Goal: Task Accomplishment & Management: Manage account settings

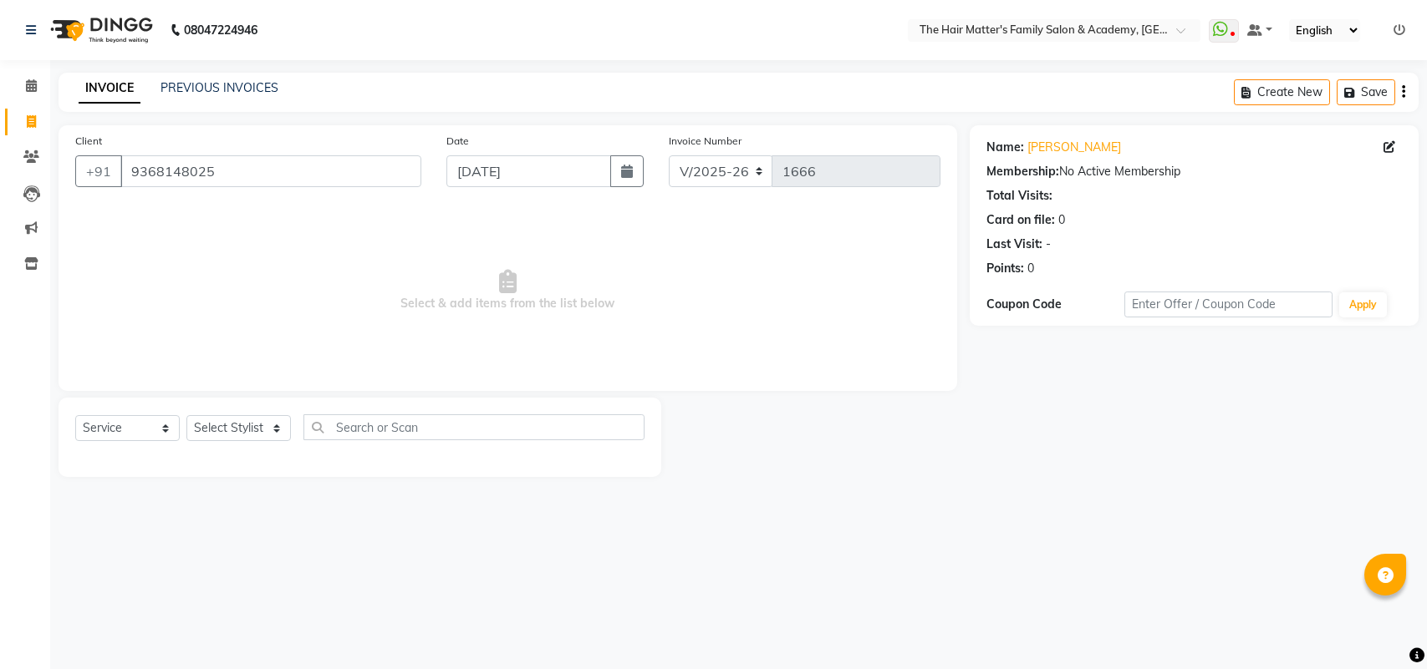
select select "5980"
select select "service"
click at [5, 80] on link "Calendar" at bounding box center [25, 87] width 40 height 28
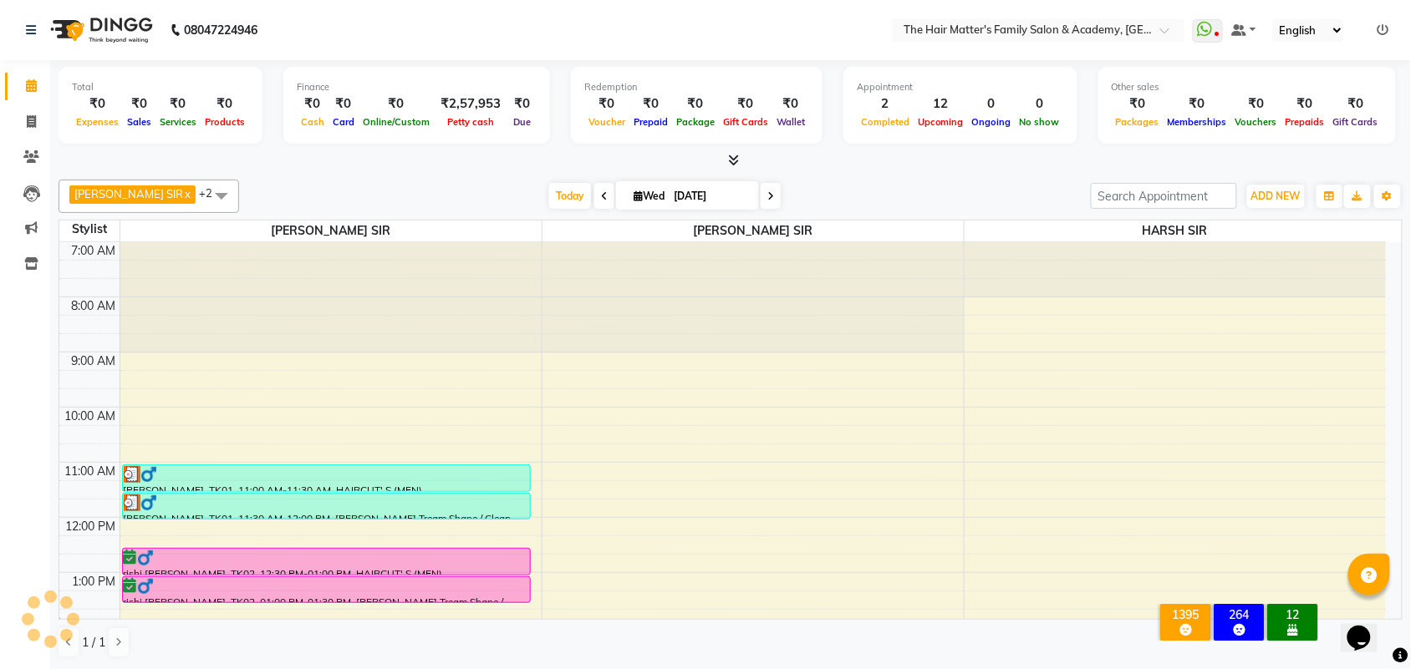
click at [18, 136] on li "Invoice" at bounding box center [25, 122] width 50 height 36
click at [22, 135] on li "Invoice" at bounding box center [25, 122] width 50 height 36
click at [34, 123] on icon at bounding box center [31, 121] width 9 height 13
select select "service"
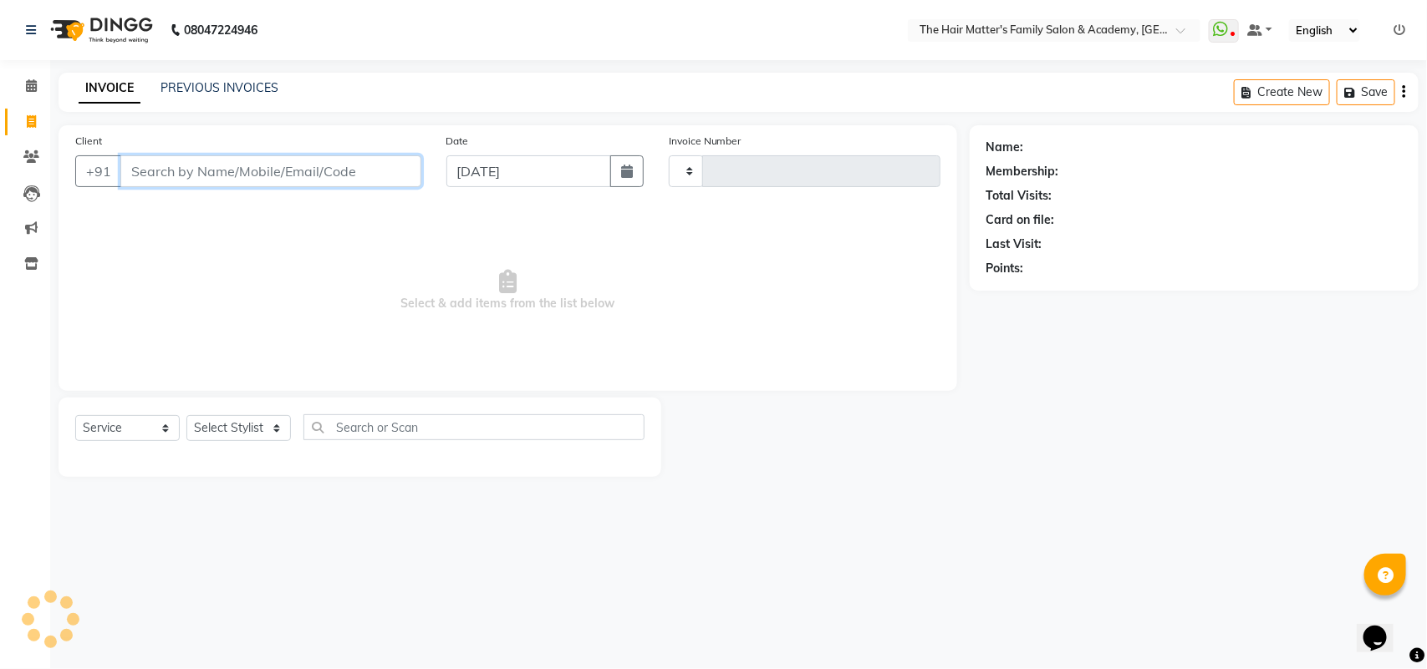
type input "1666"
click at [151, 173] on input "Client" at bounding box center [270, 171] width 301 height 32
select select "5980"
click at [157, 170] on input "Client" at bounding box center [270, 171] width 301 height 32
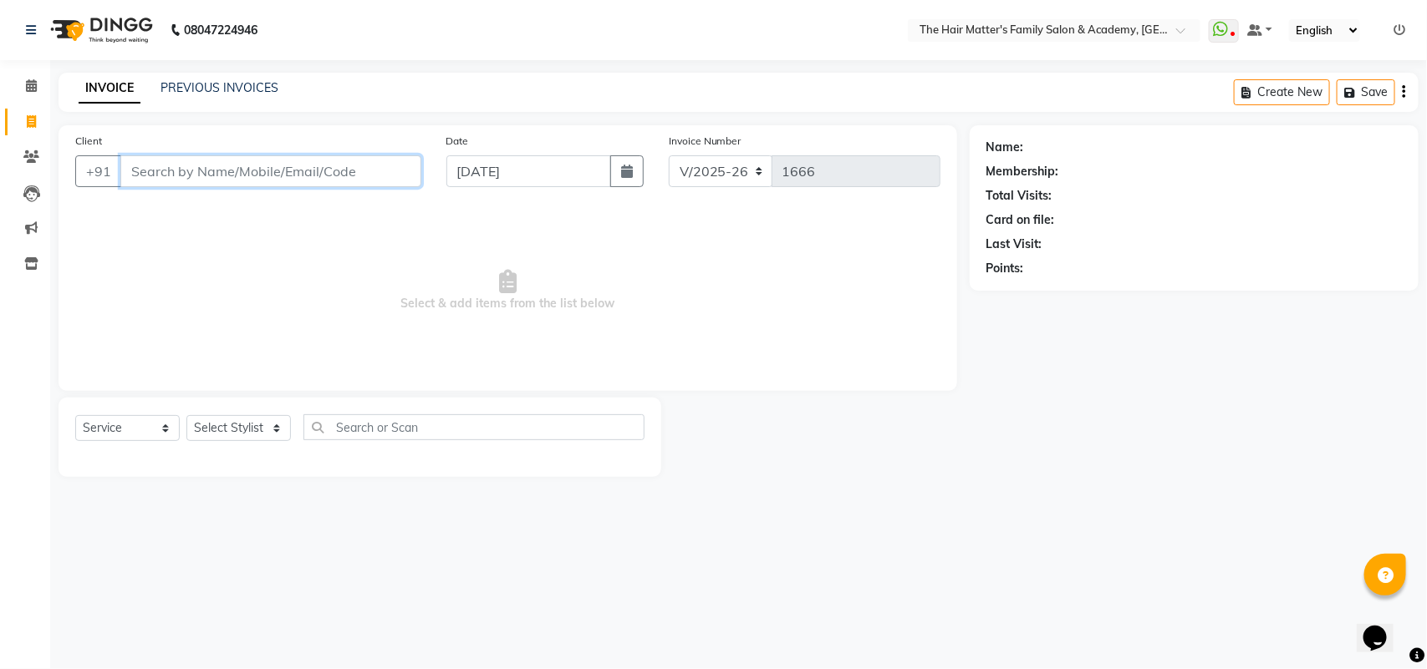
type input "5"
click at [159, 173] on input "5" at bounding box center [270, 171] width 301 height 32
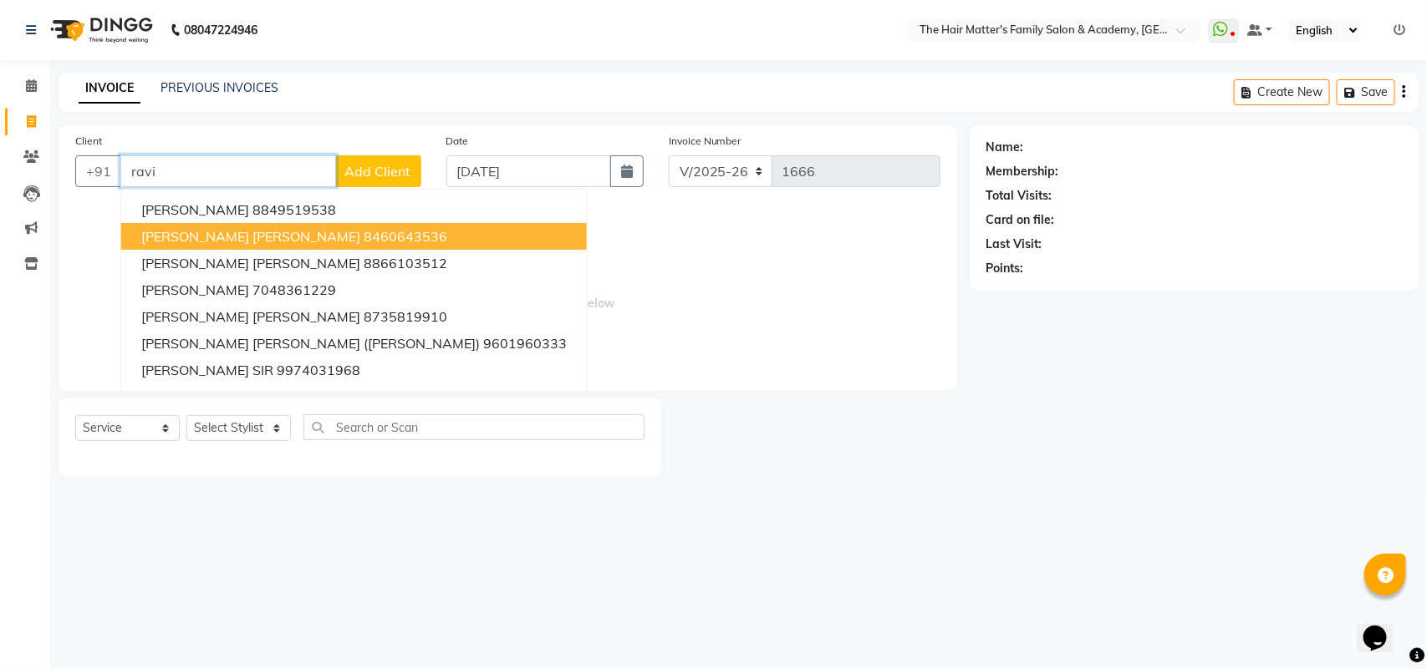
click at [260, 241] on span "[PERSON_NAME] [PERSON_NAME]" at bounding box center [250, 236] width 219 height 17
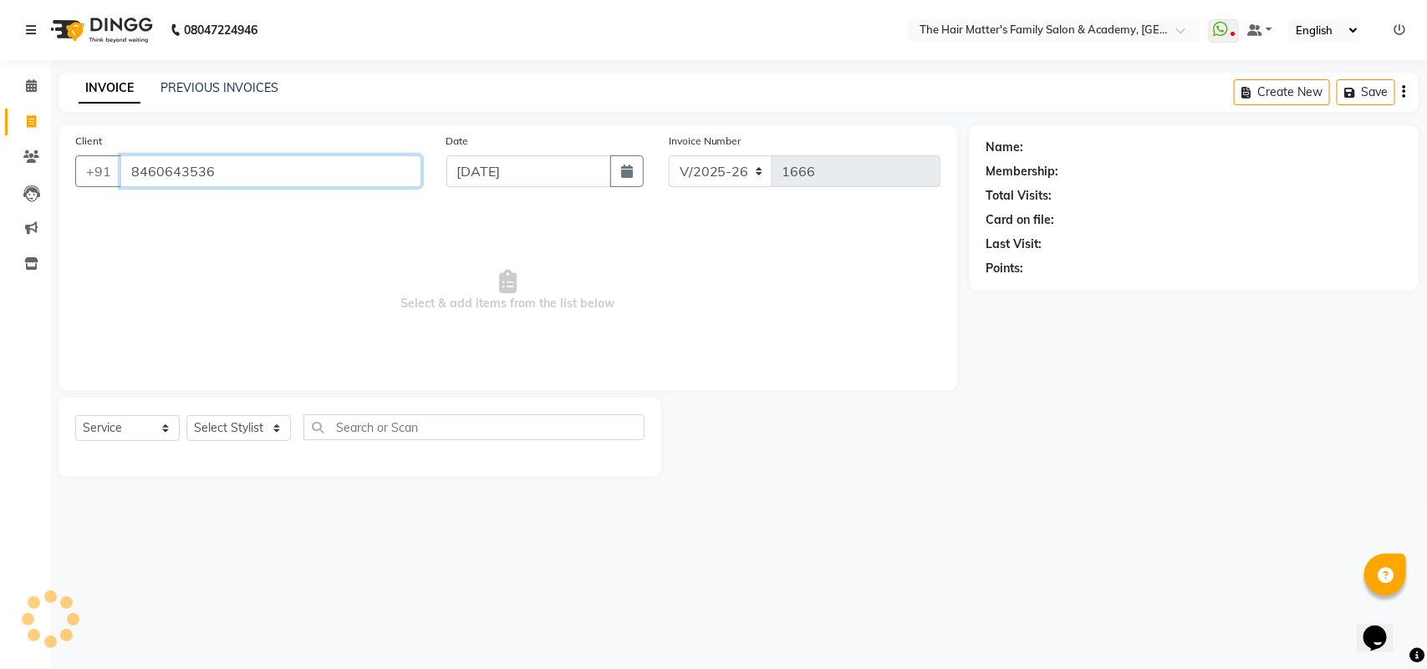
type input "8460643536"
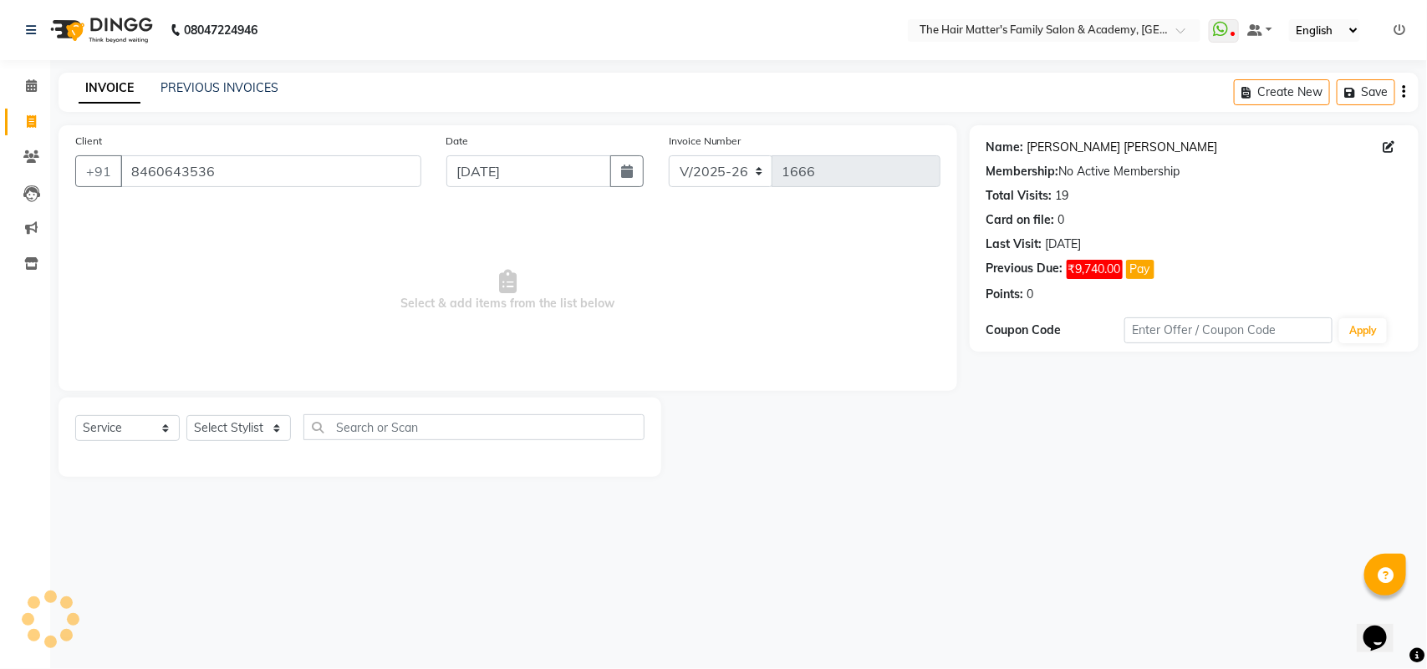
click at [1053, 148] on link "Ravi Sir Dave Nikol" at bounding box center [1122, 148] width 191 height 18
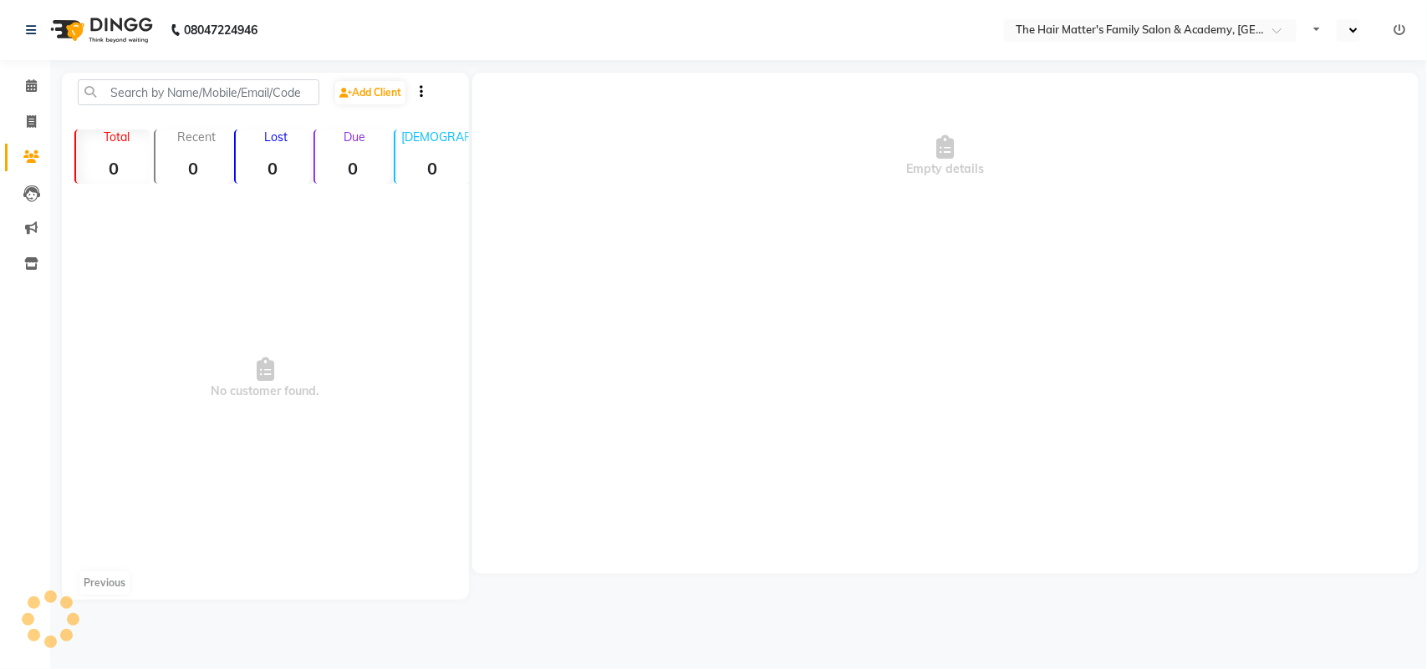
select select "en"
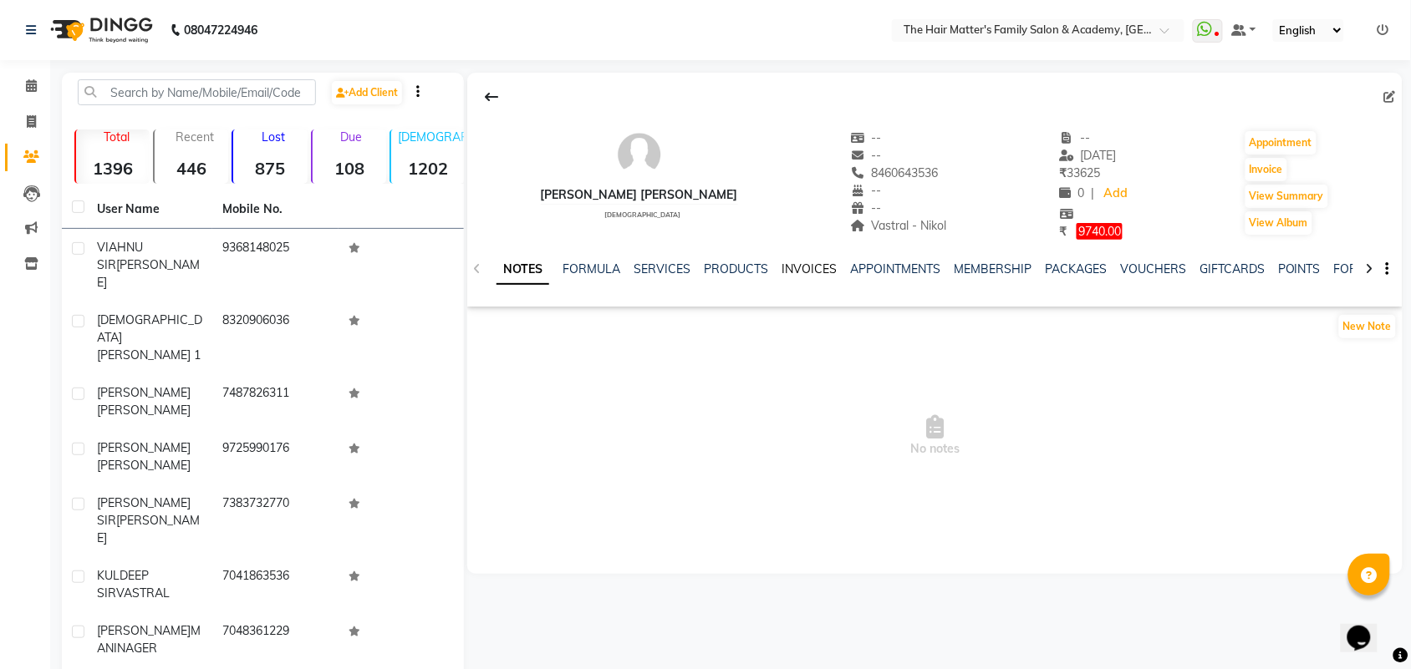
click at [791, 272] on link "INVOICES" at bounding box center [808, 269] width 55 height 15
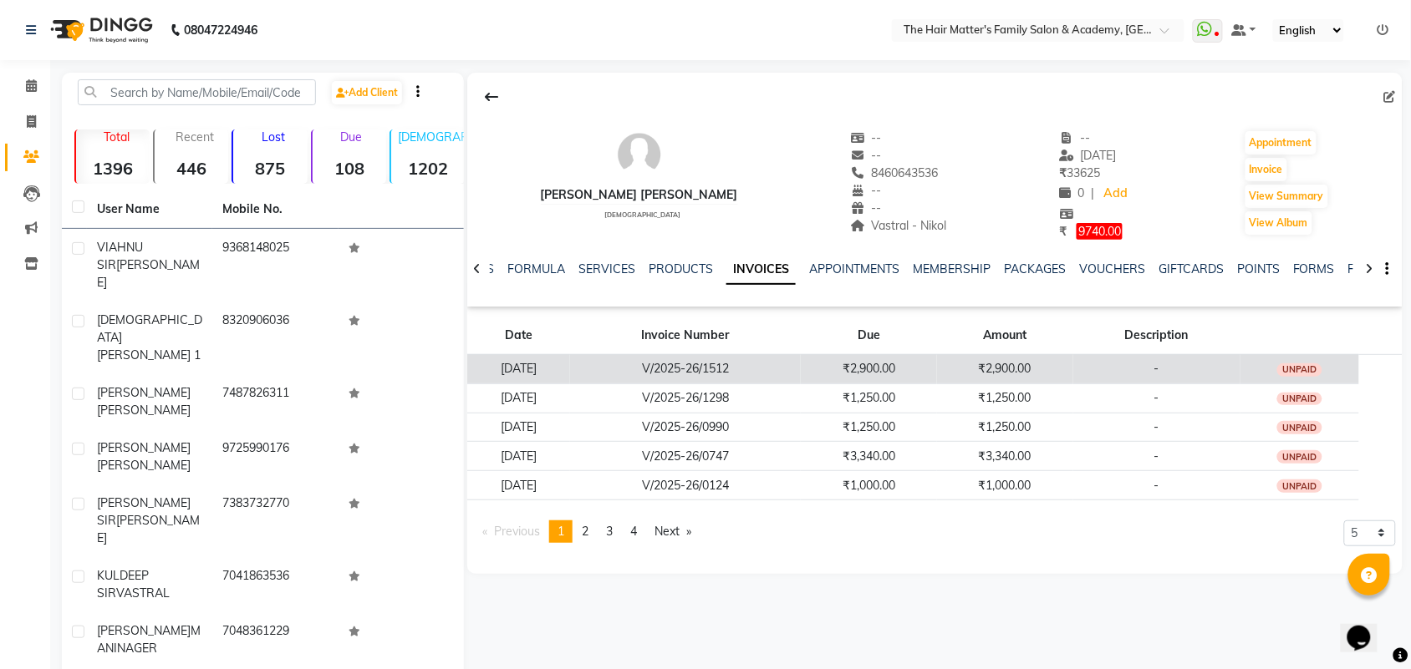
click at [932, 362] on td "₹2,900.00" at bounding box center [869, 368] width 136 height 29
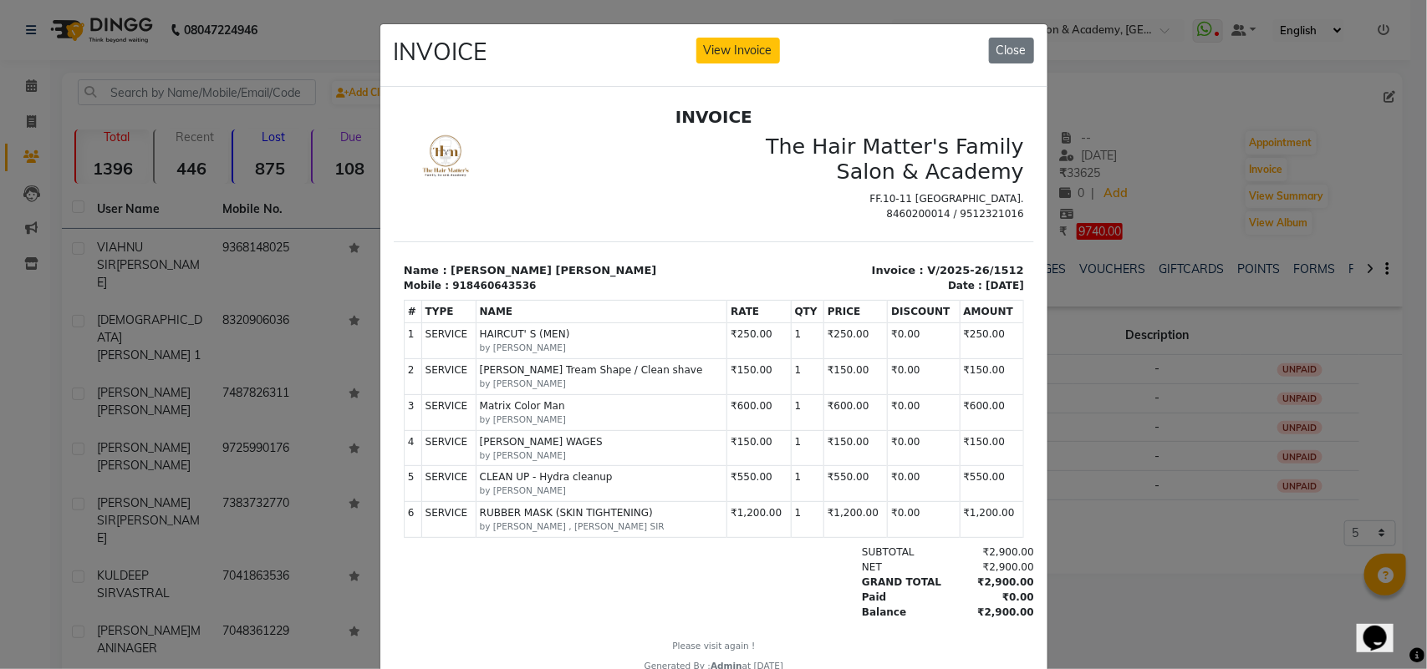
click at [543, 533] on small "by [PERSON_NAME] , [PERSON_NAME] SIR" at bounding box center [601, 526] width 244 height 13
click at [545, 533] on small "by [PERSON_NAME] , [PERSON_NAME] SIR" at bounding box center [601, 526] width 244 height 13
click at [583, 520] on span "RUBBER MASK (SKIN TIGHTENING)" at bounding box center [601, 512] width 244 height 15
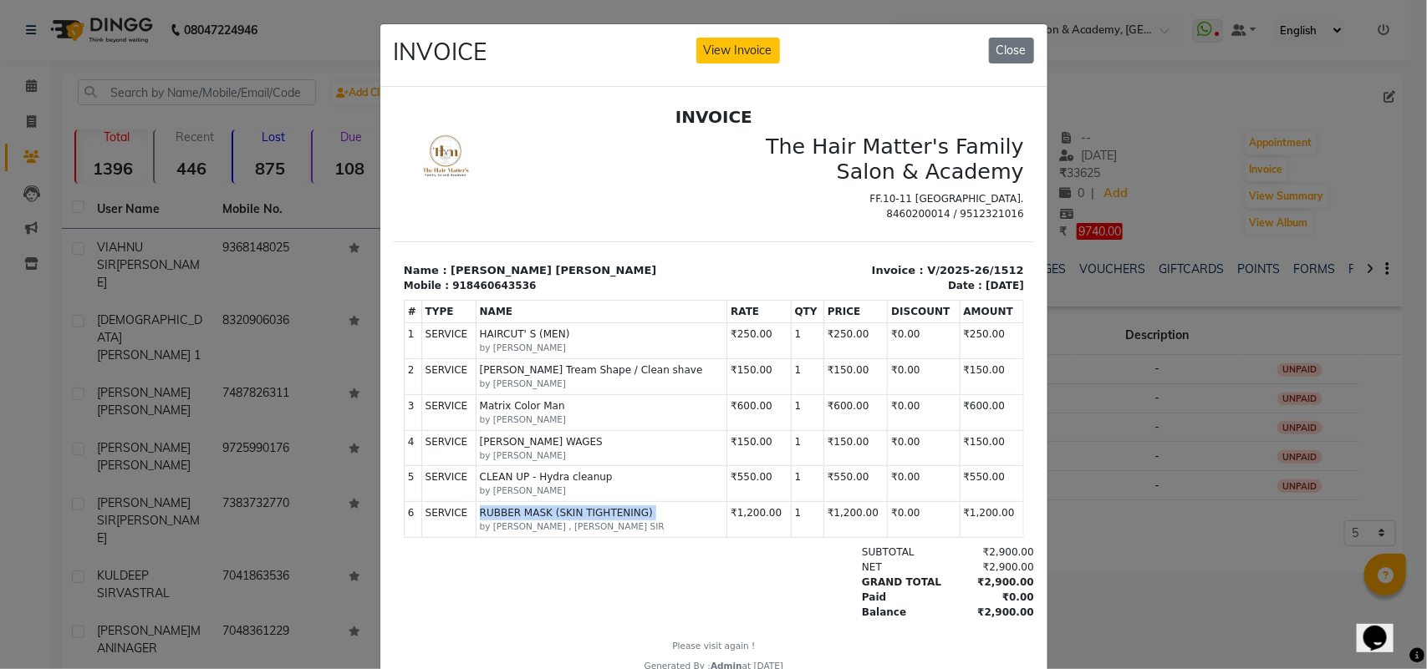
click at [583, 520] on span "RUBBER MASK (SKIN TIGHTENING)" at bounding box center [601, 512] width 244 height 15
click at [539, 484] on span "CLEAN UP - Hydra cleanup" at bounding box center [601, 476] width 244 height 15
click at [542, 484] on span "CLEAN UP - Hydra cleanup" at bounding box center [601, 476] width 244 height 15
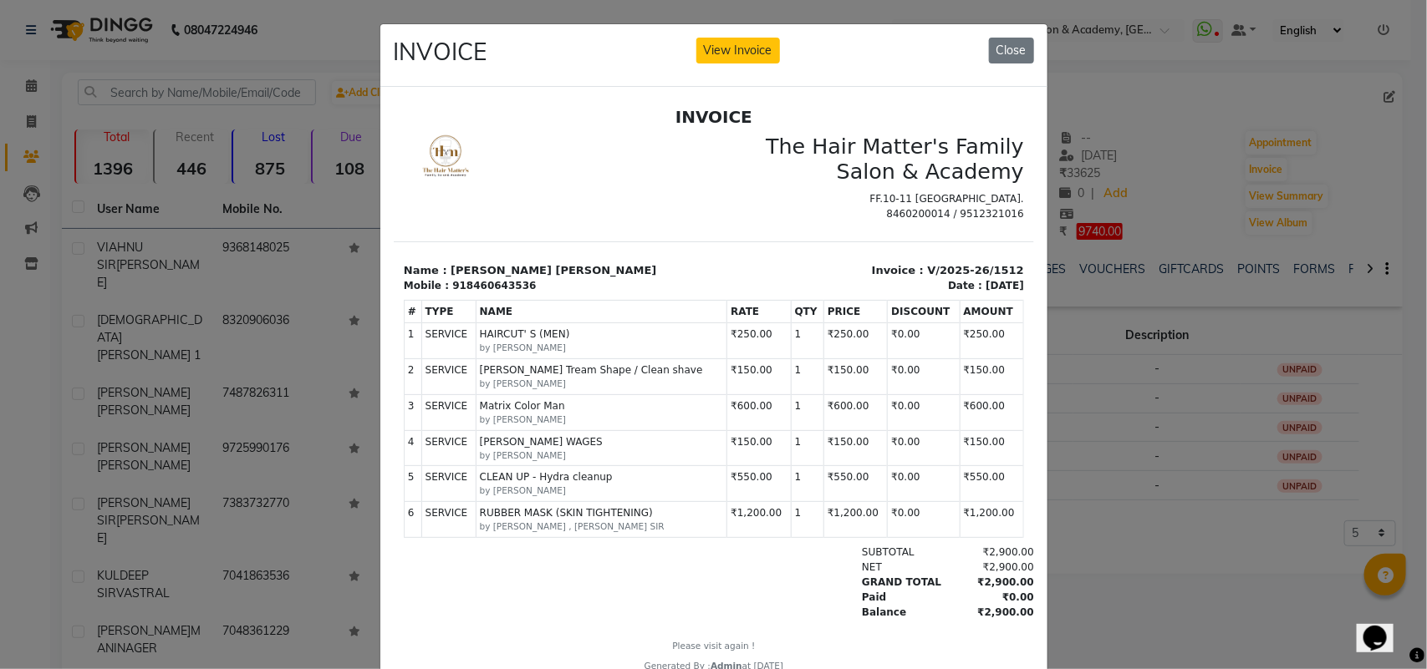
click at [550, 520] on span "RUBBER MASK (SKIN TIGHTENING)" at bounding box center [601, 512] width 244 height 15
click at [543, 497] on small "by [PERSON_NAME]" at bounding box center [601, 490] width 244 height 13
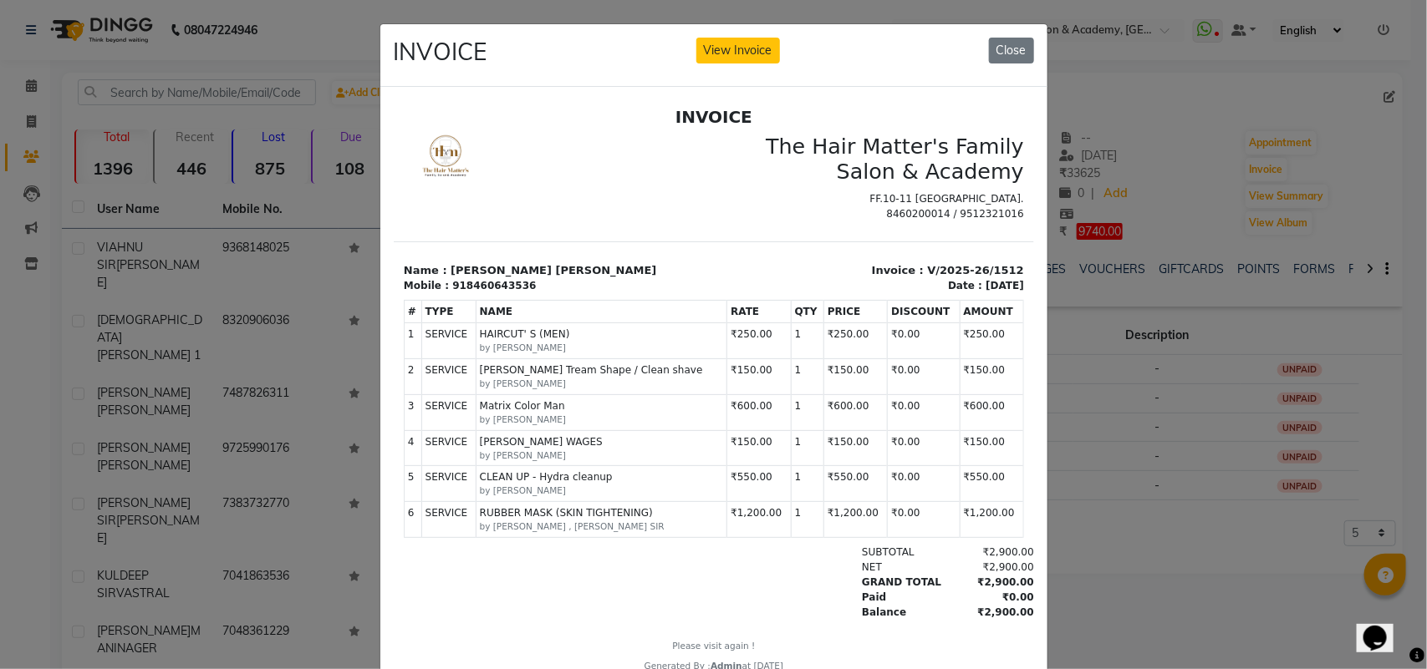
click at [543, 497] on small "by [PERSON_NAME]" at bounding box center [601, 490] width 244 height 13
click at [545, 484] on span "CLEAN UP - Hydra cleanup" at bounding box center [601, 476] width 244 height 15
click at [549, 484] on span "CLEAN UP - Hydra cleanup" at bounding box center [601, 476] width 244 height 15
click at [546, 426] on small "by [PERSON_NAME]" at bounding box center [601, 419] width 244 height 13
click at [546, 449] on span "[PERSON_NAME] WAGES" at bounding box center [601, 441] width 244 height 15
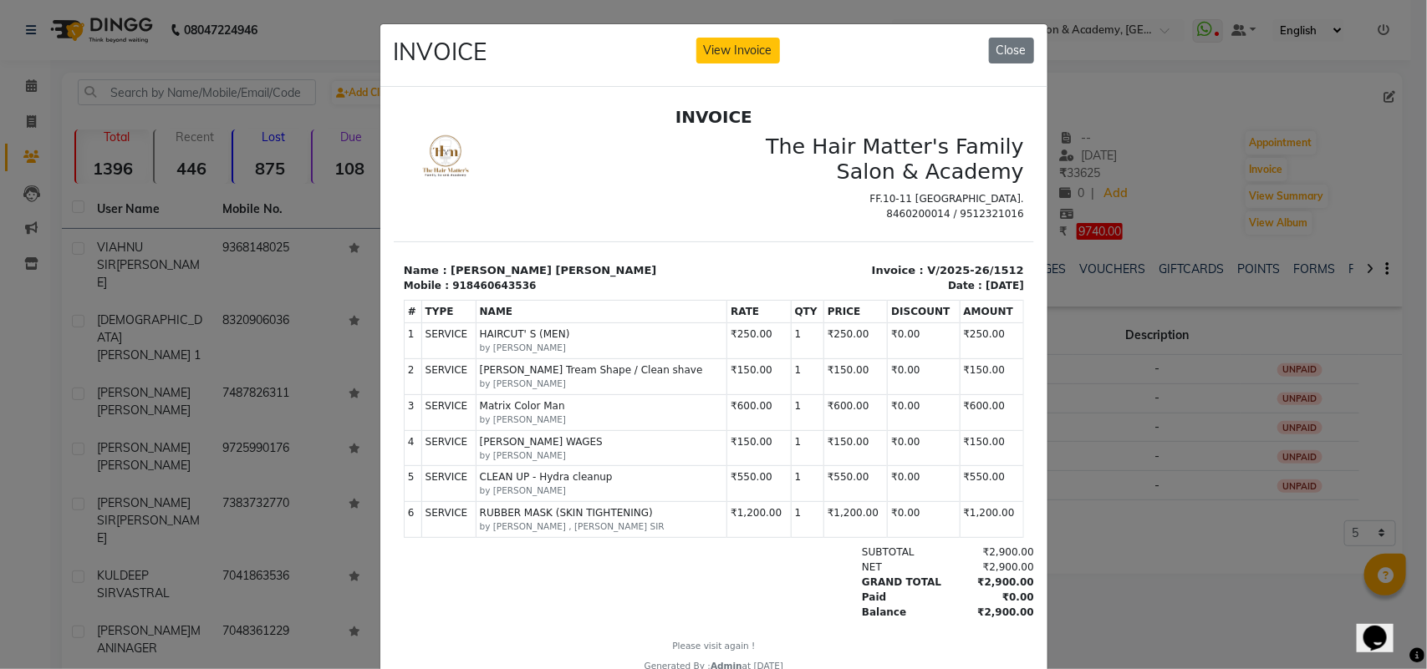
click at [546, 449] on span "[PERSON_NAME] WAGES" at bounding box center [601, 441] width 244 height 15
drag, startPoint x: 567, startPoint y: 443, endPoint x: 566, endPoint y: 410, distance: 32.6
click at [570, 430] on td "SERVICE Matrix Color Man by [PERSON_NAME]" at bounding box center [601, 412] width 252 height 36
click at [566, 410] on td "SERVICE Matrix Color Man by [PERSON_NAME]" at bounding box center [601, 412] width 252 height 36
click at [574, 354] on small "by [PERSON_NAME]" at bounding box center [601, 347] width 244 height 13
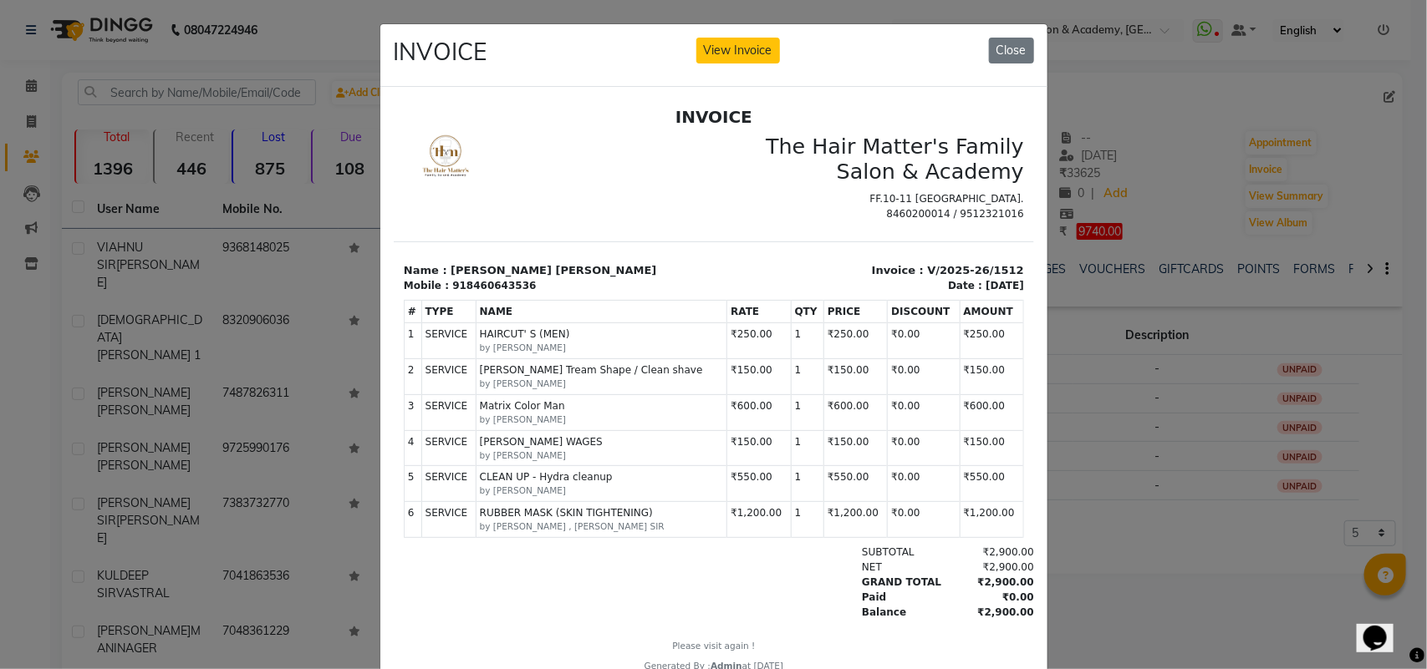
click at [574, 341] on span "HAIRCUT' S (MEN)" at bounding box center [601, 333] width 244 height 15
click at [989, 48] on button "Close" at bounding box center [1011, 51] width 45 height 26
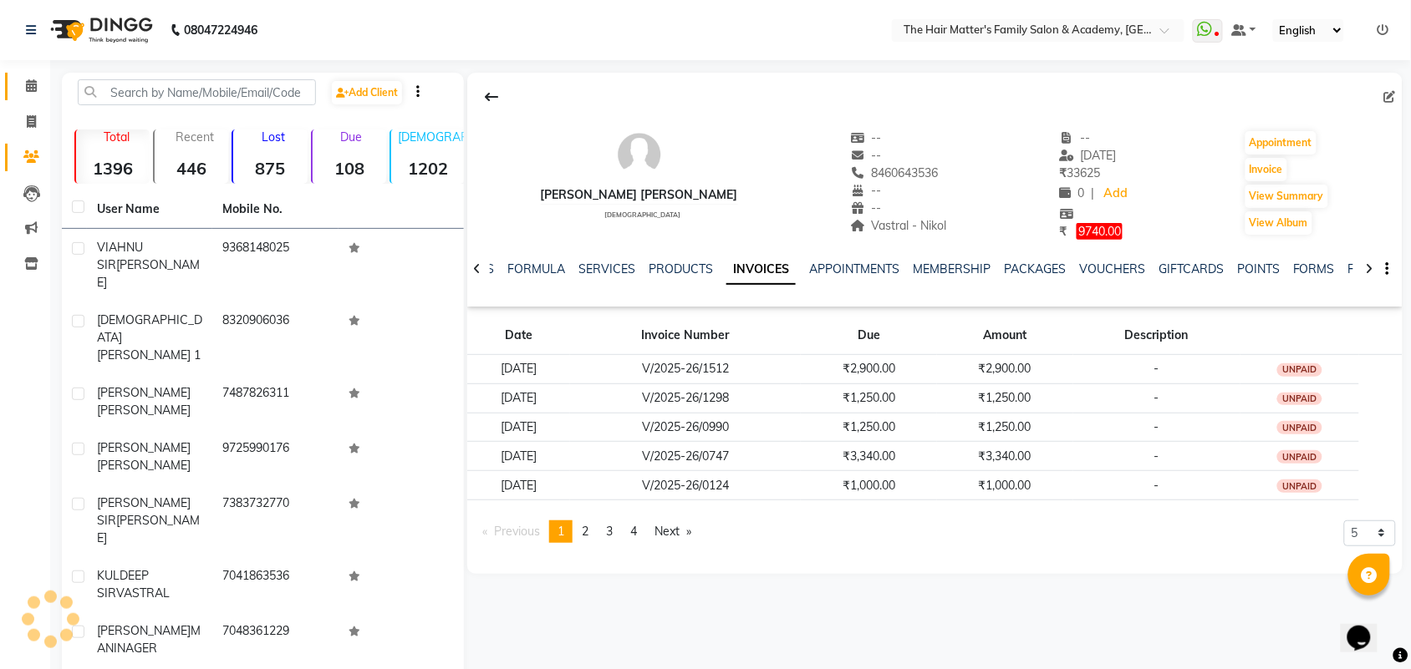
click at [25, 98] on link "Calendar" at bounding box center [25, 87] width 40 height 28
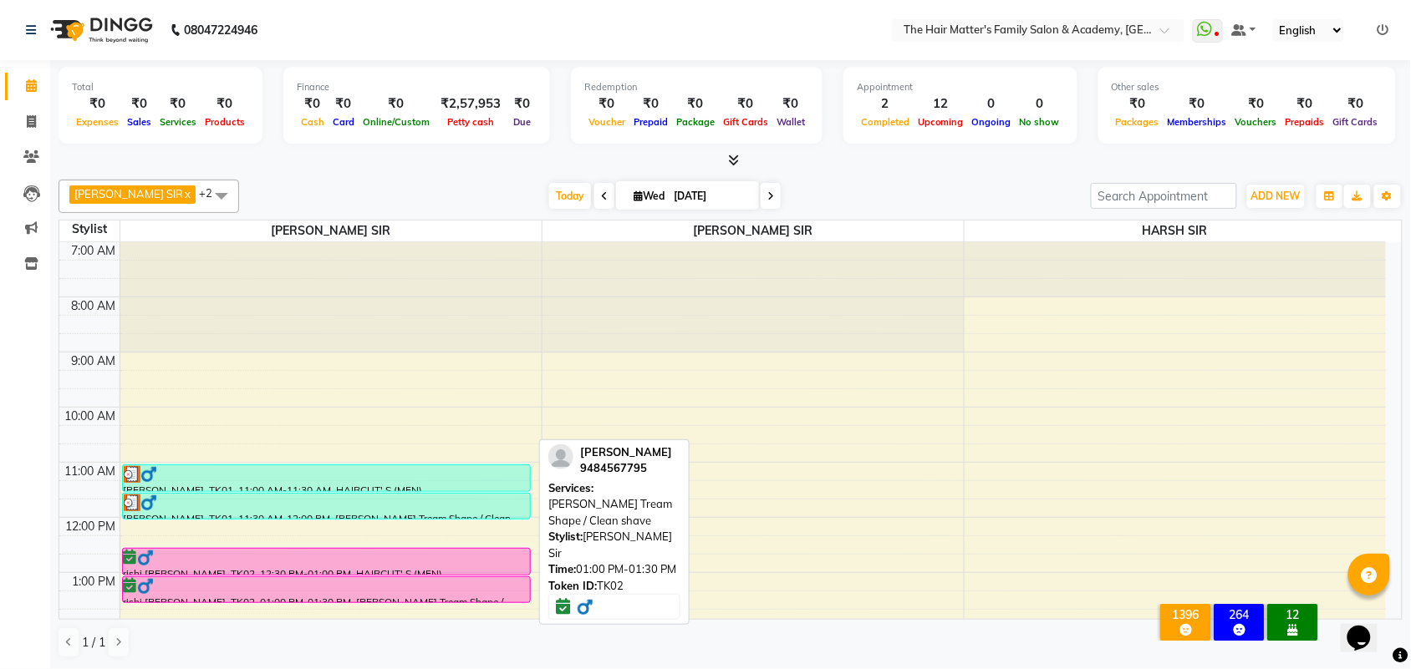
click at [395, 590] on div at bounding box center [326, 586] width 405 height 17
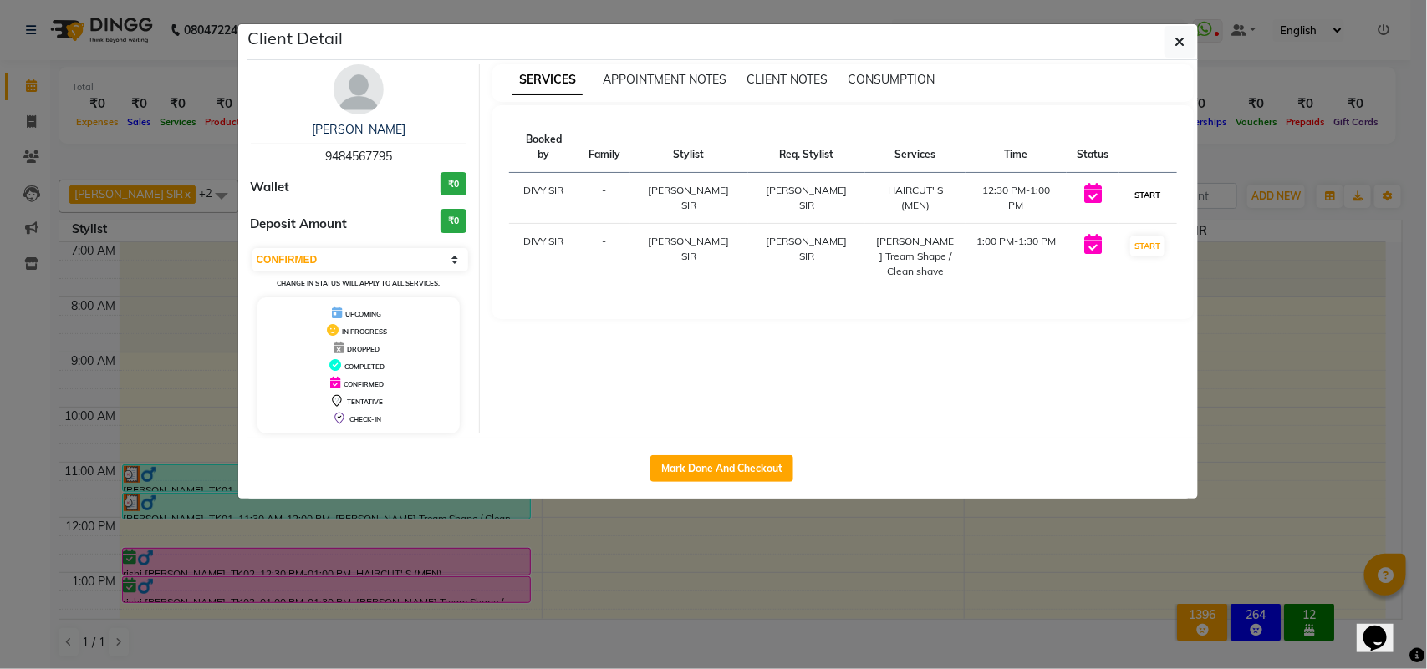
click at [1150, 186] on button "START" at bounding box center [1147, 195] width 34 height 21
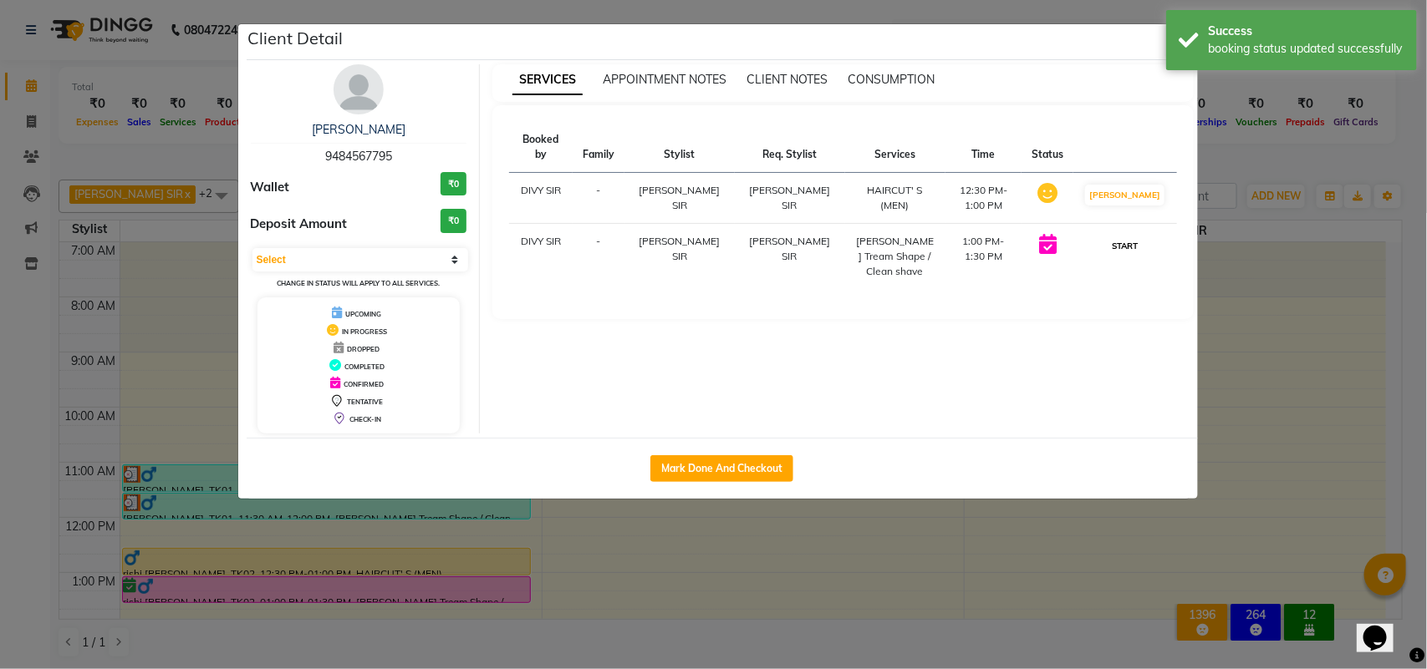
click at [1135, 236] on button "START" at bounding box center [1124, 246] width 34 height 21
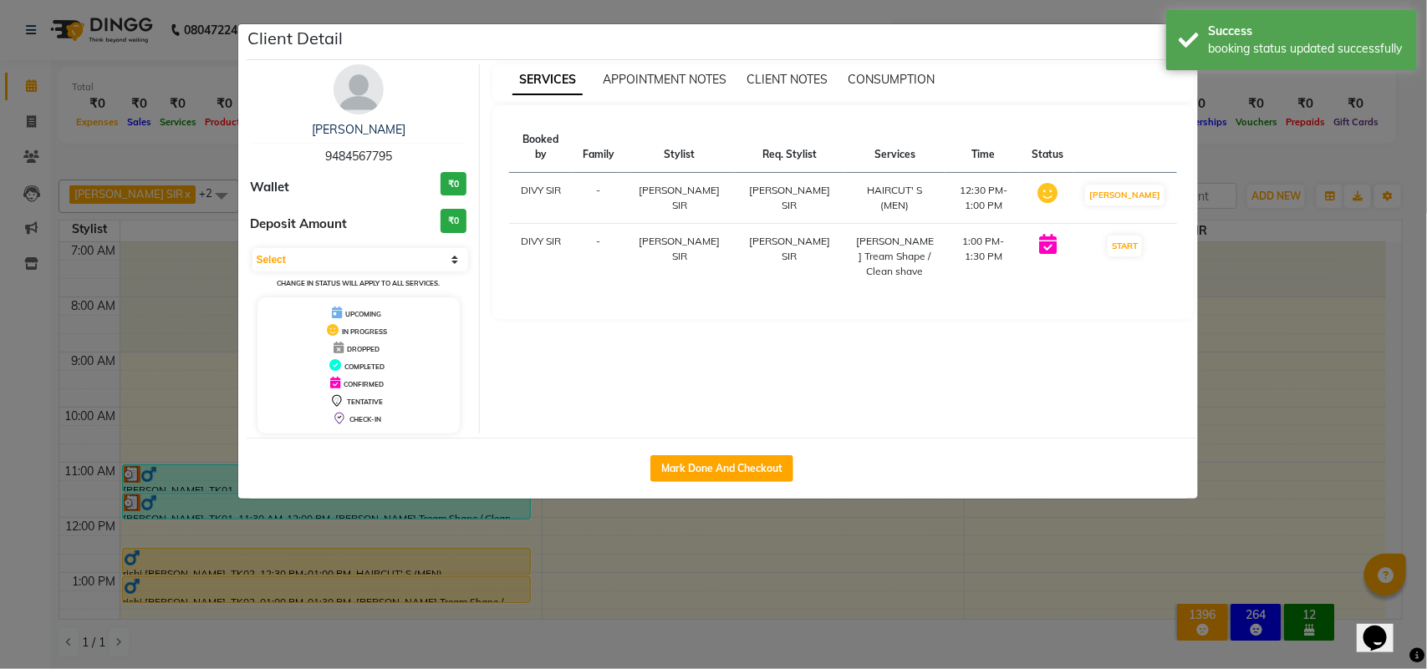
select select "1"
click at [1242, 281] on ngb-modal-window "Client Detail rishi sir suthar 9484567795 Wallet ₹0 Deposit Amount ₹0 Select IN…" at bounding box center [713, 334] width 1427 height 669
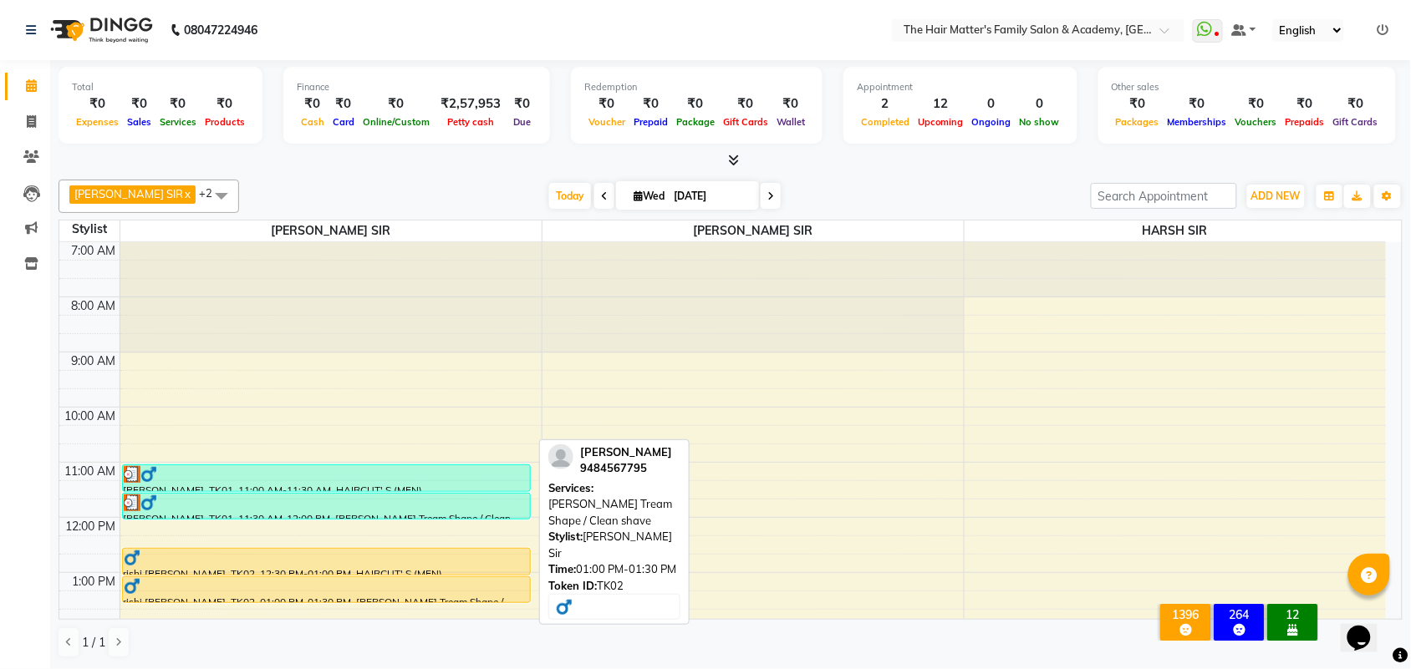
click at [244, 596] on div "rishi sir suthar, TK02, 01:00 PM-01:30 PM, Beard Tream Shape / Clean shave" at bounding box center [326, 590] width 407 height 25
select select "1"
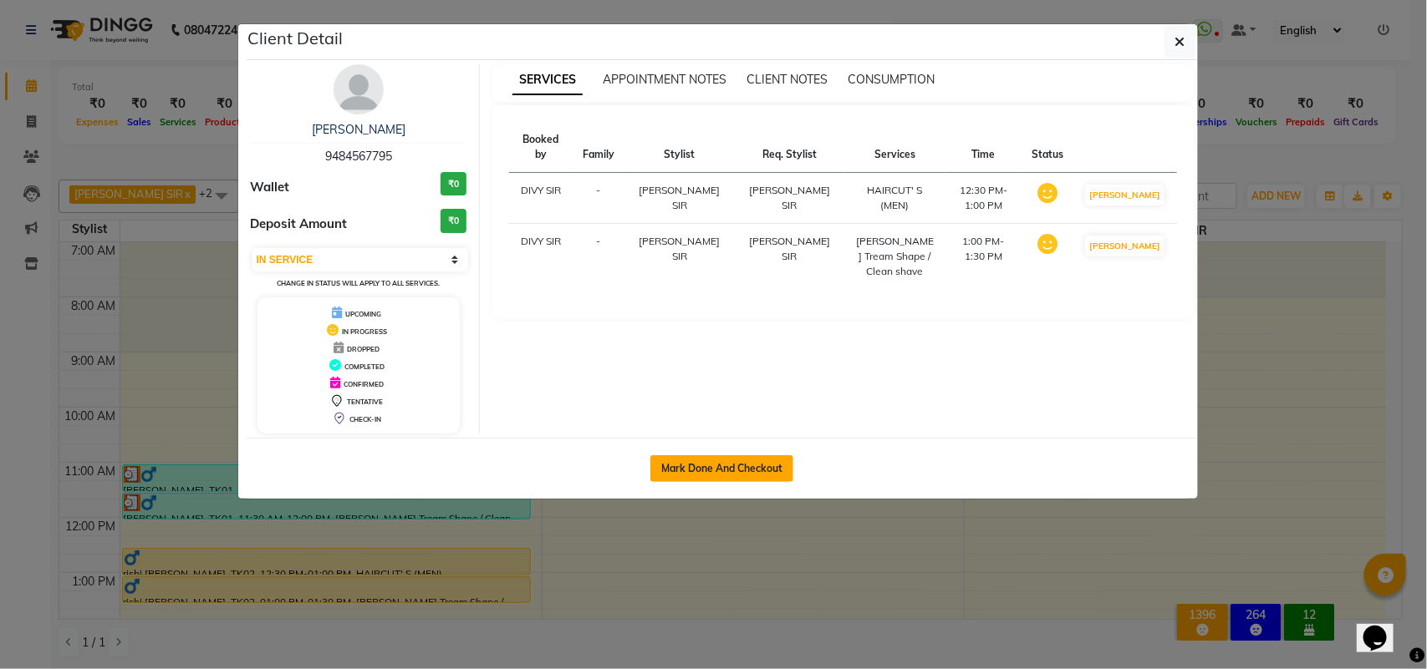
click at [766, 461] on button "Mark Done And Checkout" at bounding box center [721, 469] width 143 height 27
select select "service"
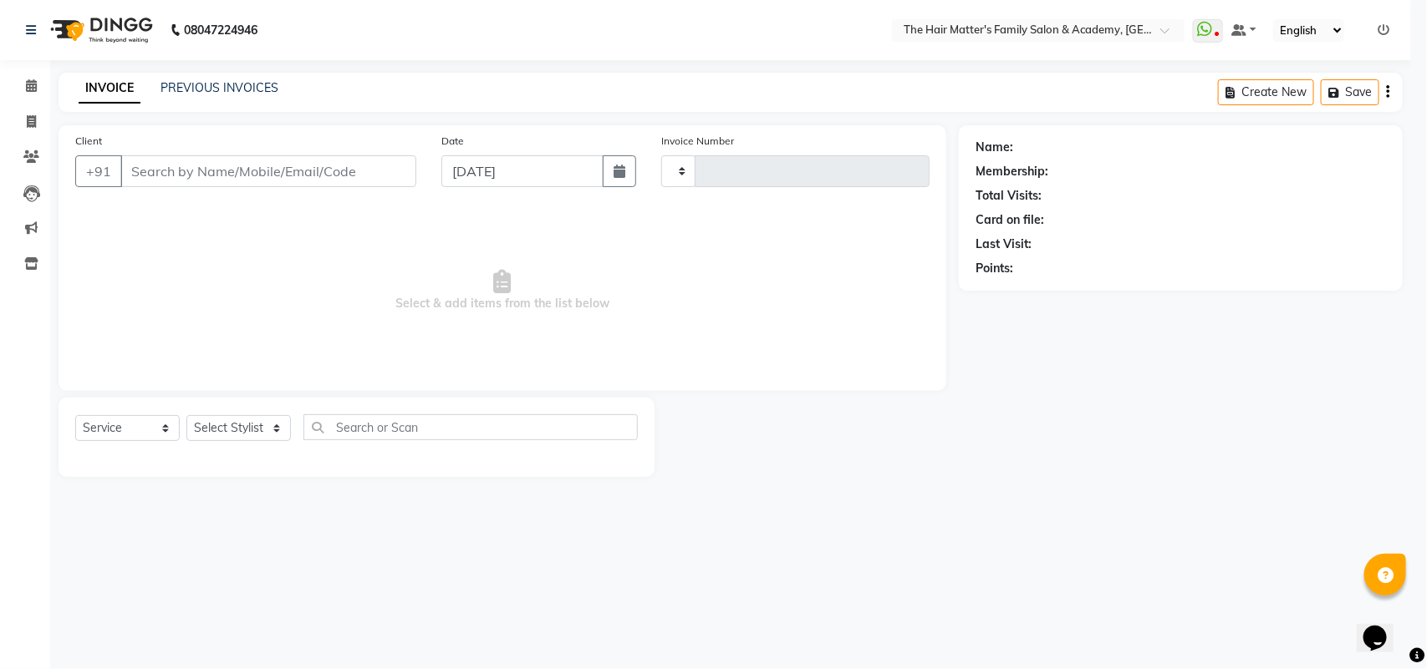
type input "1666"
select select "5980"
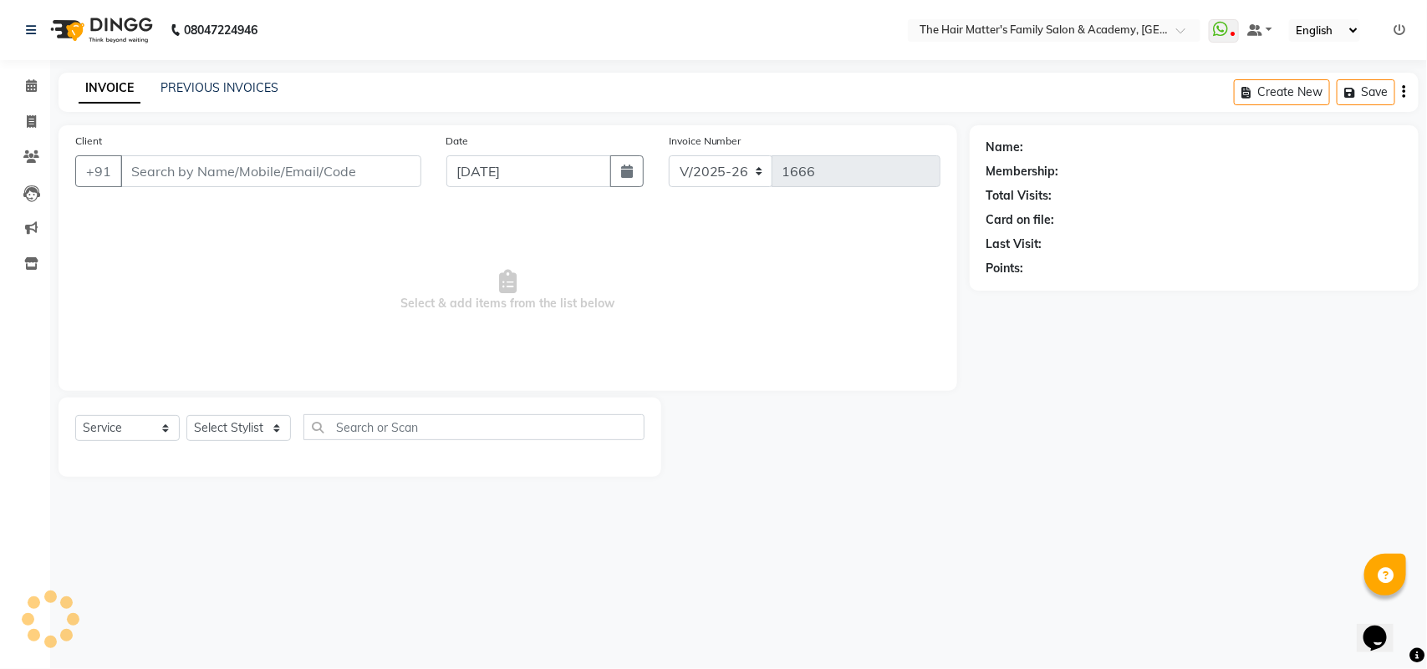
type input "9484567795"
select select "42572"
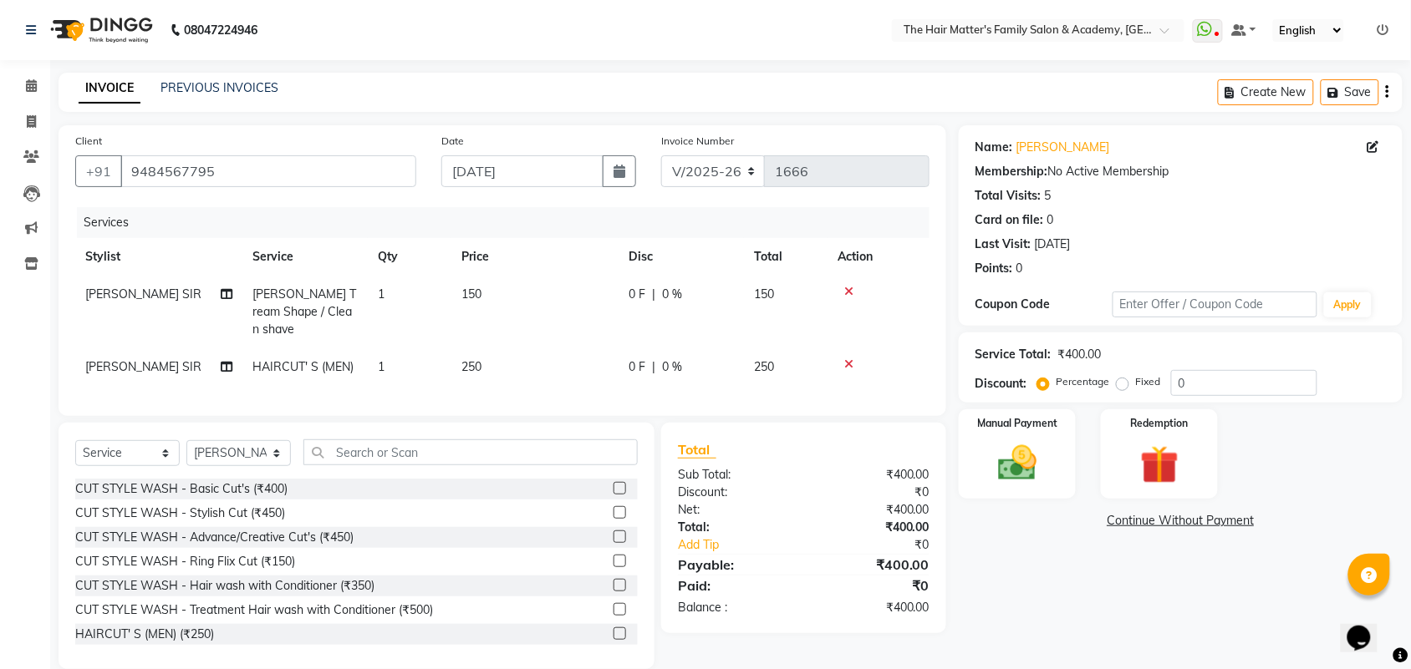
click at [349, 466] on div "Select Service Product Membership Package Voucher Prepaid Gift Card Select Styl…" at bounding box center [356, 459] width 562 height 39
click at [384, 458] on input "text" at bounding box center [470, 453] width 334 height 26
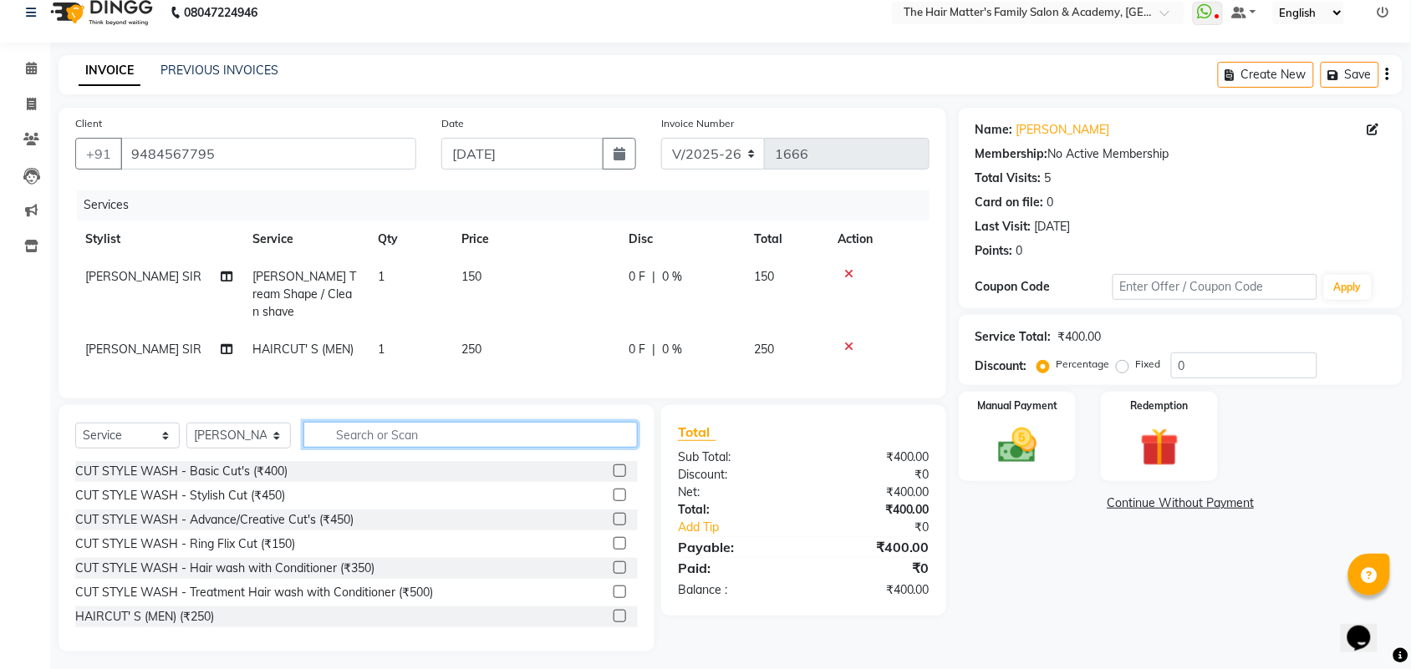
scroll to position [23, 0]
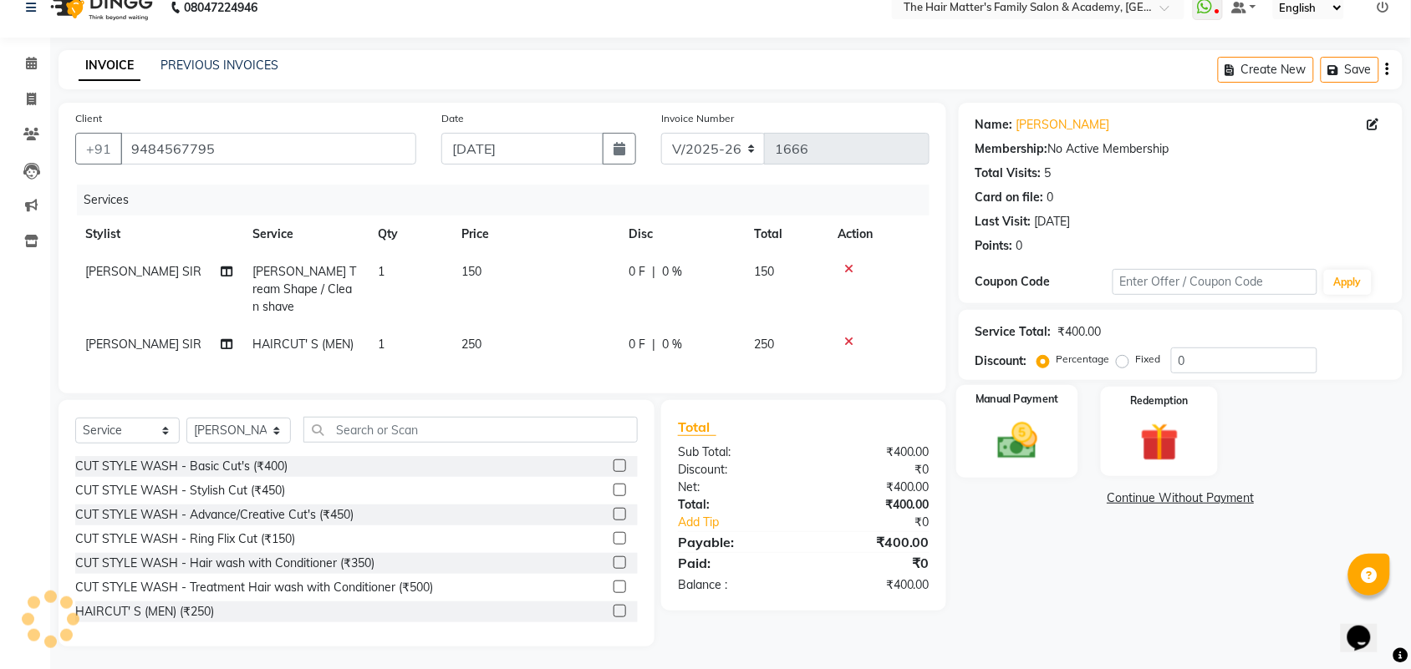
click at [1033, 469] on div "Manual Payment" at bounding box center [1017, 432] width 122 height 94
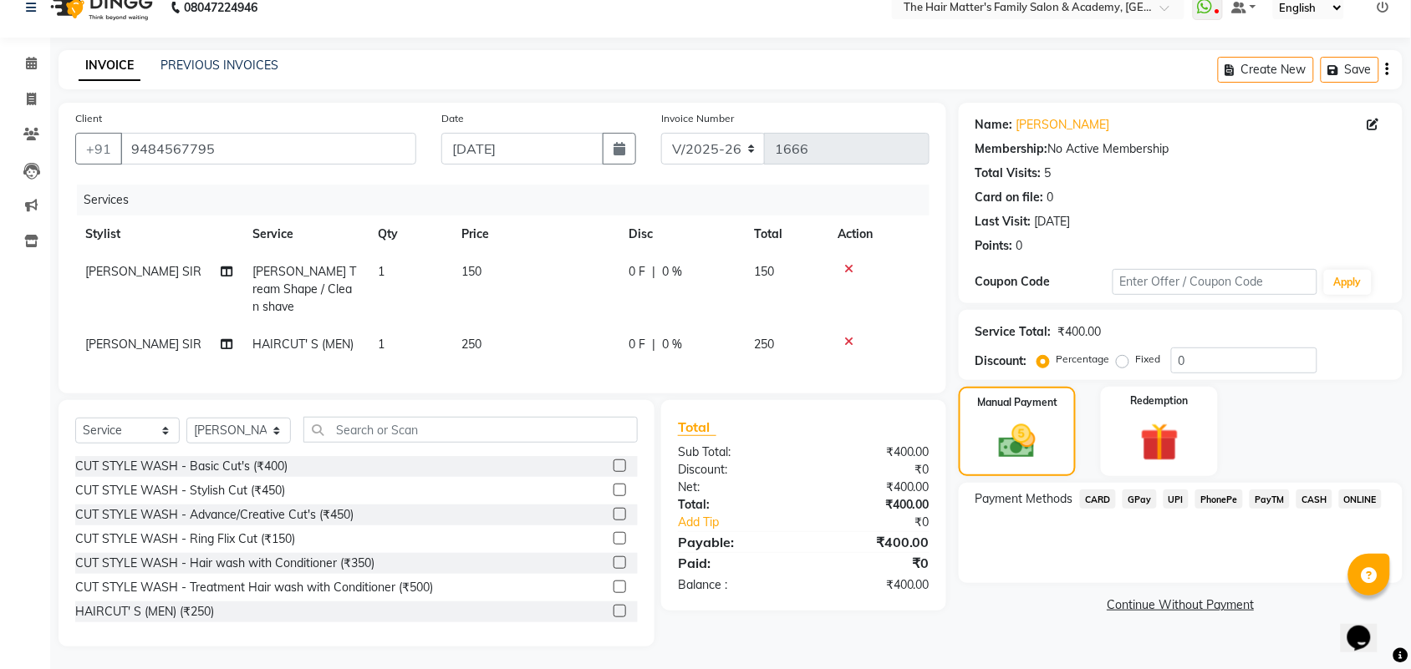
click at [1187, 500] on span "UPI" at bounding box center [1176, 499] width 26 height 19
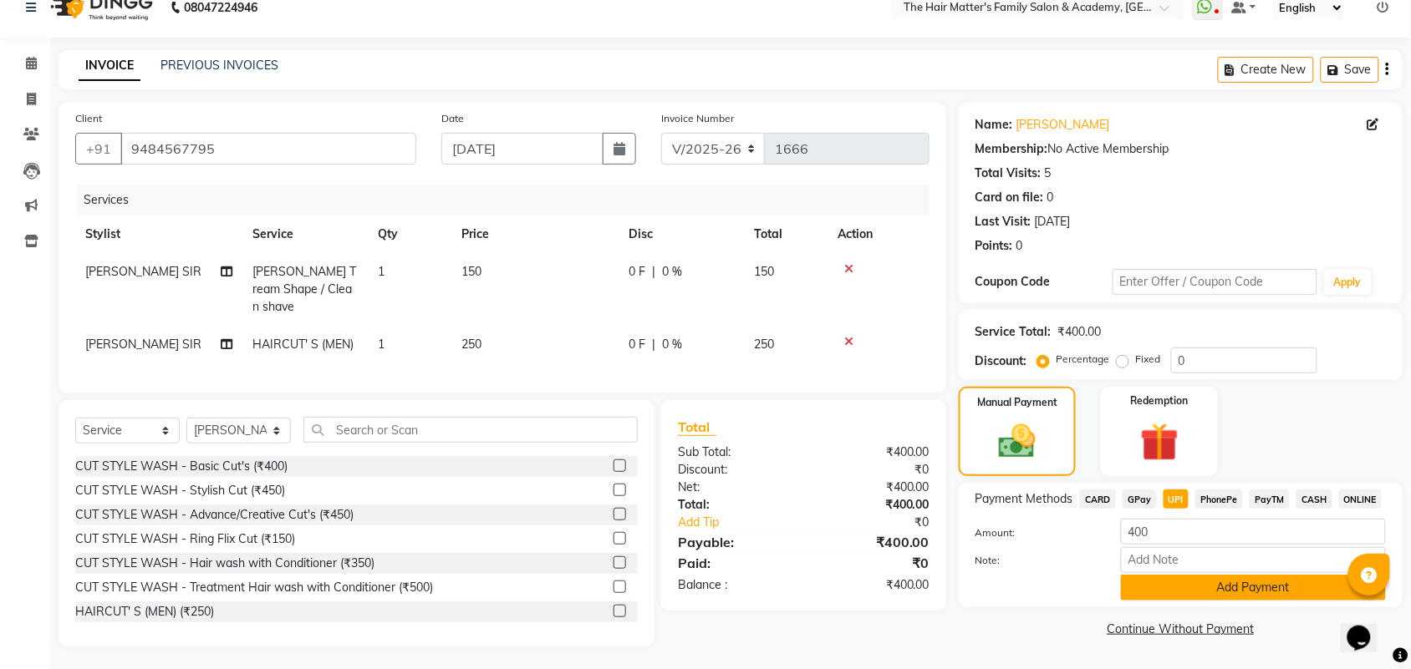
click at [1201, 578] on button "Add Payment" at bounding box center [1253, 588] width 265 height 26
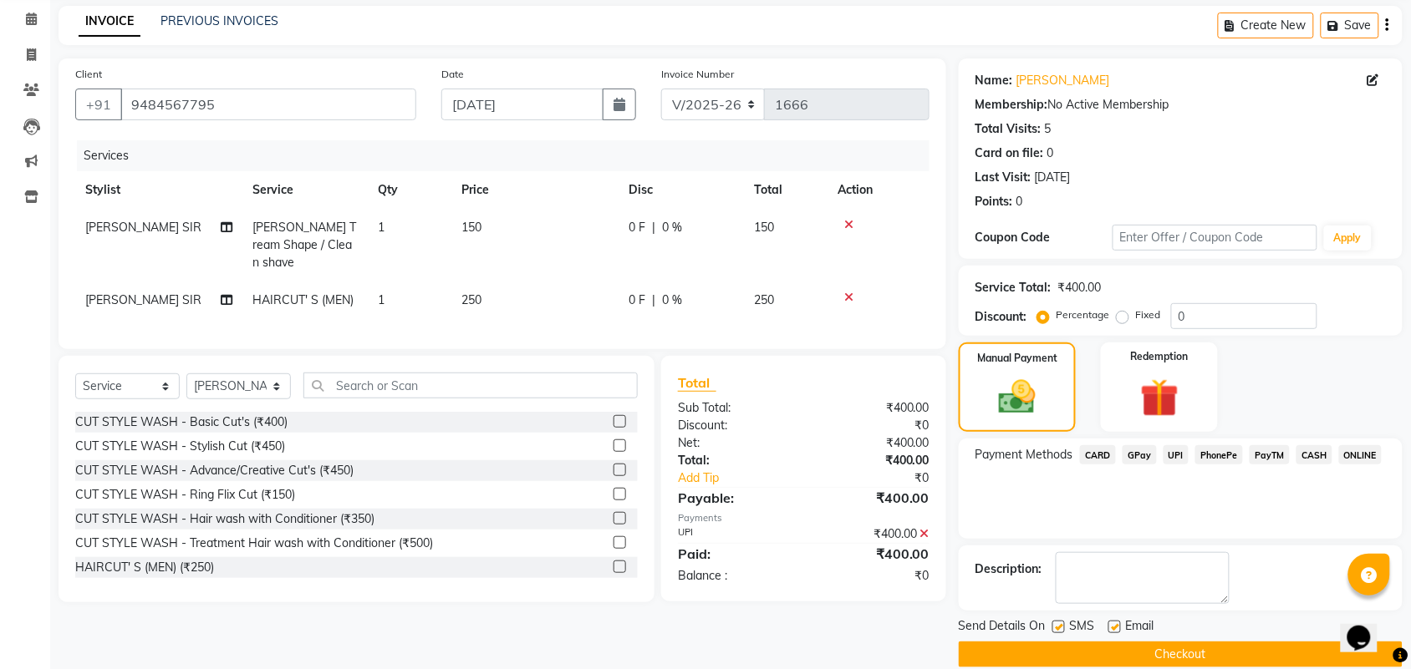
scroll to position [90, 0]
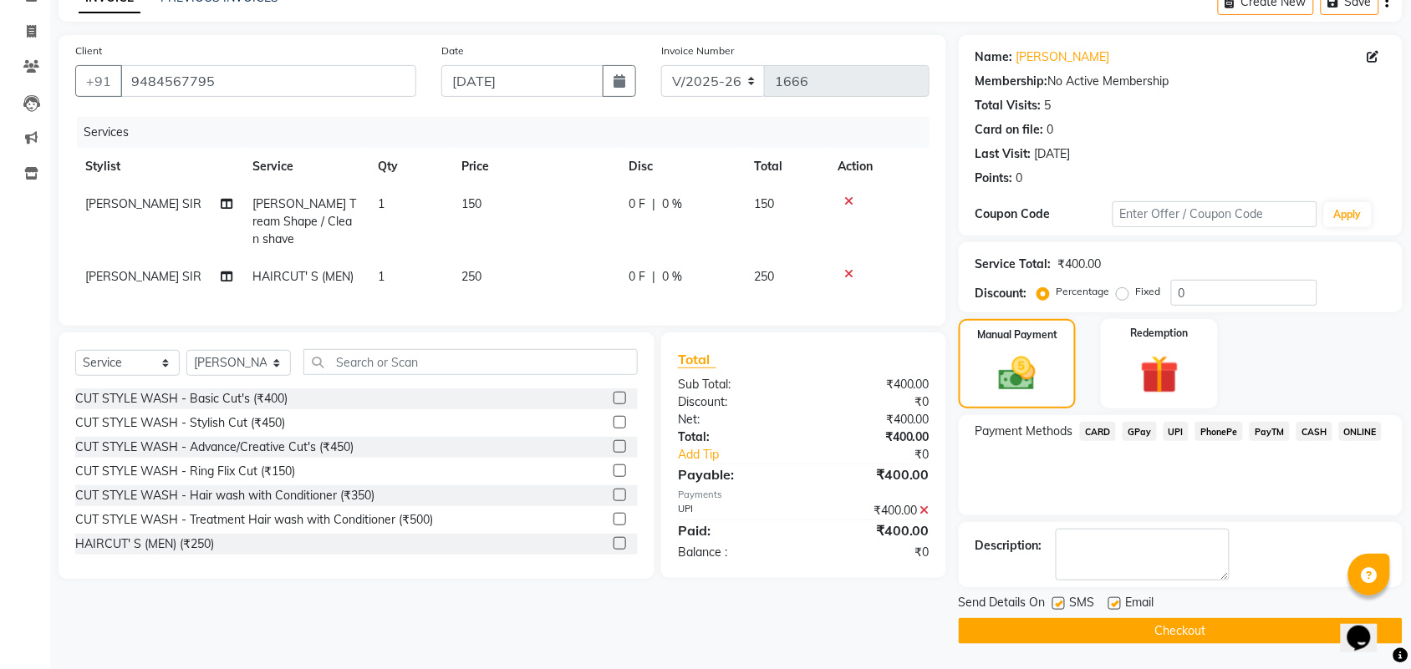
drag, startPoint x: 1133, startPoint y: 637, endPoint x: 1103, endPoint y: 603, distance: 45.0
click at [1132, 638] on button "Checkout" at bounding box center [1181, 631] width 444 height 26
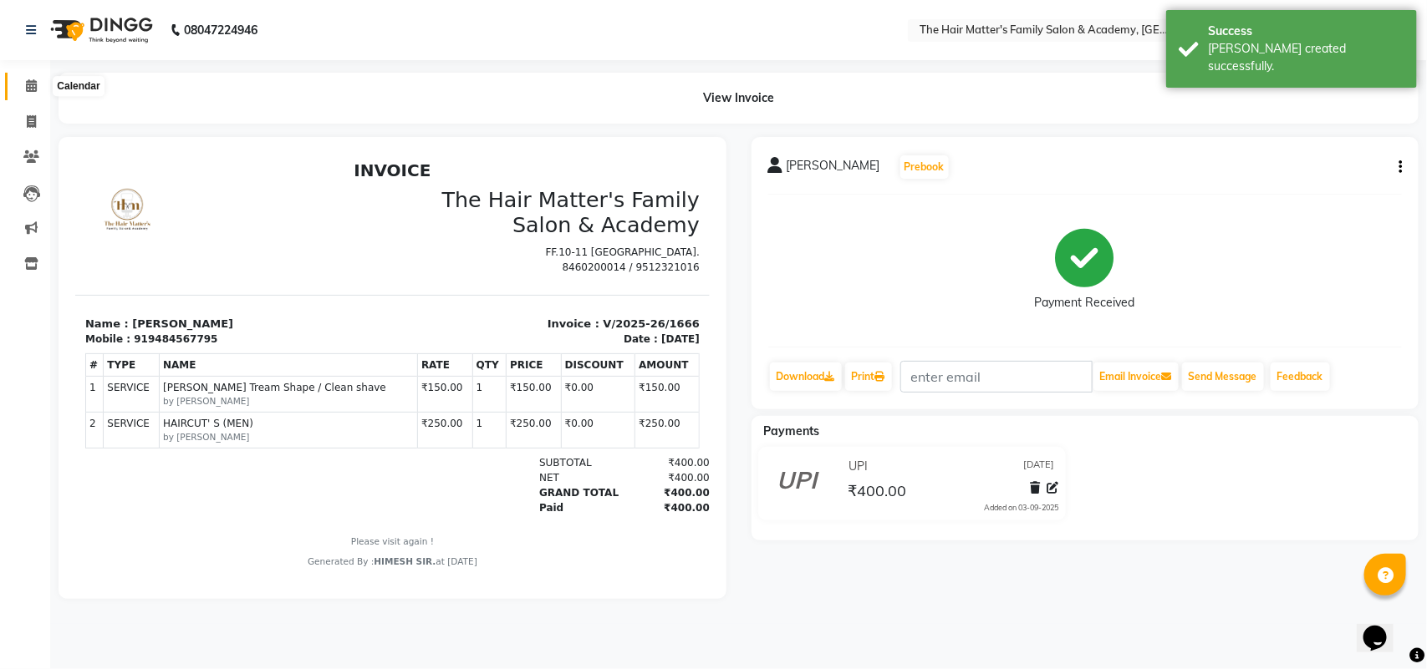
click at [29, 94] on span at bounding box center [31, 86] width 29 height 19
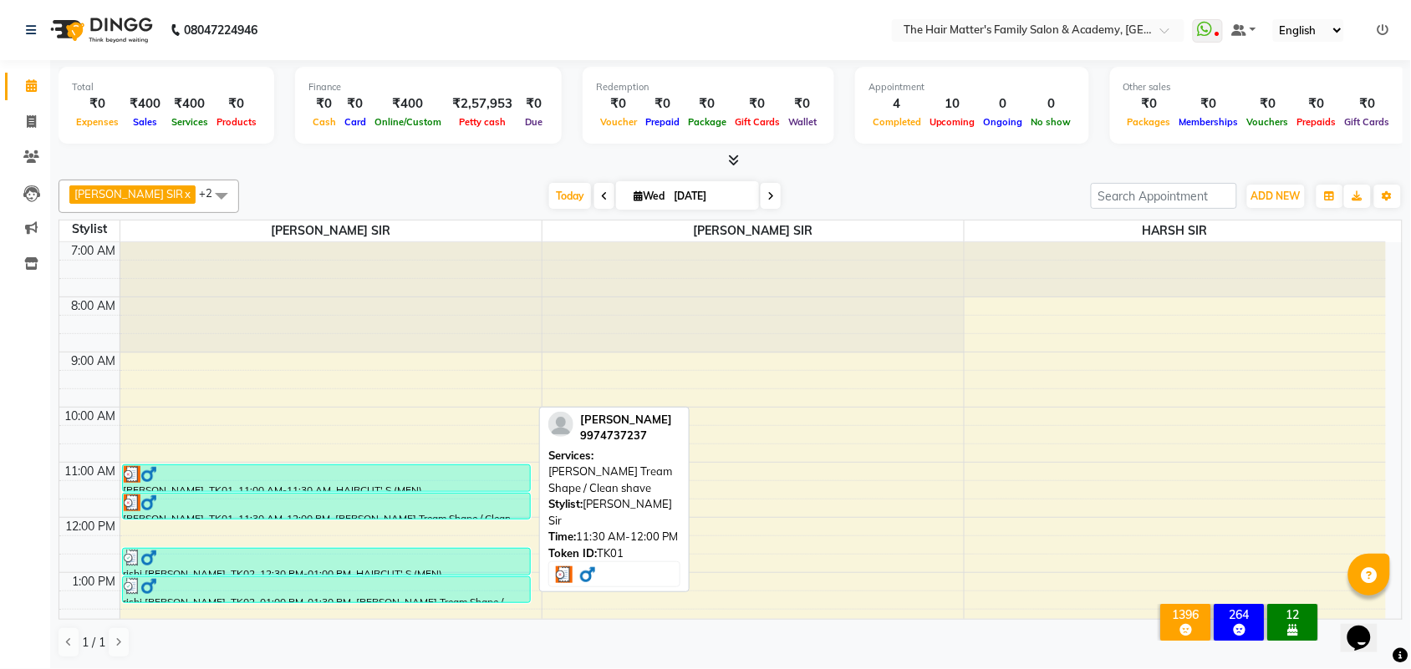
click at [323, 511] on div "HARSAD SIR VINZOL, TK01, 11:30 AM-12:00 PM, Beard Tream Shape / Clean shave" at bounding box center [326, 506] width 407 height 25
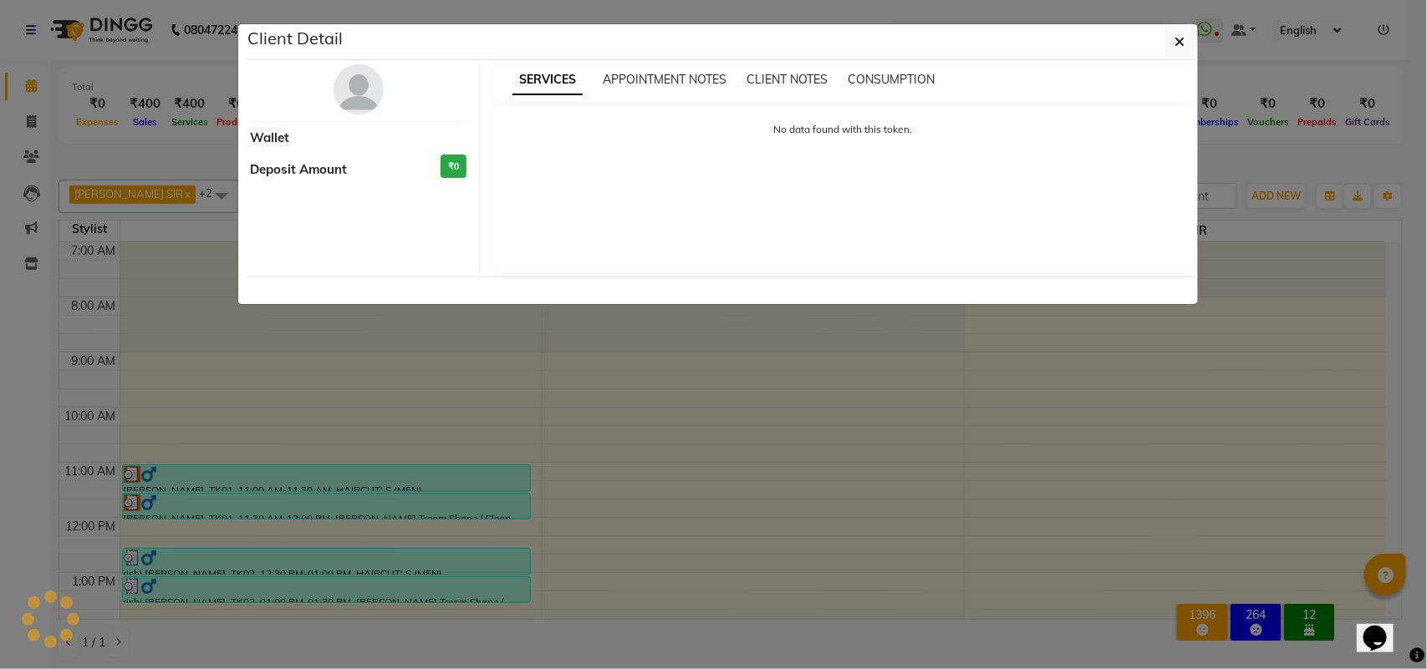
select select "3"
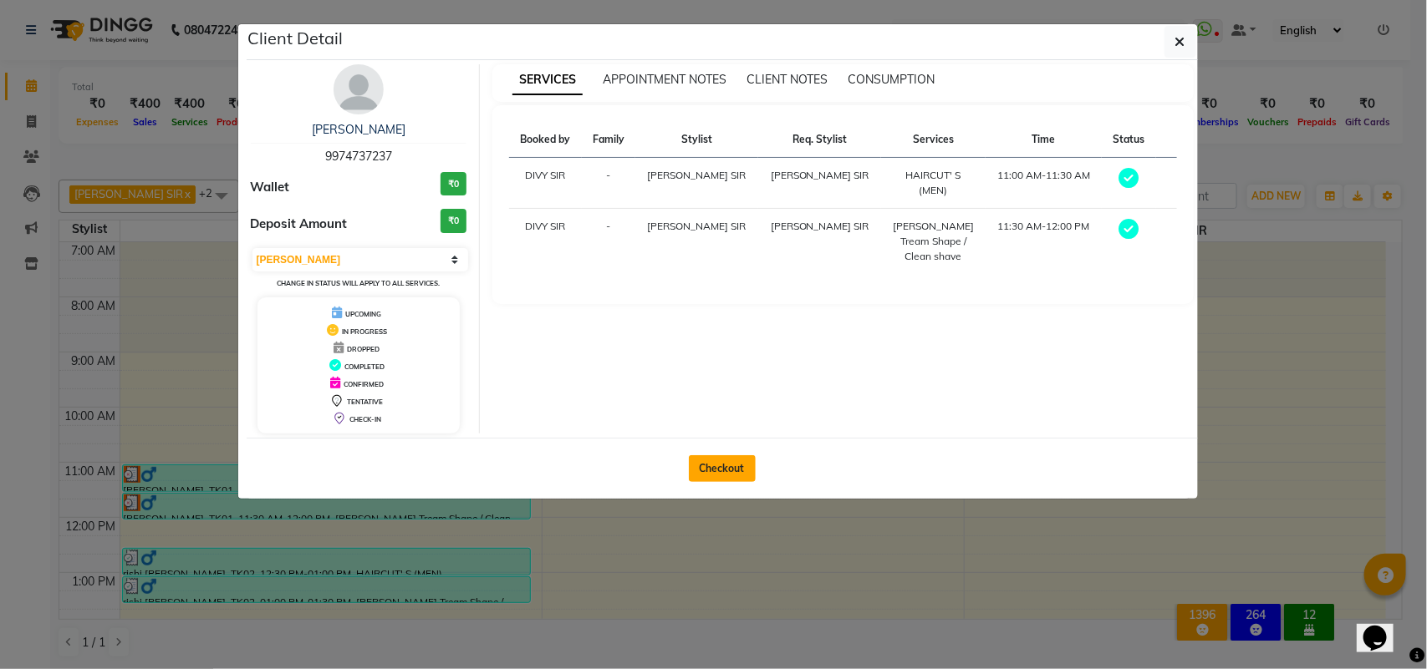
click at [730, 460] on button "Checkout" at bounding box center [722, 469] width 67 height 27
select select "service"
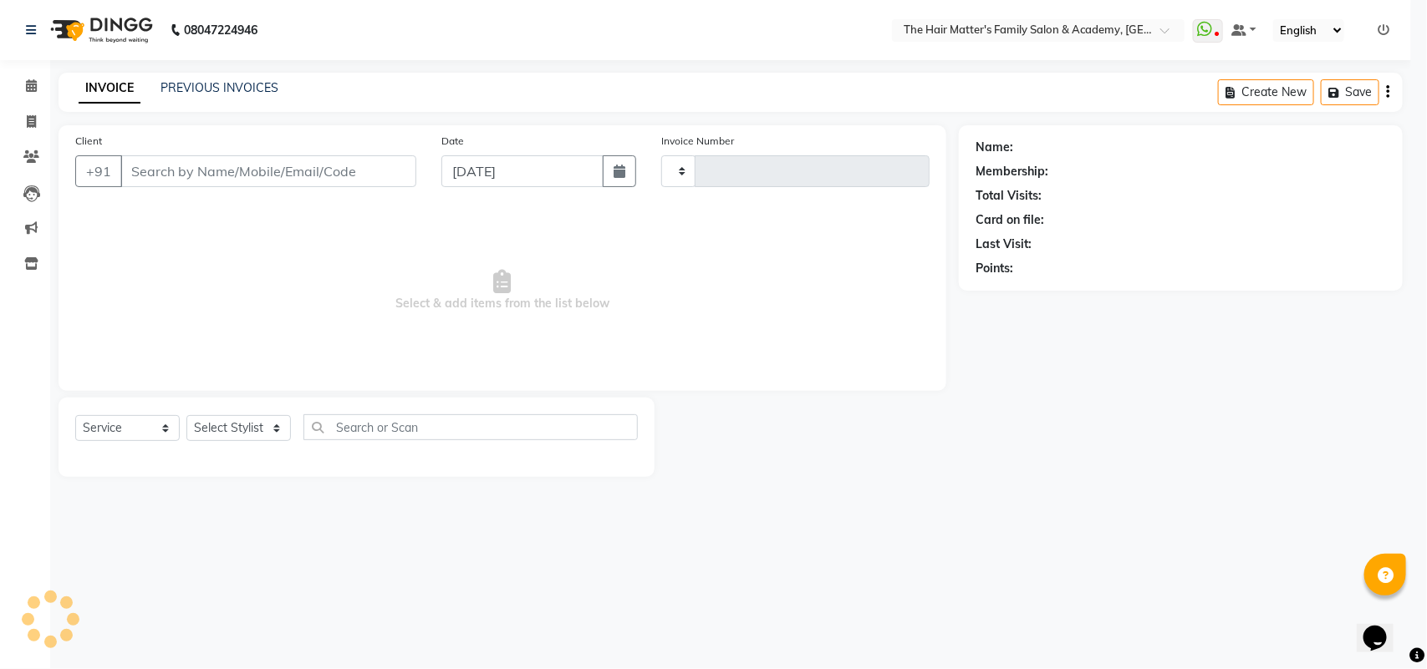
type input "1667"
select select "5980"
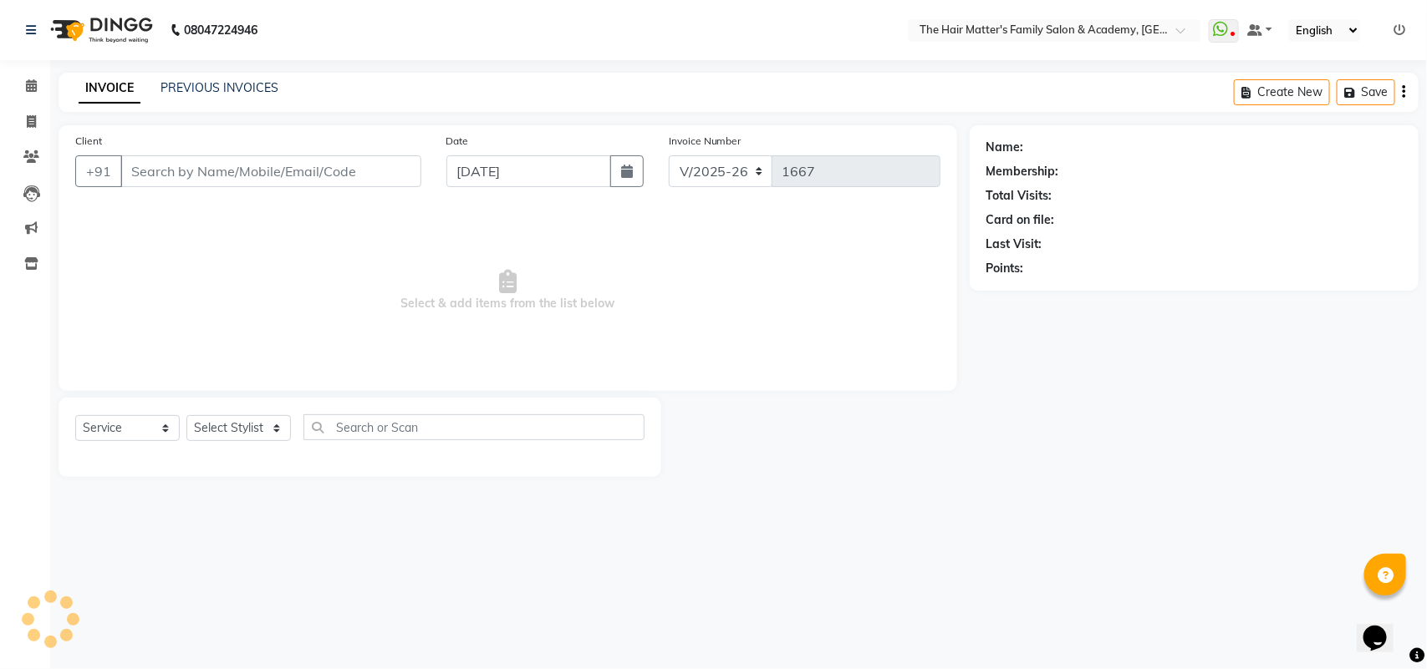
type input "9974737237"
select select "42572"
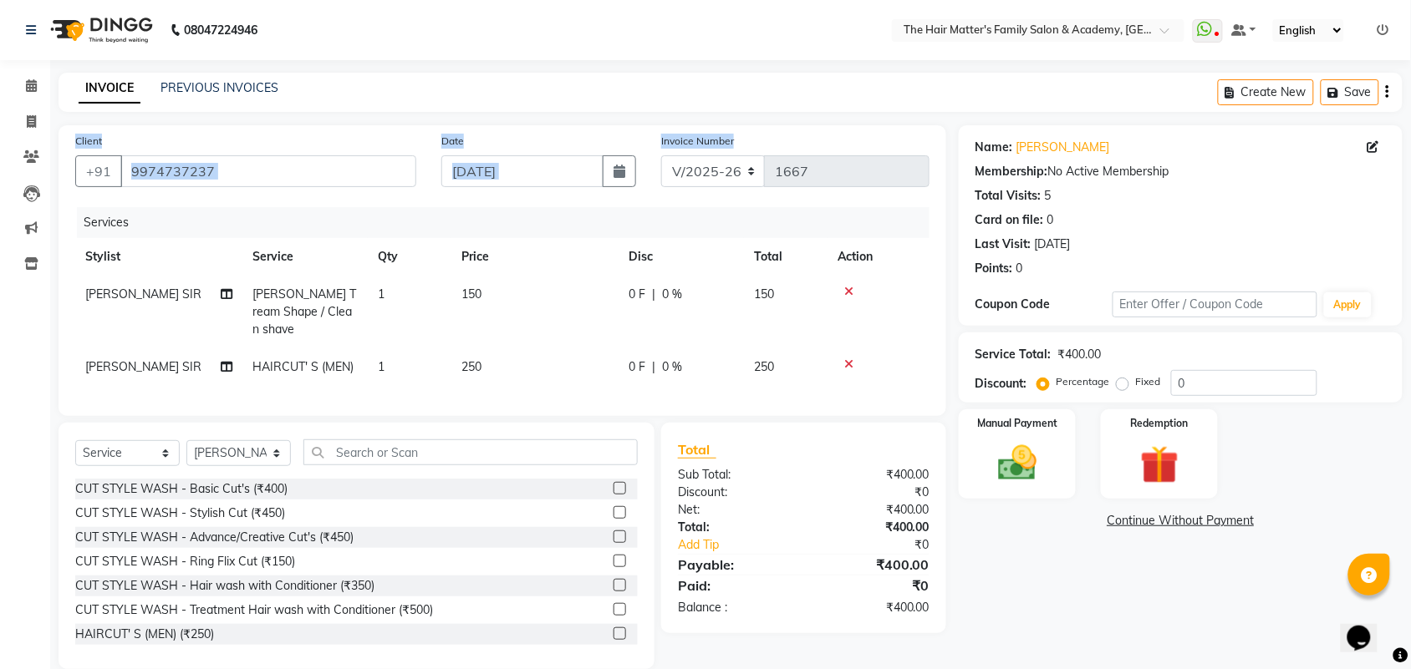
click at [901, 111] on main "INVOICE PREVIOUS INVOICES Create New Save Client +91 9974737237 Date 03-09-2025…" at bounding box center [730, 384] width 1361 height 622
click at [1030, 107] on div "INVOICE PREVIOUS INVOICES Create New Save" at bounding box center [731, 92] width 1344 height 39
click at [1071, 135] on div "Name: Harsad Sir Vinzol Membership: No Active Membership Total Visits: 5 Card o…" at bounding box center [1180, 204] width 410 height 145
click at [1075, 142] on link "Harsad Sir Vinzol" at bounding box center [1063, 148] width 94 height 18
click at [1054, 153] on link "Harsad Sir Vinzol" at bounding box center [1063, 148] width 94 height 18
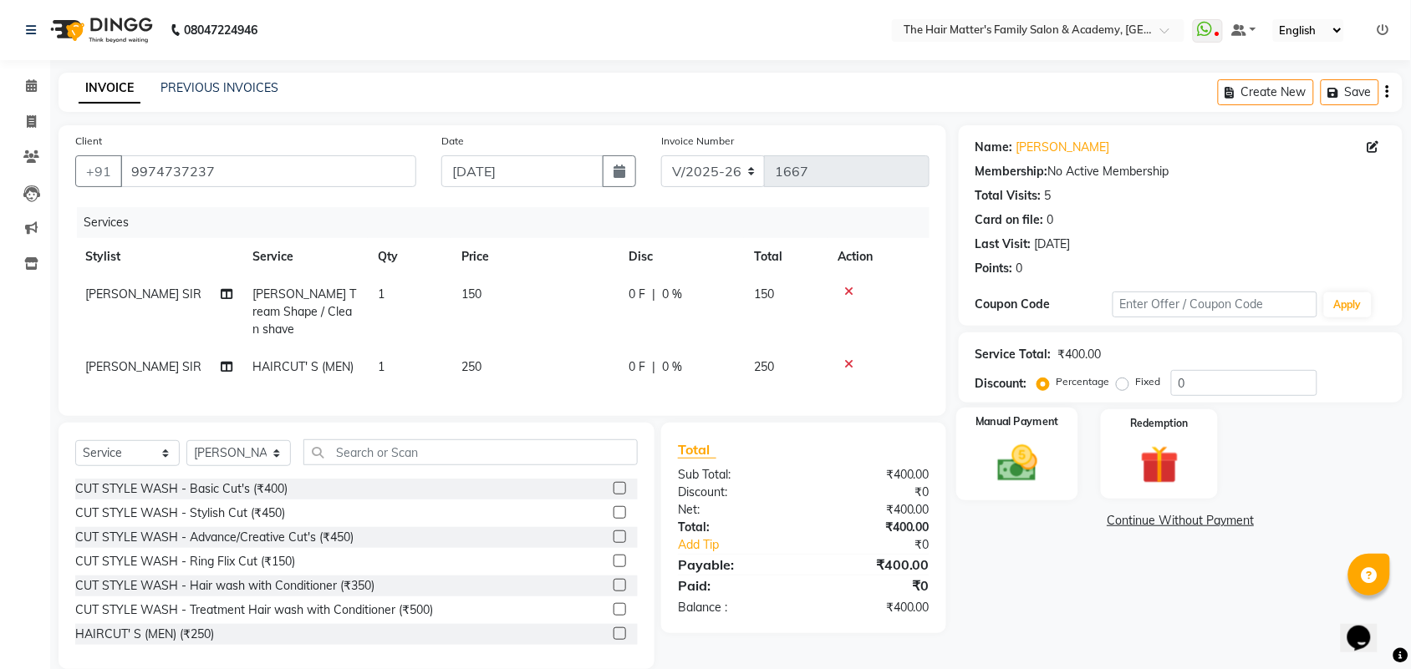
click at [1050, 435] on div "Manual Payment" at bounding box center [1017, 455] width 122 height 94
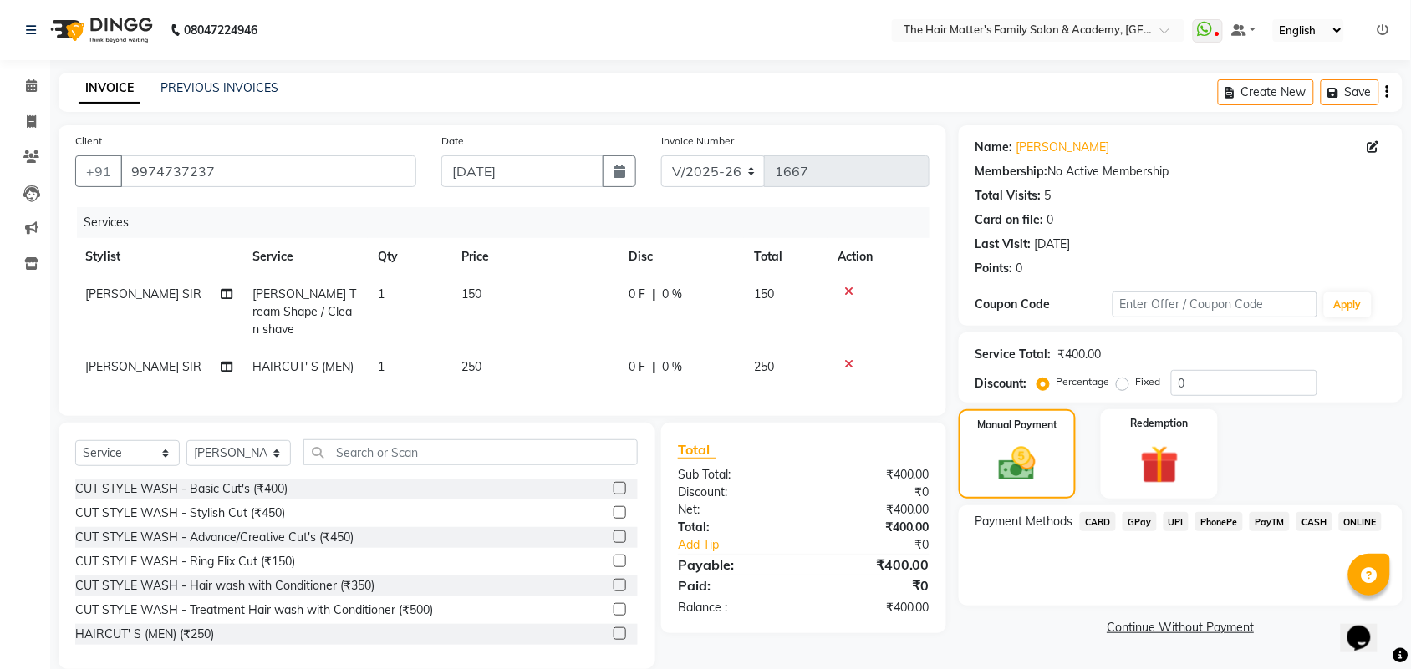
click at [1136, 386] on label "Fixed" at bounding box center [1148, 381] width 25 height 15
click at [1122, 386] on input "Fixed" at bounding box center [1126, 382] width 12 height 12
radio input "true"
drag, startPoint x: 1230, startPoint y: 372, endPoint x: 1170, endPoint y: 384, distance: 61.5
click at [1171, 384] on input "0" at bounding box center [1244, 383] width 146 height 26
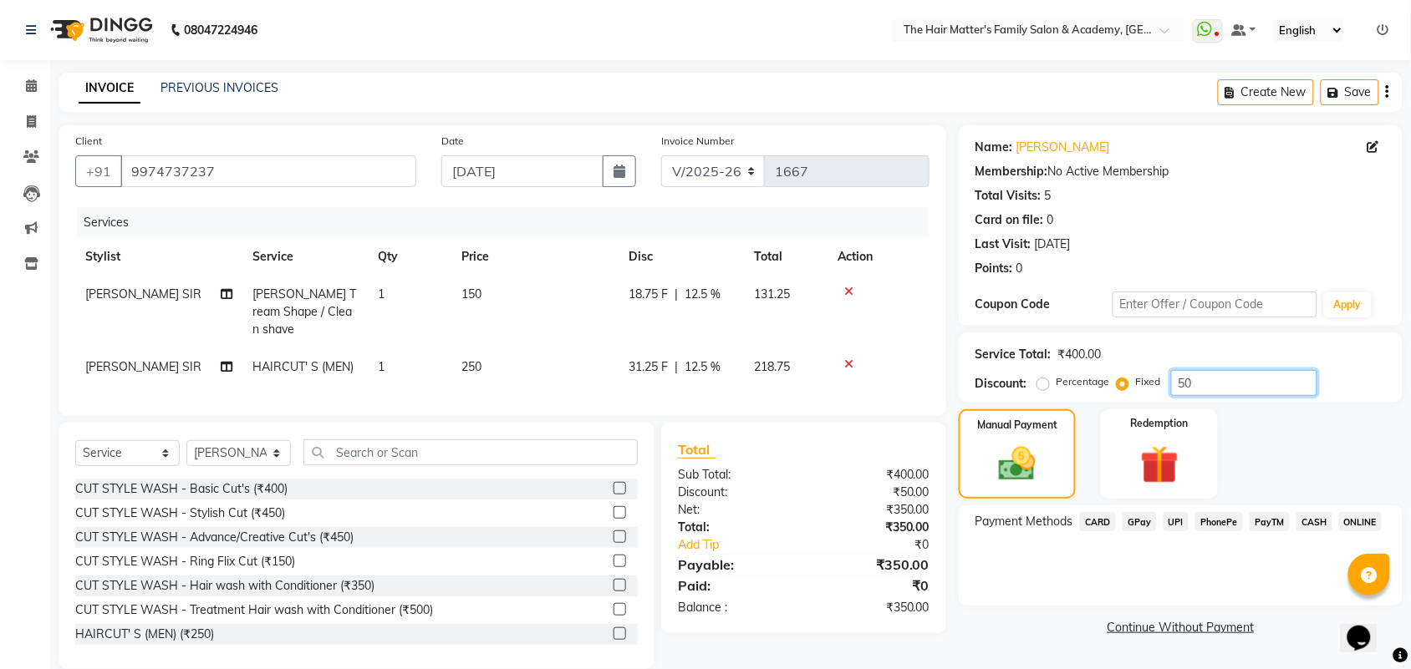
type input "50"
drag, startPoint x: 1184, startPoint y: 522, endPoint x: 1311, endPoint y: 531, distance: 126.5
click at [1311, 531] on div "Payment Methods CARD GPay UPI PhonePe PayTM CASH ONLINE" at bounding box center [1180, 523] width 410 height 23
click at [1311, 531] on span "CASH" at bounding box center [1314, 521] width 36 height 19
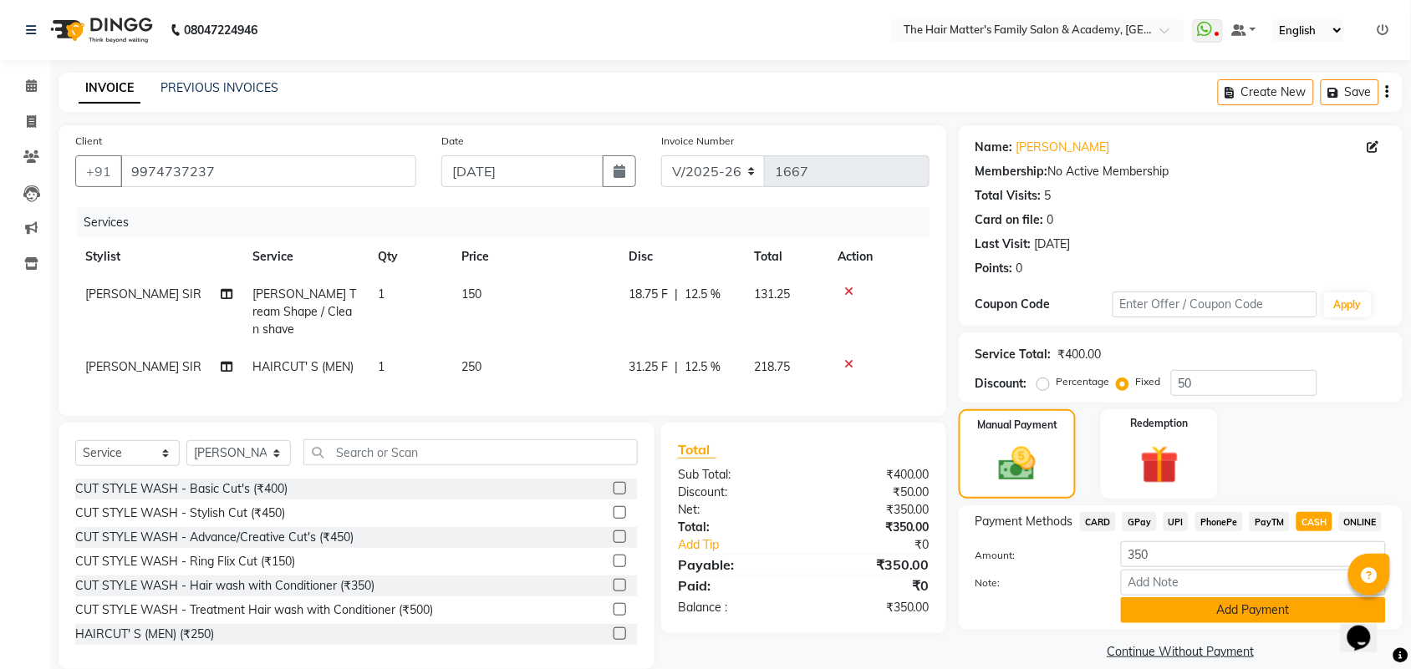
drag, startPoint x: 1234, startPoint y: 629, endPoint x: 1225, endPoint y: 606, distance: 24.1
click at [1233, 629] on div "Payment Methods CARD GPay UPI PhonePe PayTM CASH ONLINE Amount: 350 Note: Add P…" at bounding box center [1181, 568] width 444 height 125
click at [1225, 606] on button "Add Payment" at bounding box center [1253, 611] width 265 height 26
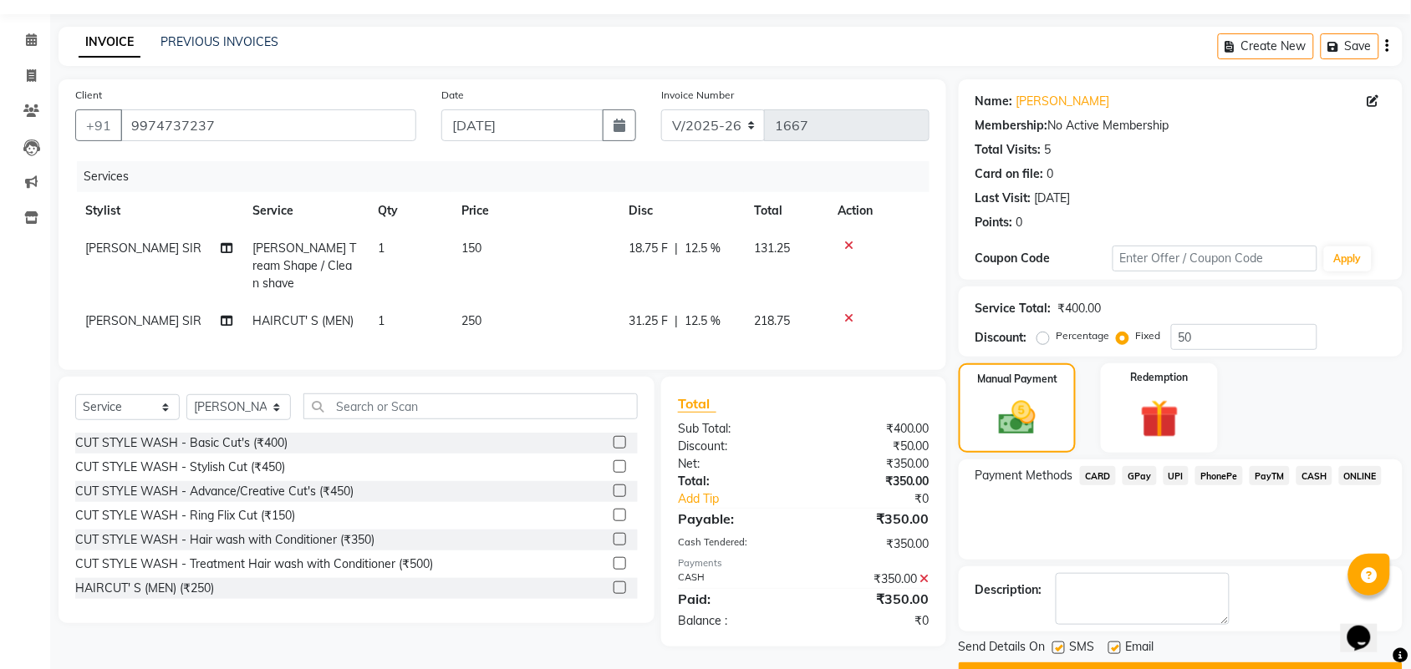
scroll to position [90, 0]
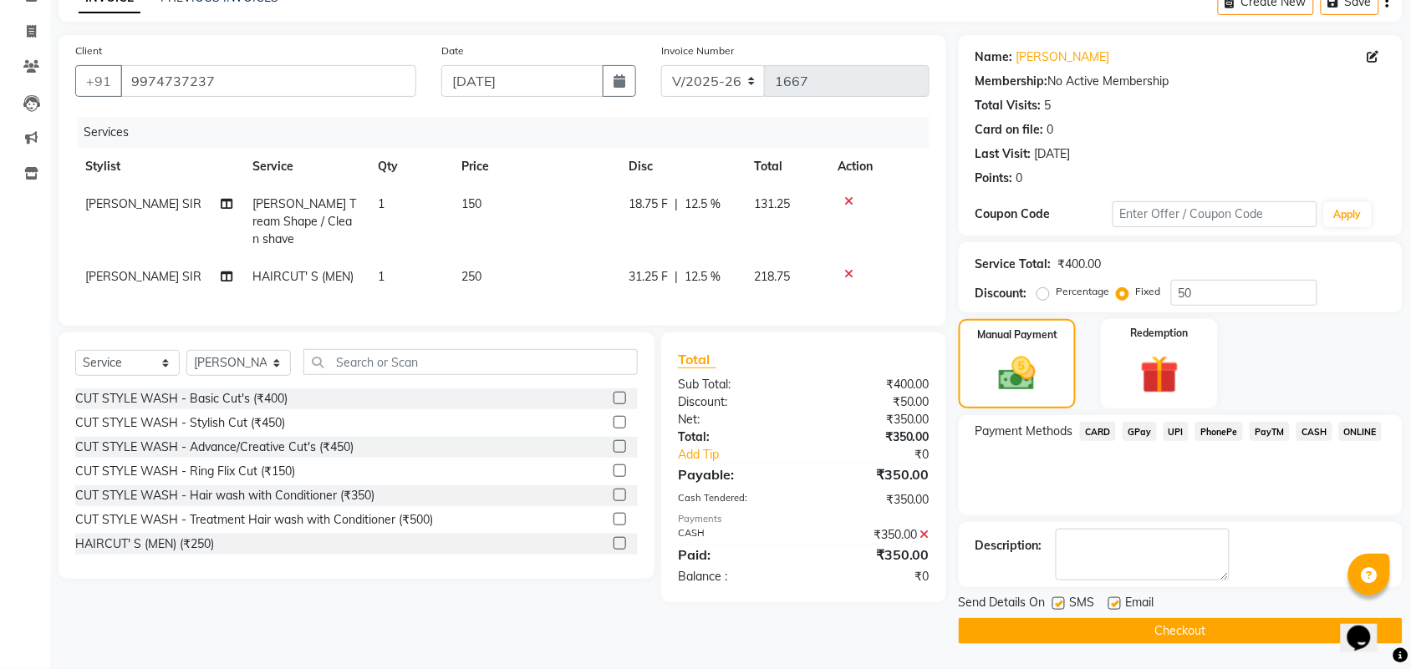
click at [1046, 635] on button "Checkout" at bounding box center [1181, 631] width 444 height 26
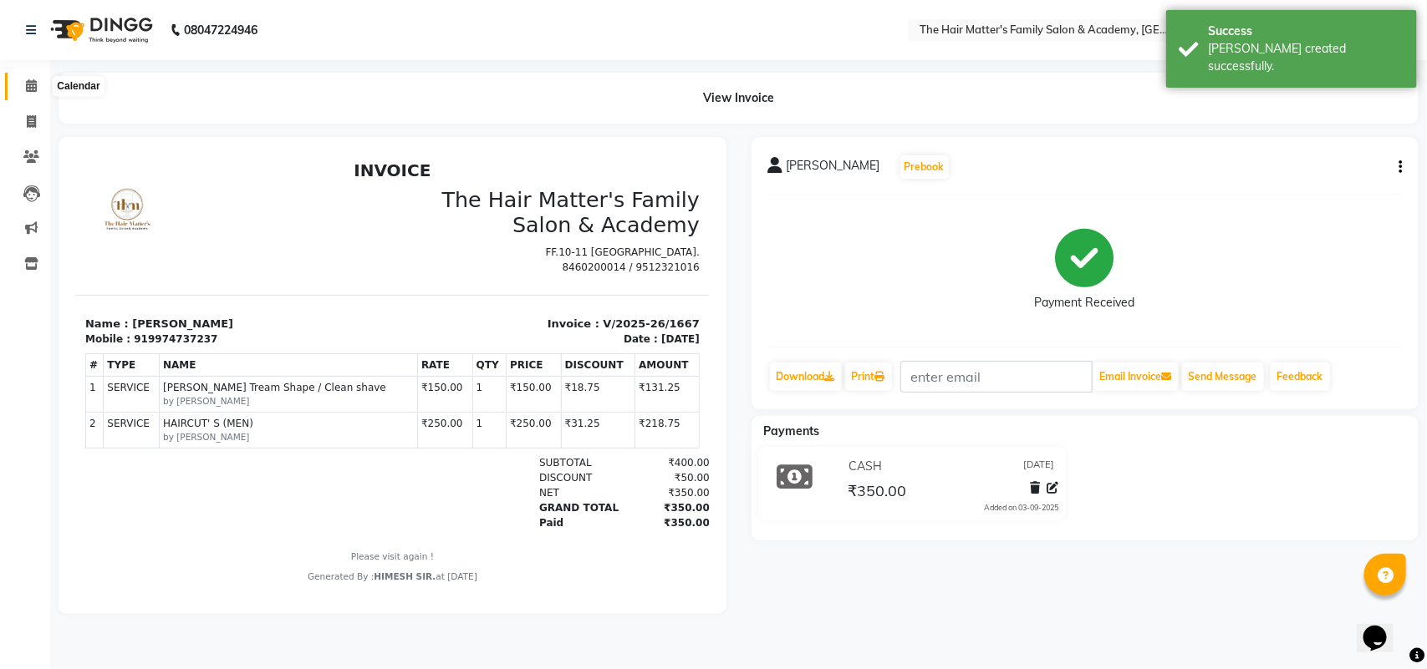
click at [26, 79] on icon at bounding box center [31, 85] width 11 height 13
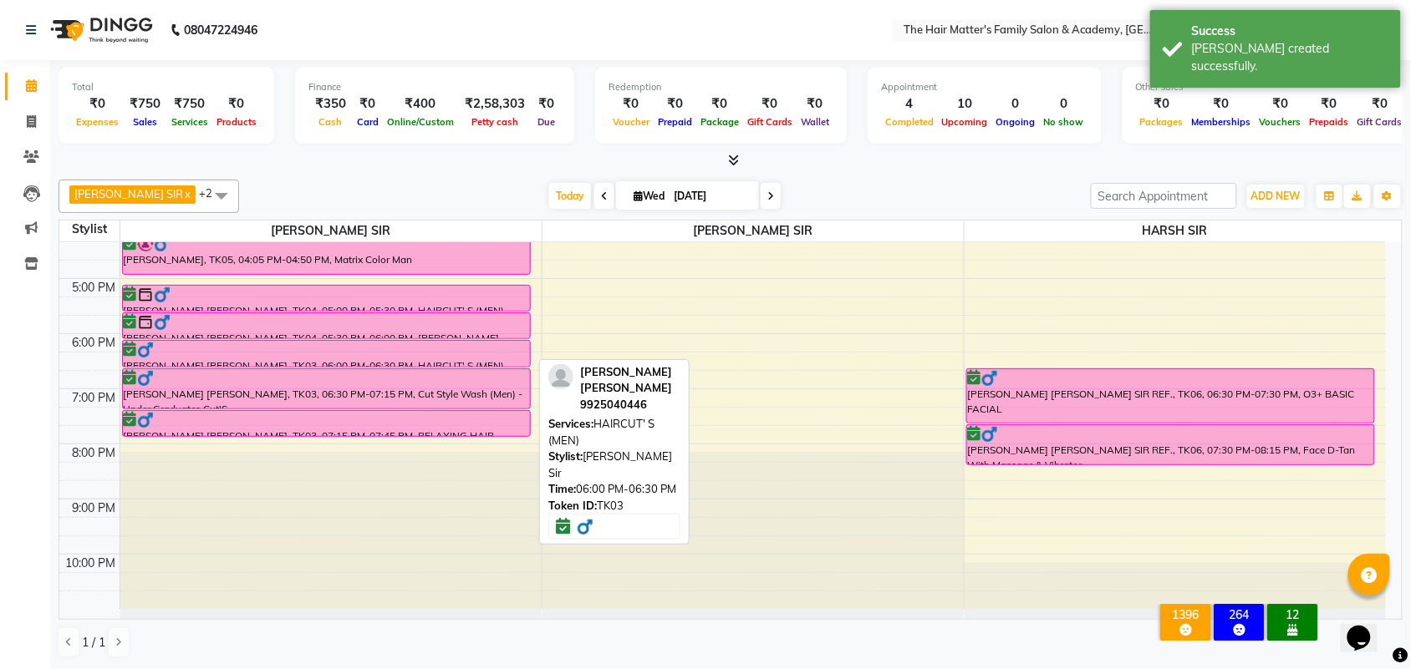
scroll to position [168, 0]
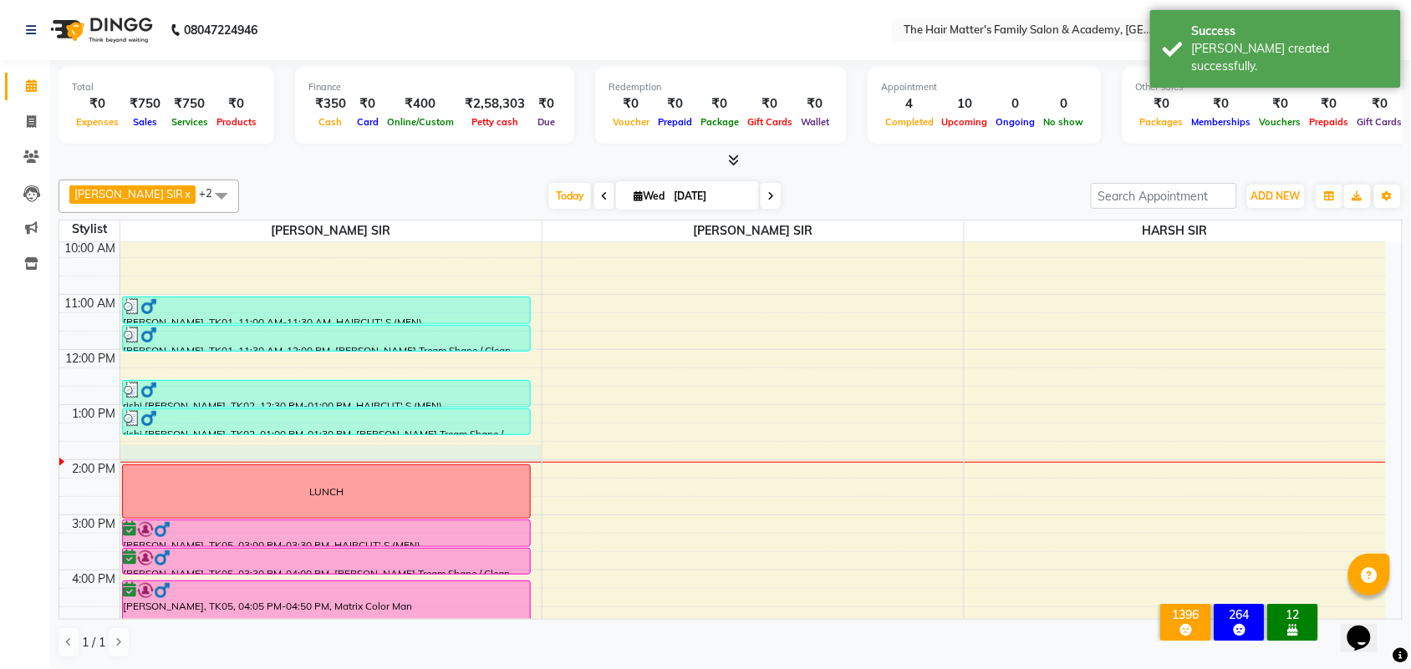
click at [515, 457] on div "7:00 AM 8:00 AM 9:00 AM 10:00 AM 11:00 AM 12:00 PM 1:00 PM 2:00 PM 3:00 PM 4:00…" at bounding box center [722, 515] width 1326 height 882
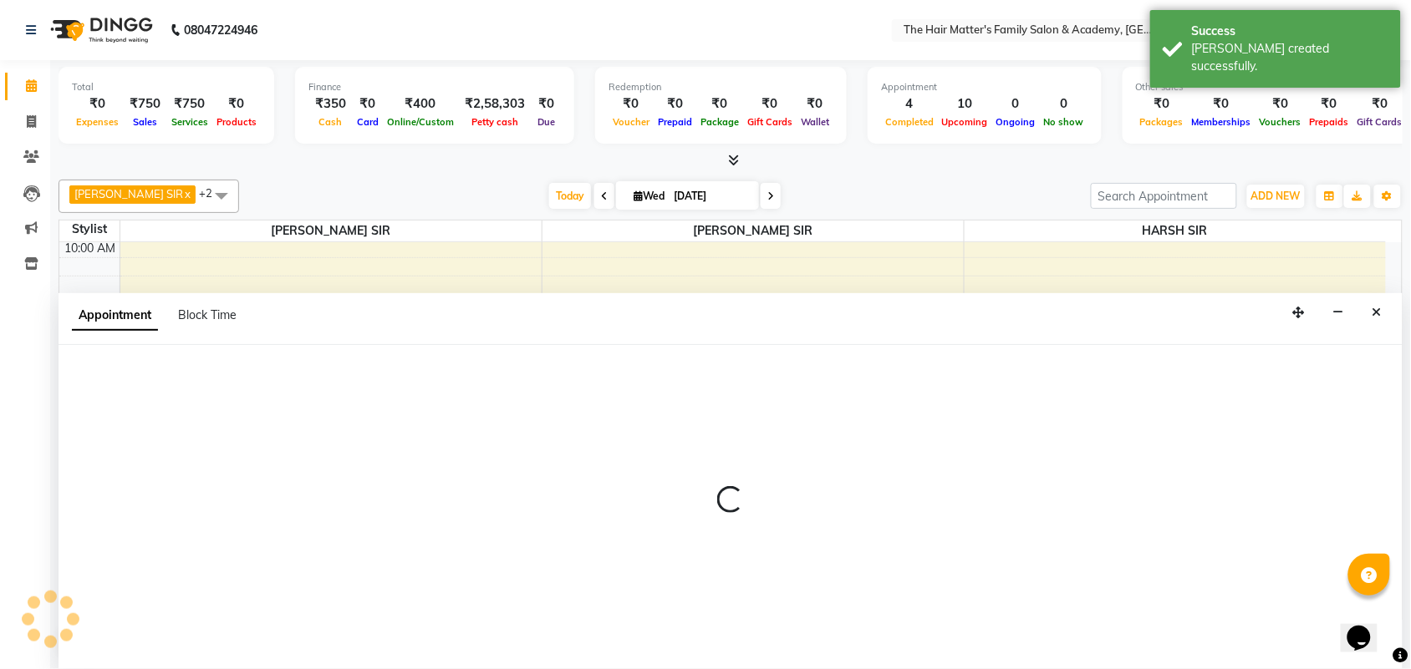
scroll to position [1, 0]
select select "42572"
select select "825"
select select "tentative"
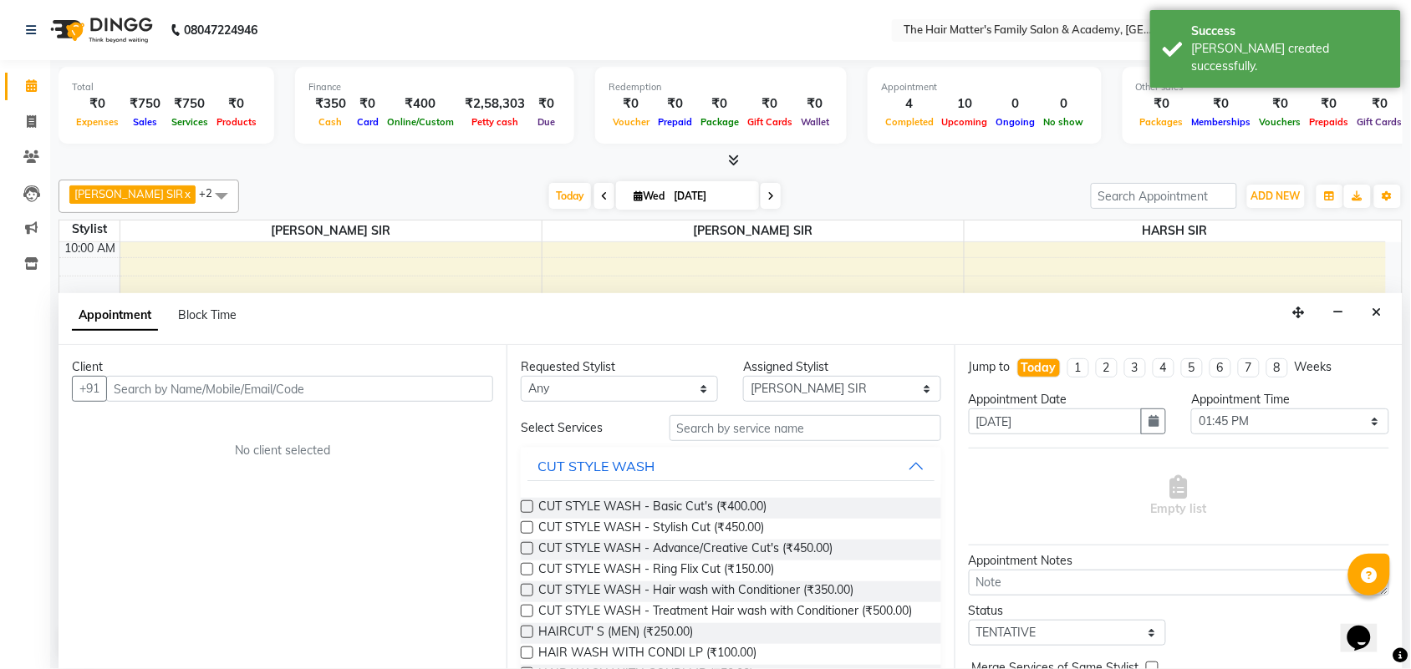
click at [282, 377] on input "text" at bounding box center [299, 389] width 387 height 26
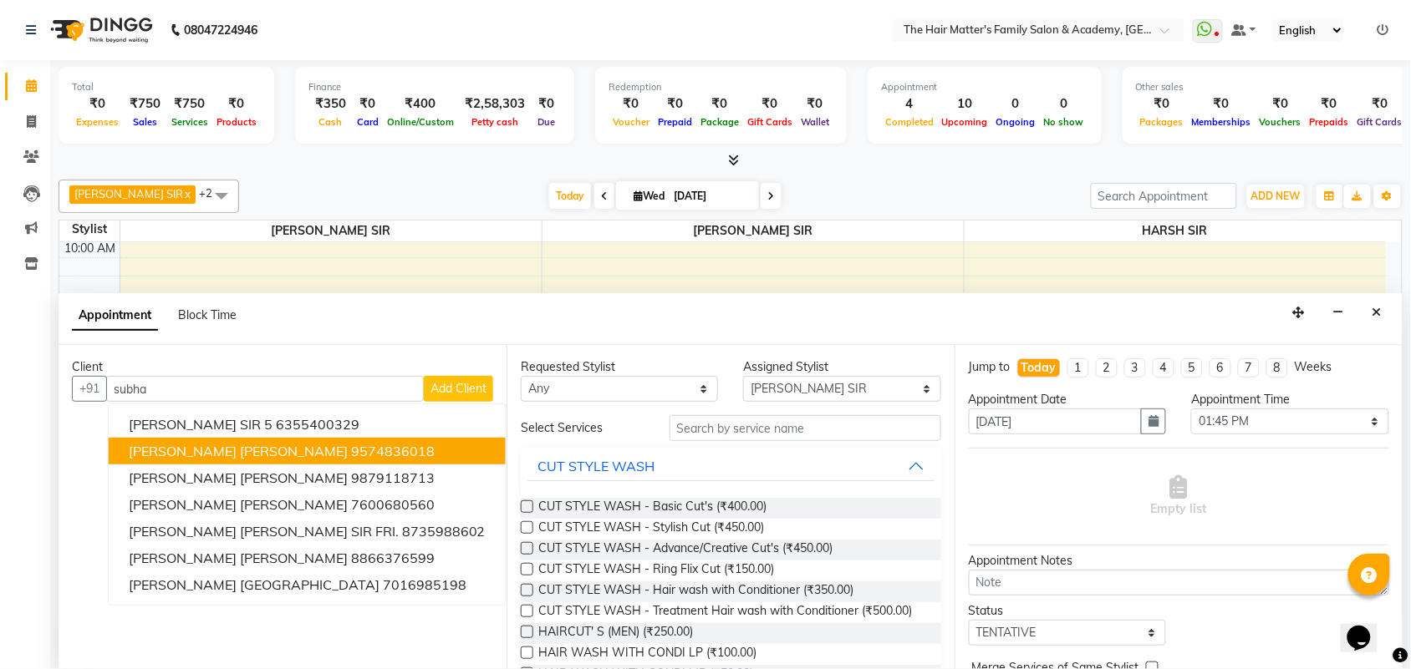
click at [357, 457] on button "SUBHAM SIR PANDYA 9574836018" at bounding box center [307, 451] width 397 height 27
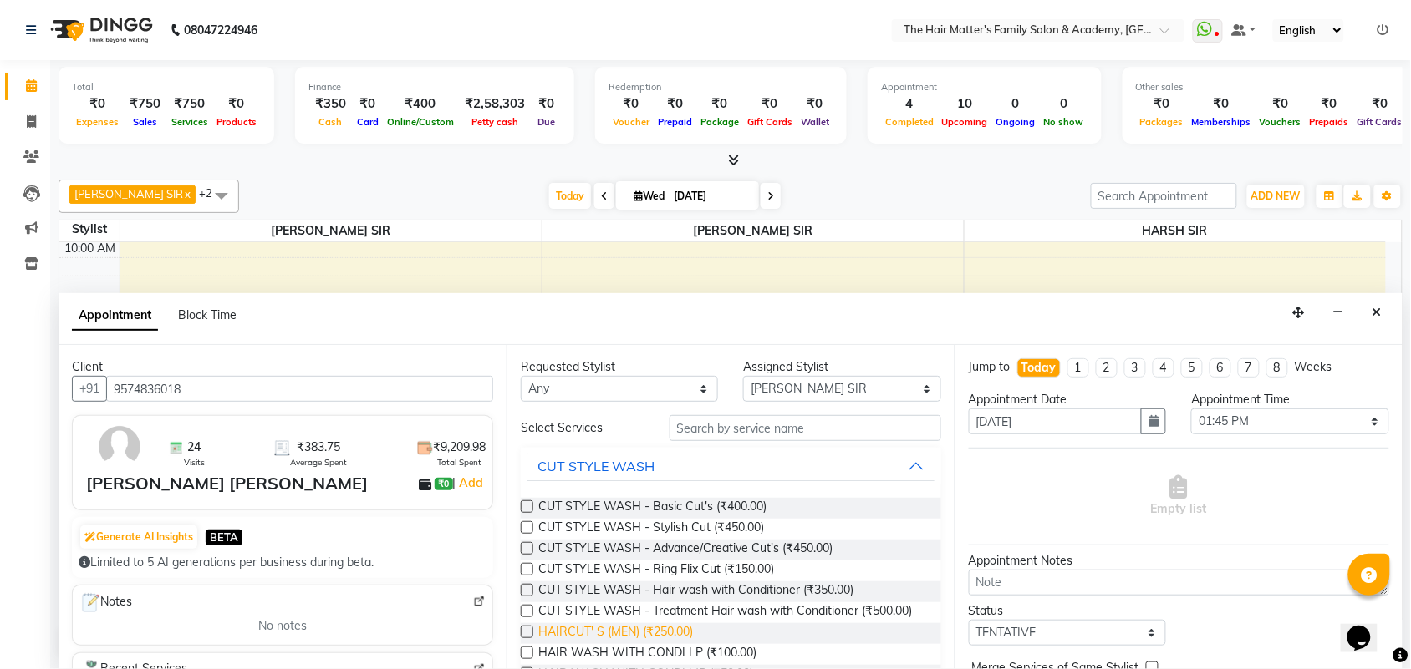
type input "9574836018"
click at [627, 644] on span "HAIRCUT' S (MEN) (₹250.00)" at bounding box center [615, 633] width 155 height 21
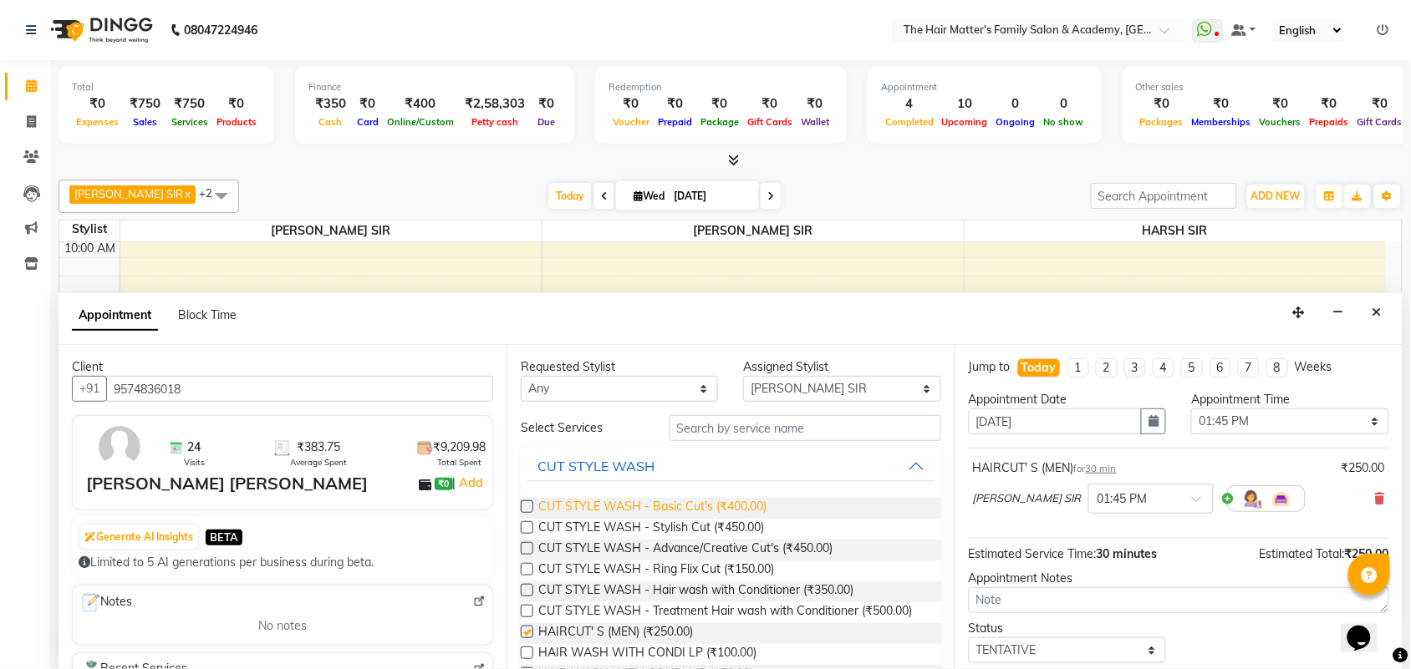
checkbox input "false"
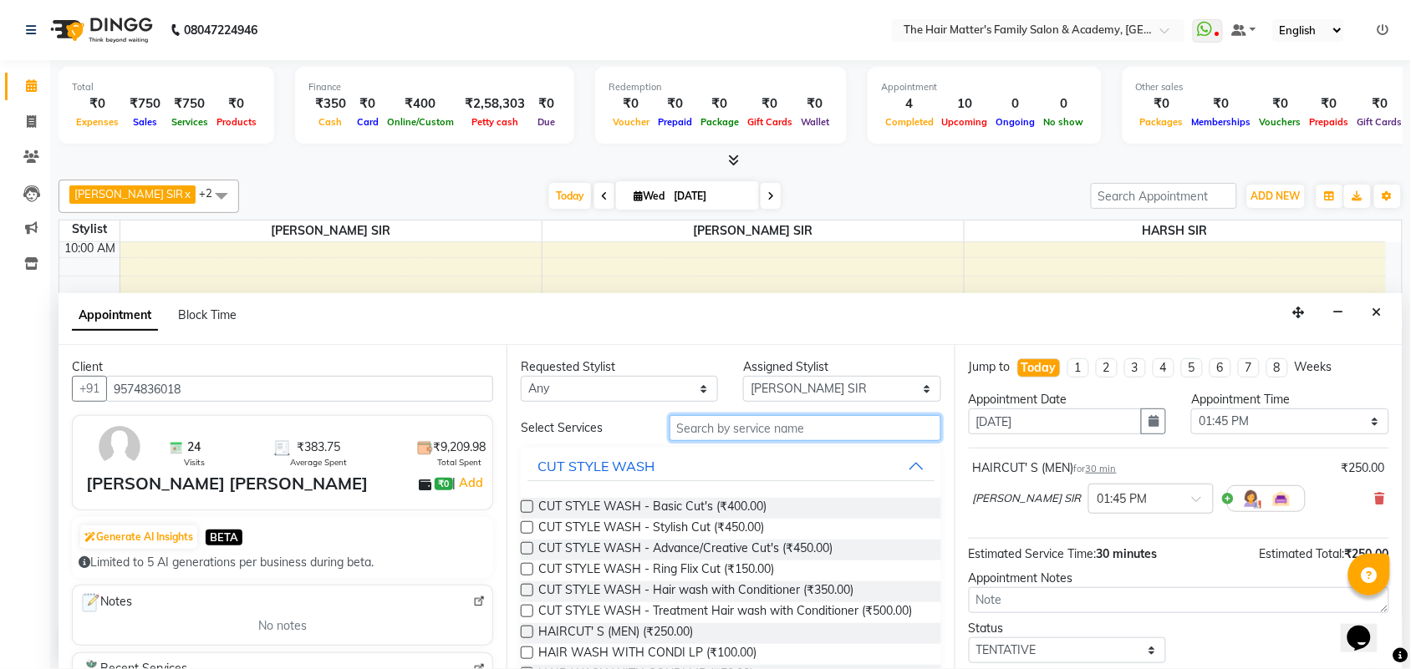
click at [740, 429] on input "text" at bounding box center [805, 428] width 272 height 26
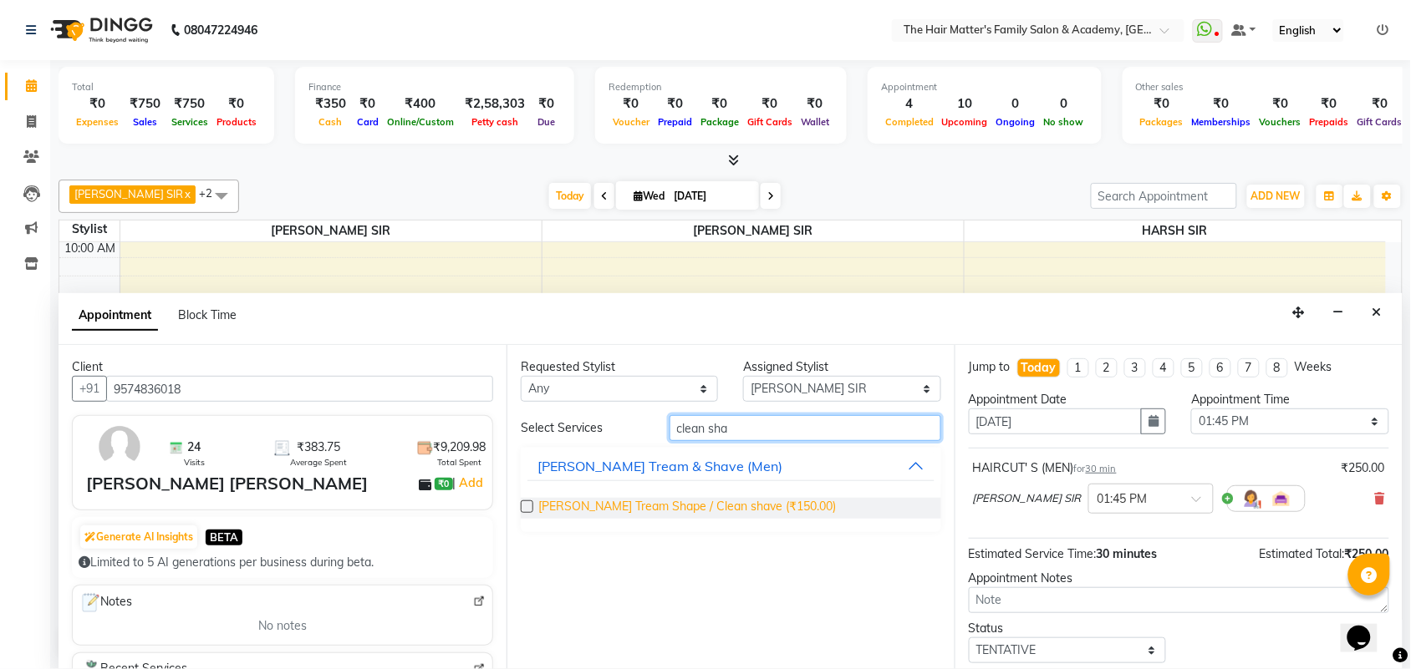
type input "clean sha"
click at [723, 506] on span "Beard Tream Shape / Clean shave (₹150.00)" at bounding box center [687, 508] width 298 height 21
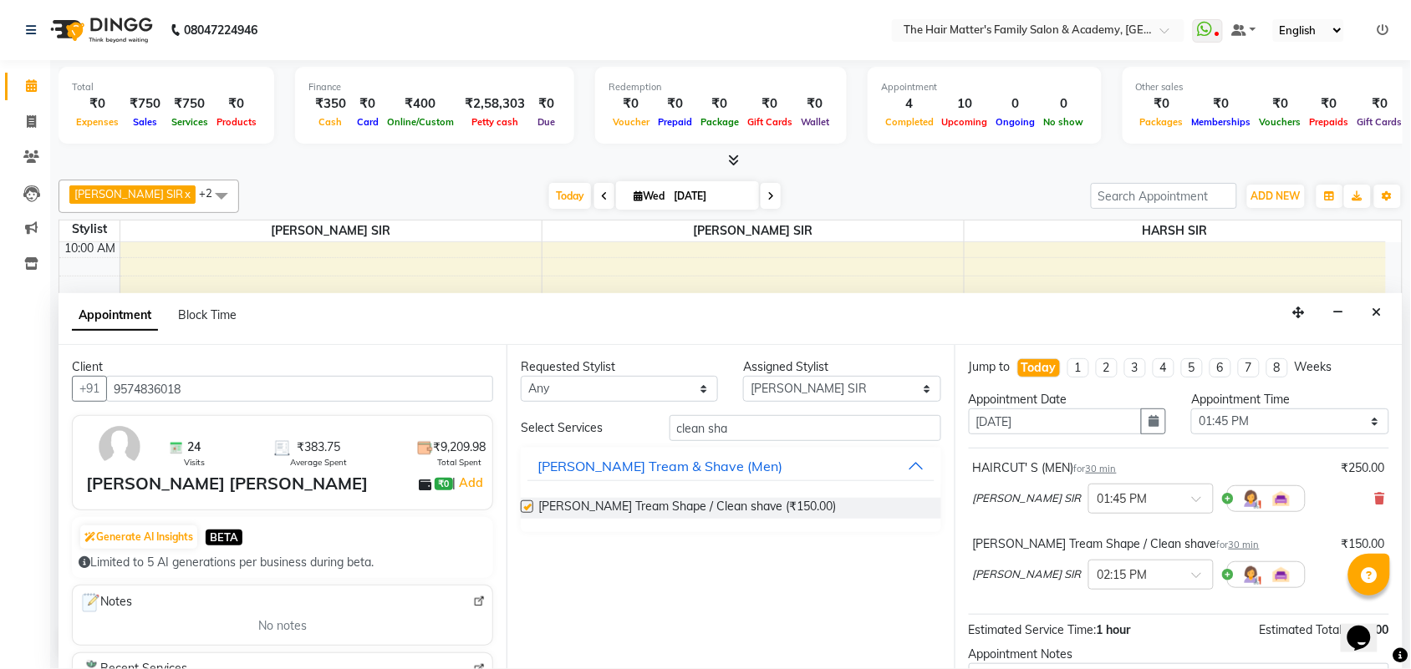
checkbox input "false"
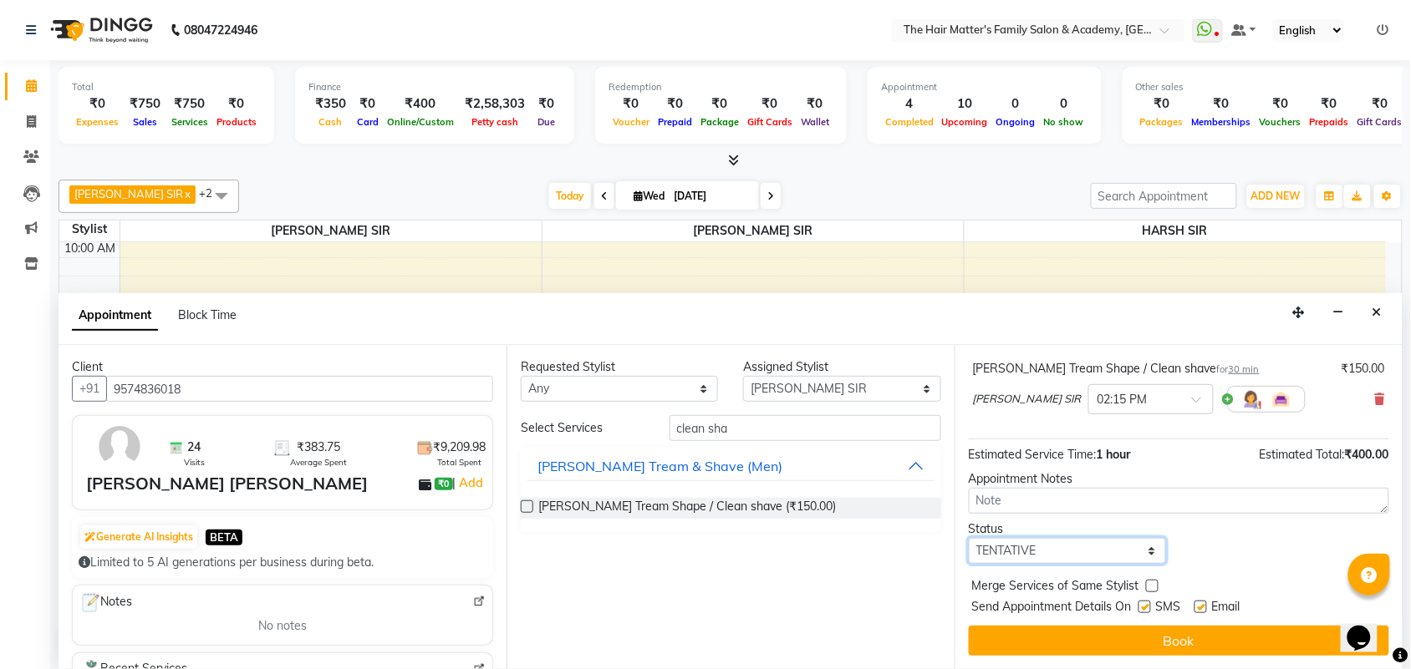
click at [1018, 562] on select "Select TENTATIVE CONFIRM CHECK-IN UPCOMING" at bounding box center [1067, 551] width 197 height 26
select select "confirm booking"
click at [969, 538] on select "Select TENTATIVE CONFIRM CHECK-IN UPCOMING" at bounding box center [1067, 551] width 197 height 26
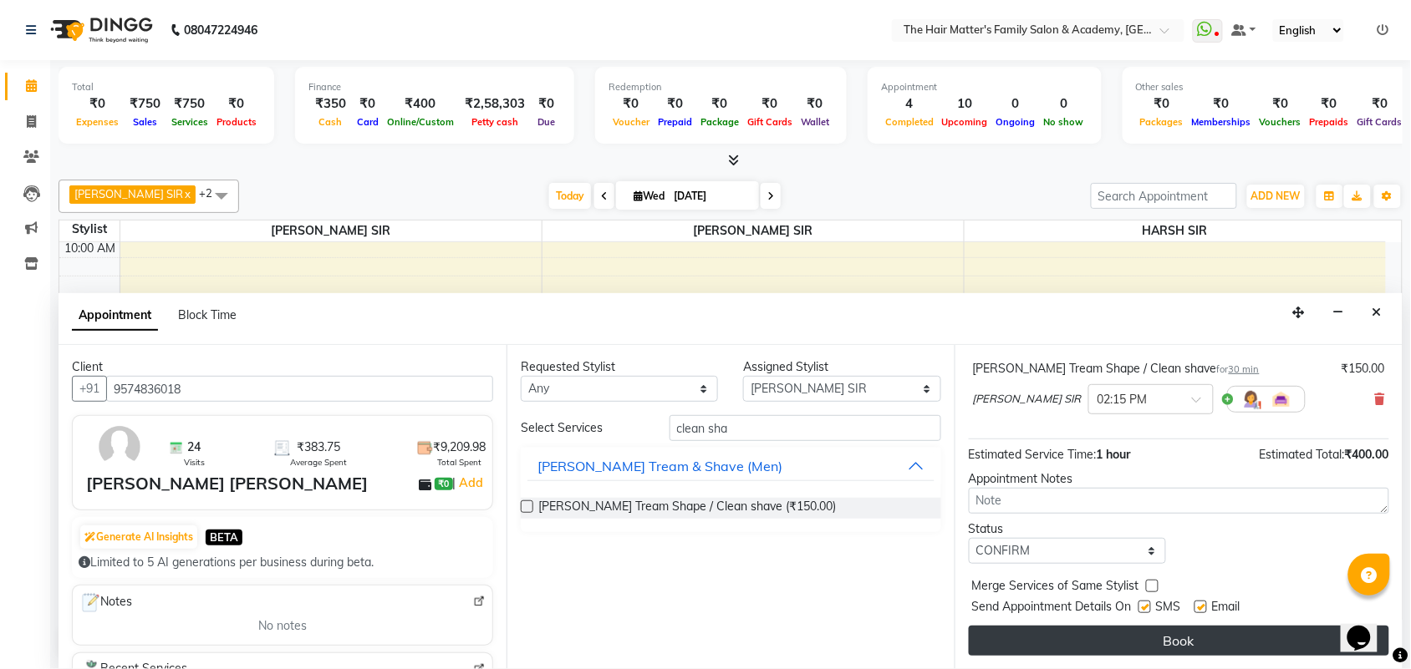
click at [1099, 633] on button "Book" at bounding box center [1179, 641] width 420 height 30
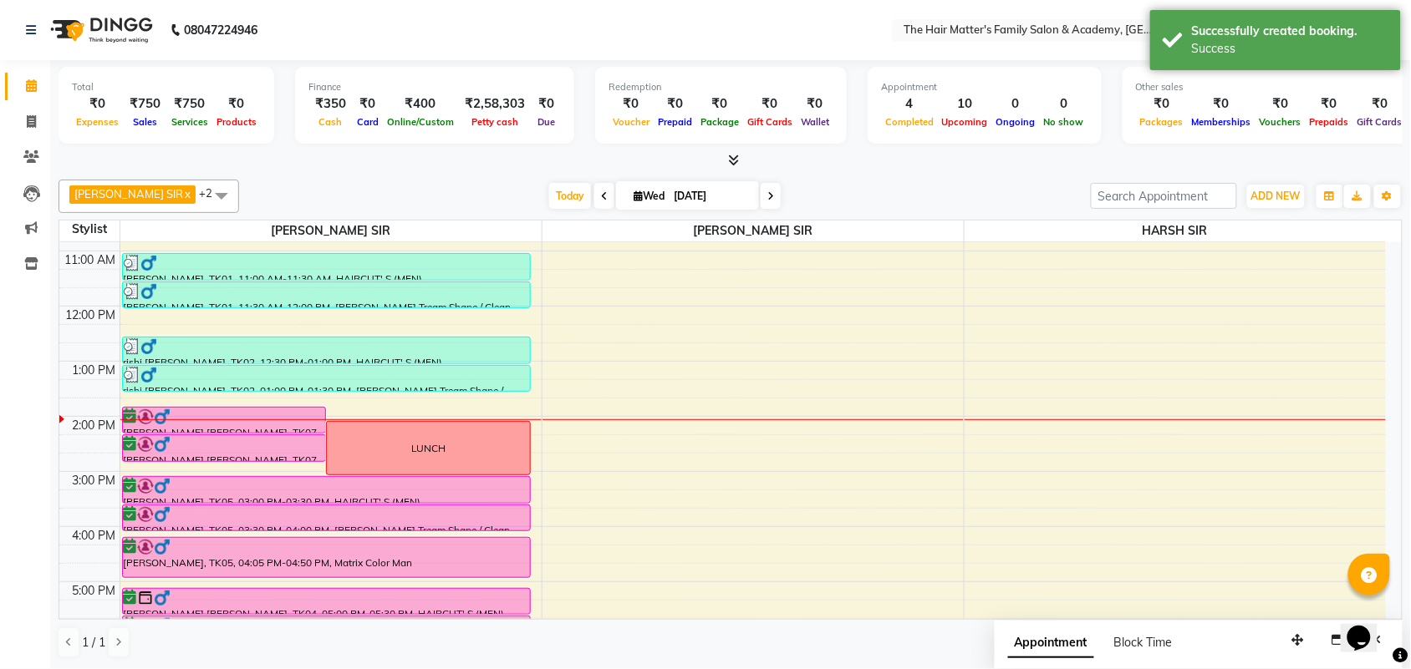
scroll to position [168, 0]
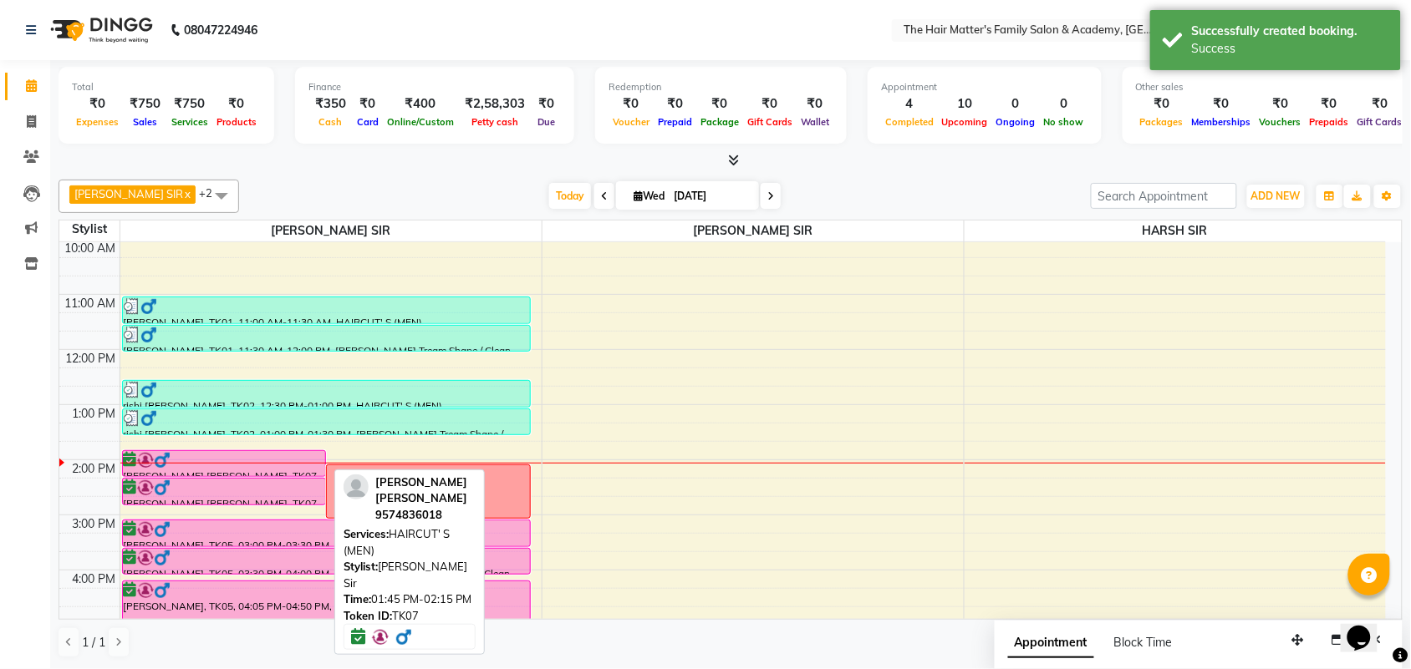
click at [281, 472] on div "SUBHAM SIR PANDYA, TK07, 01:45 PM-02:15 PM, HAIRCUT' S (MEN)" at bounding box center [224, 463] width 203 height 25
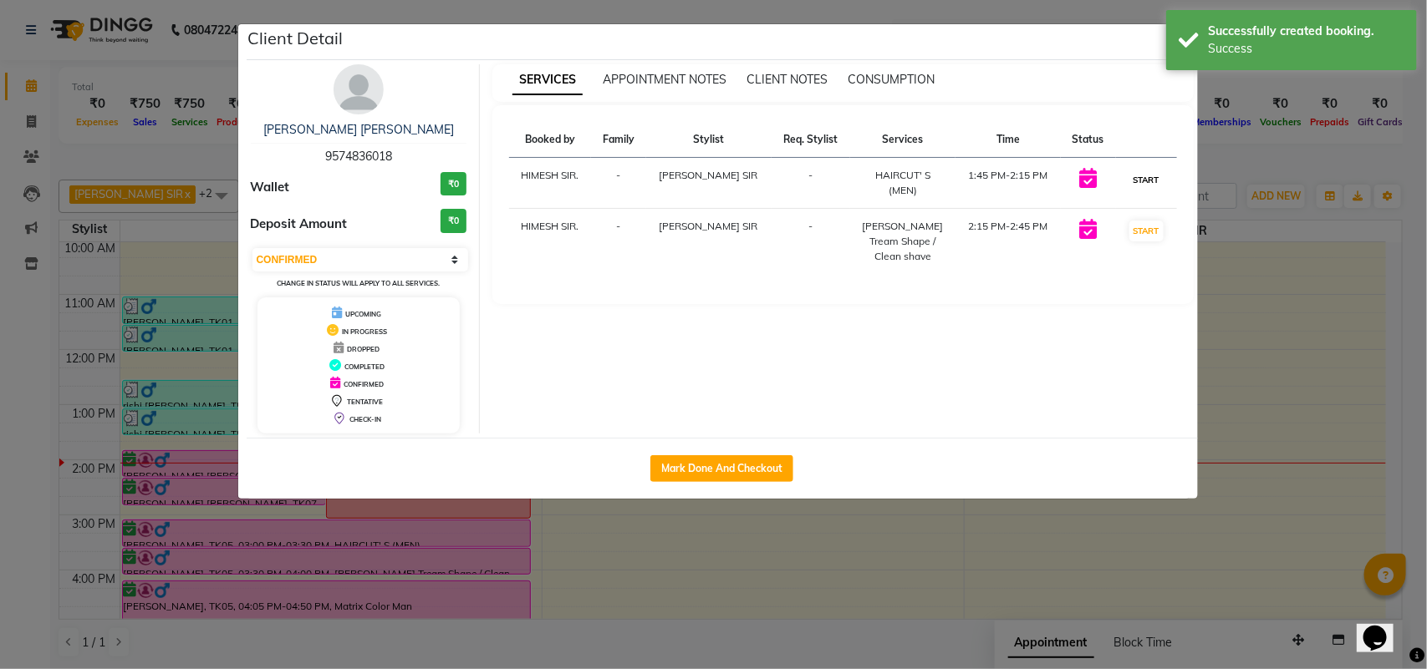
click at [1137, 177] on button "START" at bounding box center [1146, 180] width 34 height 21
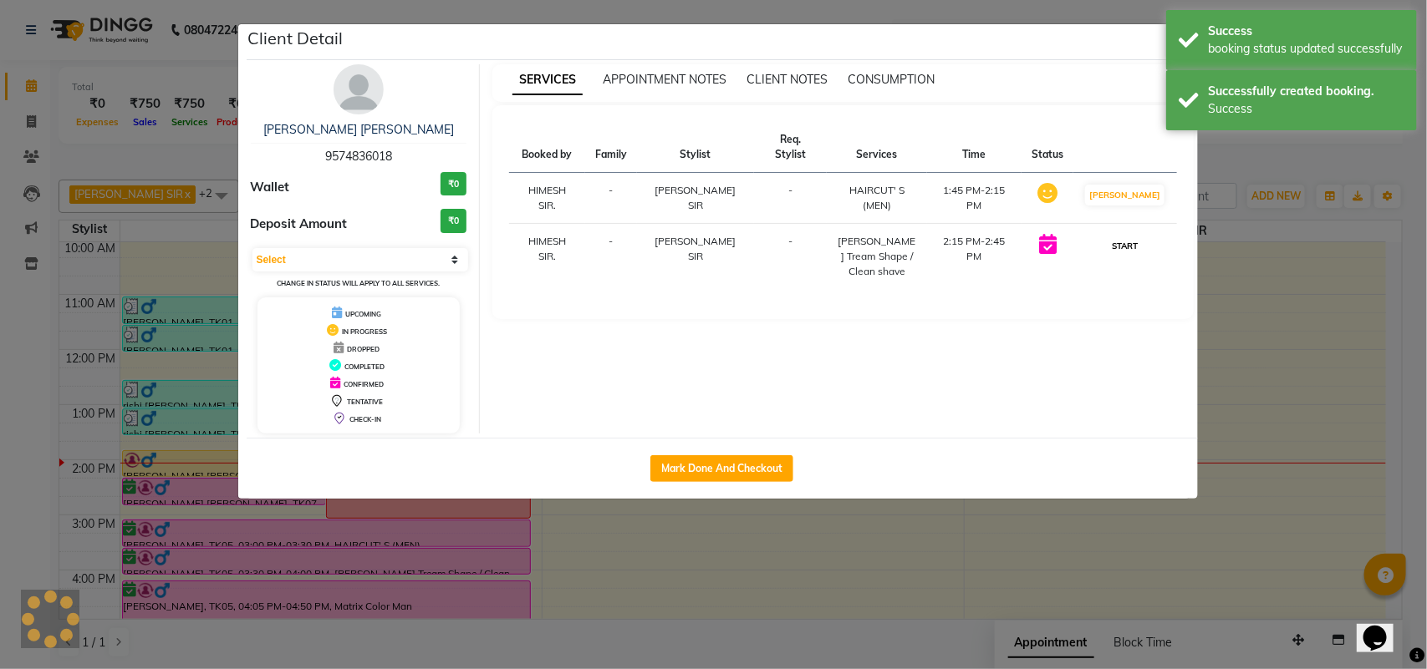
click at [1142, 236] on button "START" at bounding box center [1124, 246] width 34 height 21
select select "1"
click at [1229, 284] on ngb-modal-window "Client Detail SUBHAM SIR PANDYA 9574836018 Wallet ₹0 Deposit Amount ₹0 Select I…" at bounding box center [713, 334] width 1427 height 669
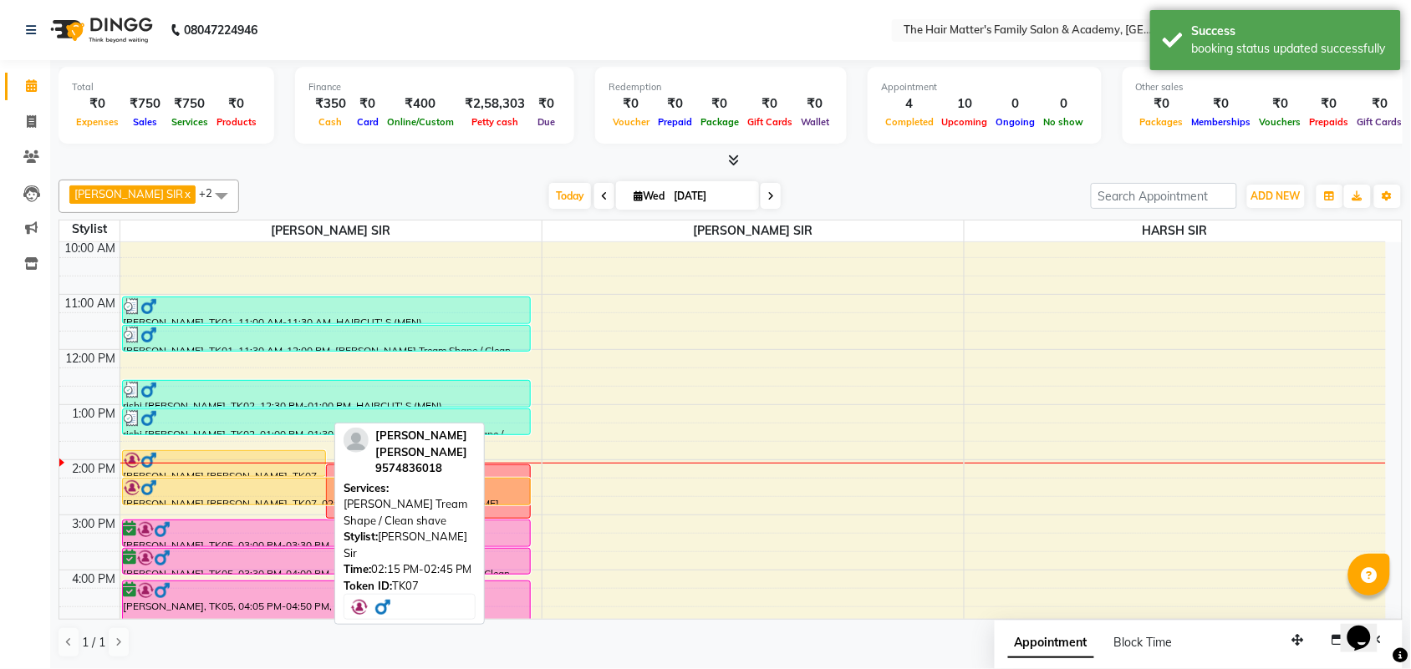
drag, startPoint x: 234, startPoint y: 502, endPoint x: 267, endPoint y: 508, distance: 33.9
click at [268, 516] on div "7:00 AM 8:00 AM 9:00 AM 10:00 AM 11:00 AM 12:00 PM 1:00 PM 2:00 PM 3:00 PM 4:00…" at bounding box center [722, 515] width 1326 height 882
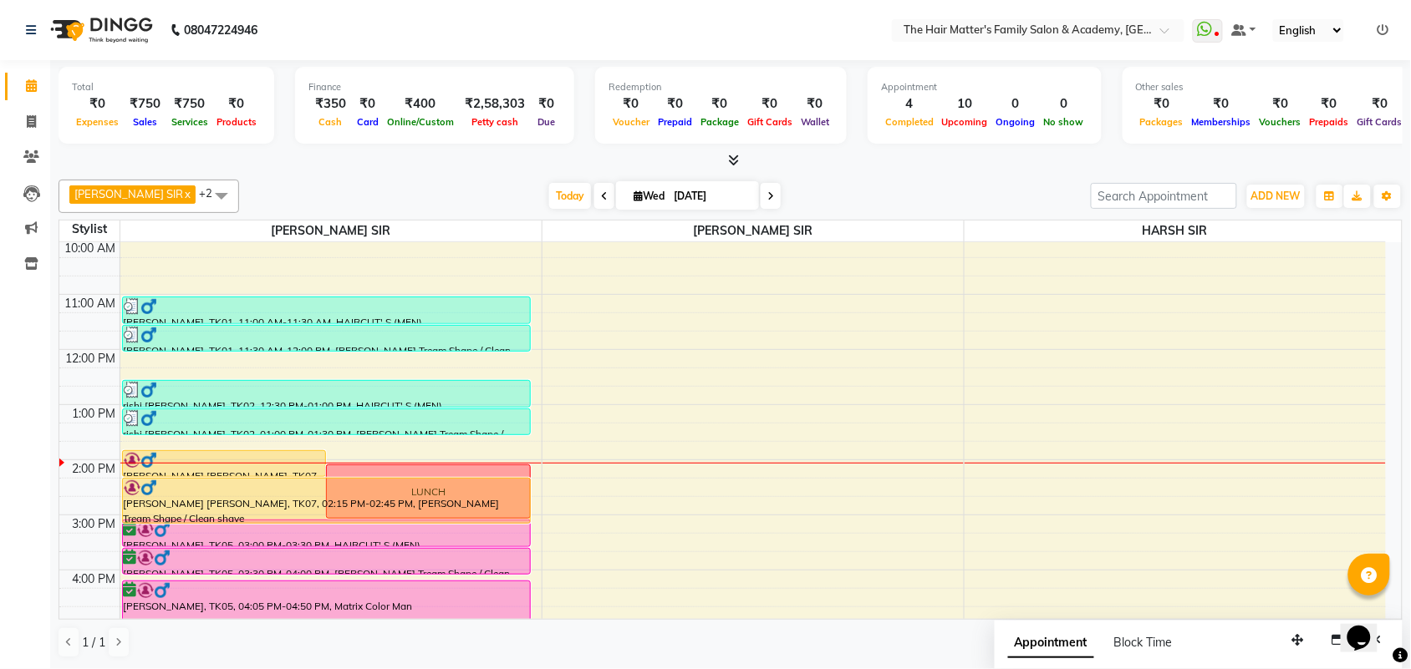
drag, startPoint x: 263, startPoint y: 504, endPoint x: 252, endPoint y: 525, distance: 23.6
click at [252, 525] on div "SUBHAM SIR PANDYA, TK07, 01:45 PM-02:15 PM, HAIRCUT' S (MEN) LUNCH SUBHAM SIR P…" at bounding box center [330, 515] width 421 height 882
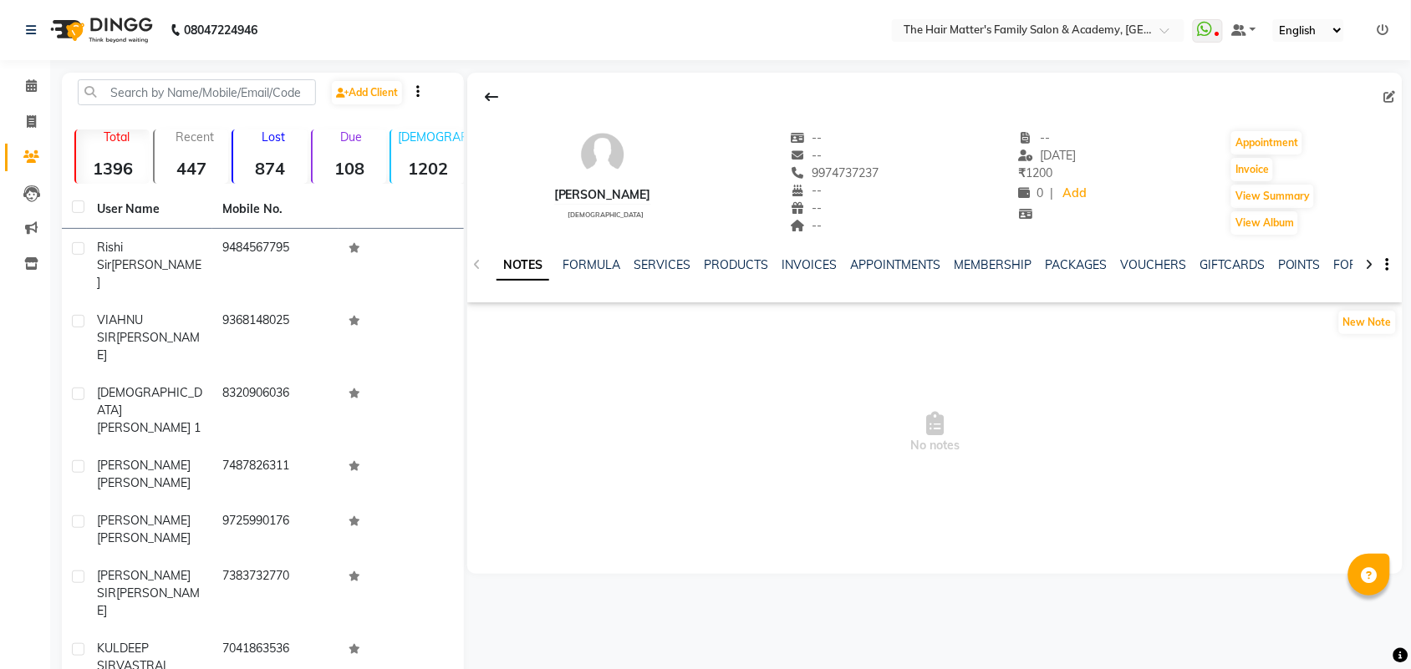
click at [644, 272] on div "SERVICES" at bounding box center [662, 266] width 57 height 18
click at [654, 267] on link "SERVICES" at bounding box center [662, 264] width 57 height 15
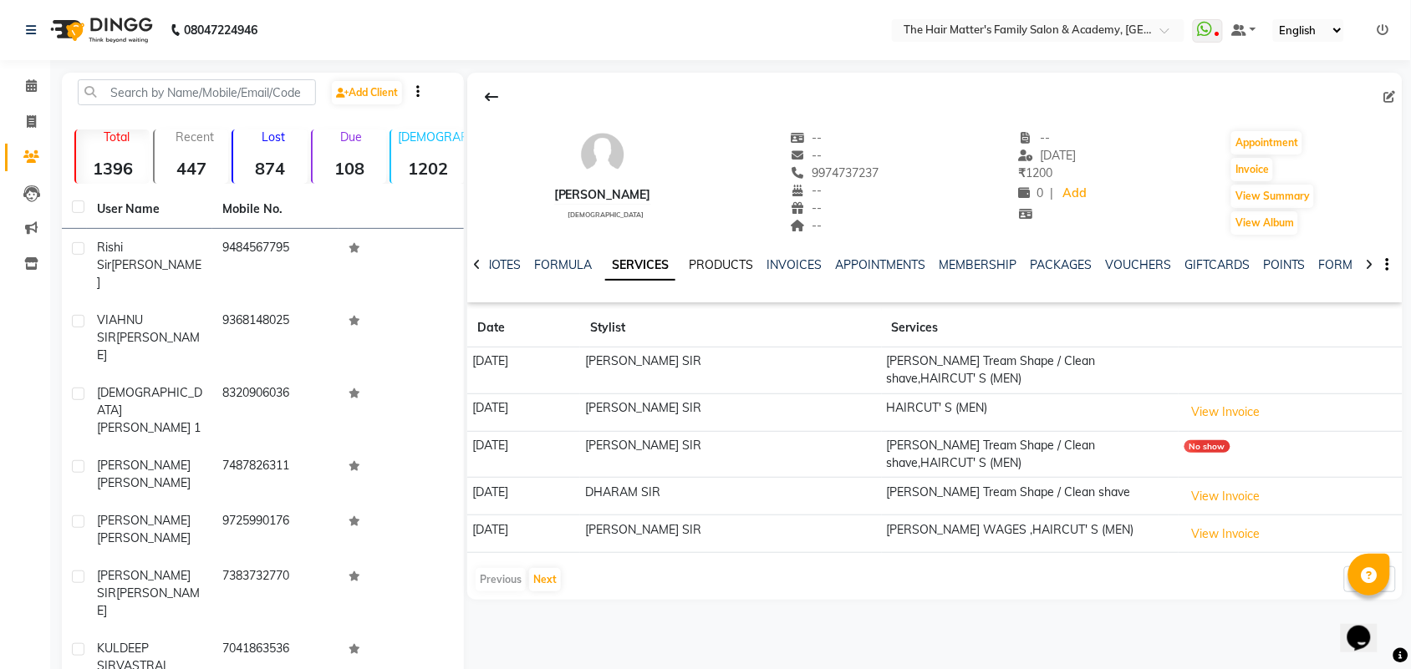
click at [725, 263] on link "PRODUCTS" at bounding box center [721, 264] width 64 height 15
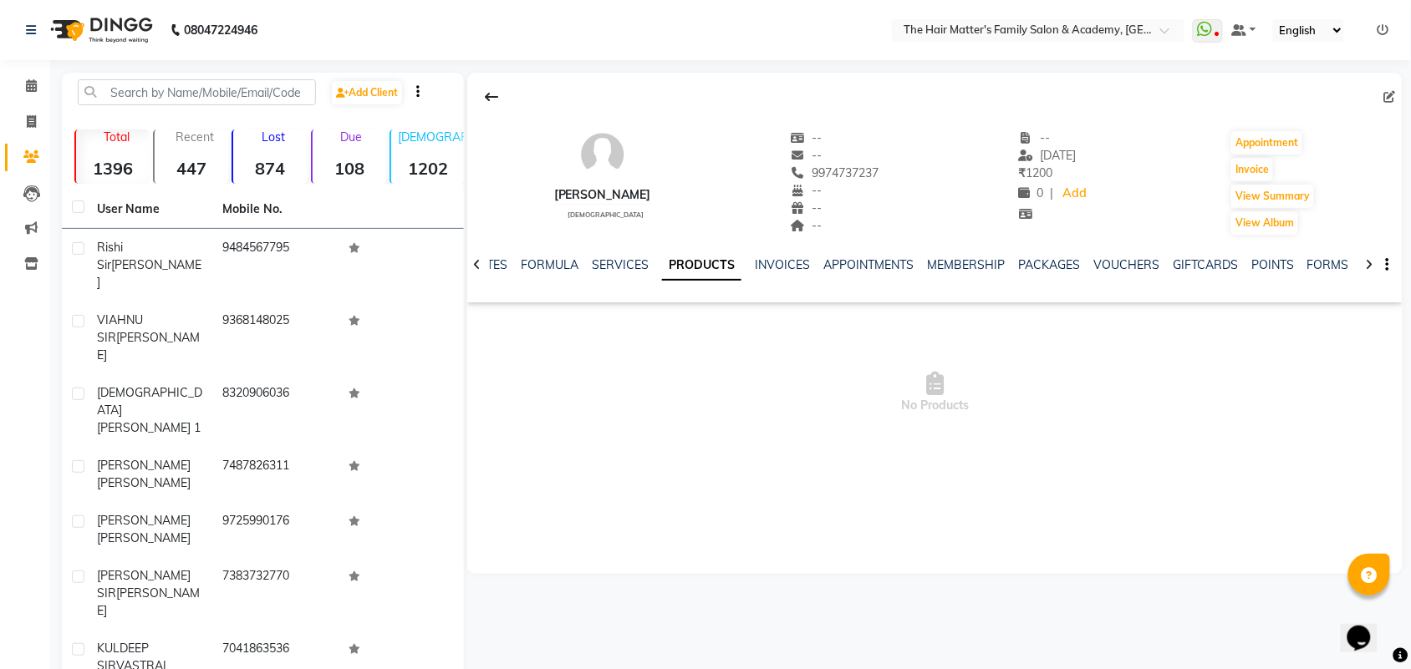
click at [775, 278] on div "NOTES FORMULA SERVICES PRODUCTS INVOICES APPOINTMENTS MEMBERSHIP PACKAGES VOUCH…" at bounding box center [914, 272] width 837 height 31
click at [769, 267] on link "INVOICES" at bounding box center [782, 264] width 55 height 15
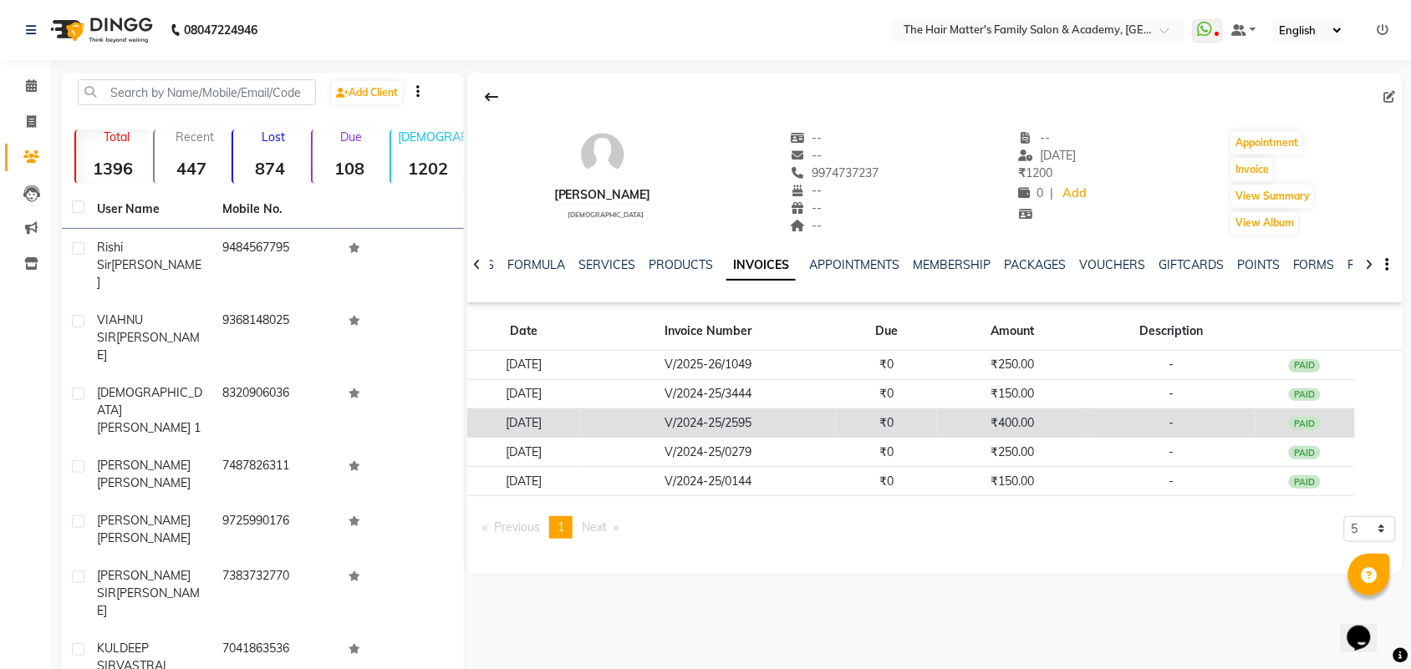
click at [937, 418] on td "₹0" at bounding box center [886, 423] width 101 height 29
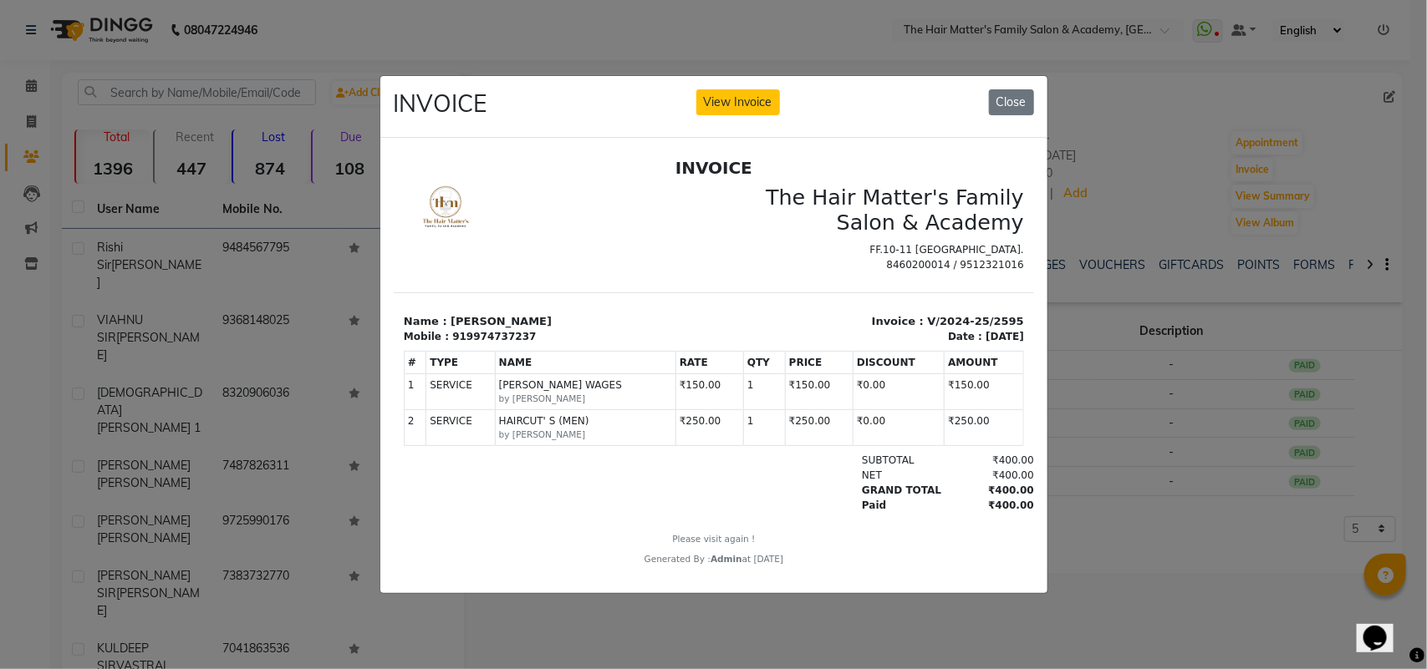
click at [1127, 432] on ngb-modal-window "INVOICE View Invoice Close" at bounding box center [713, 334] width 1427 height 669
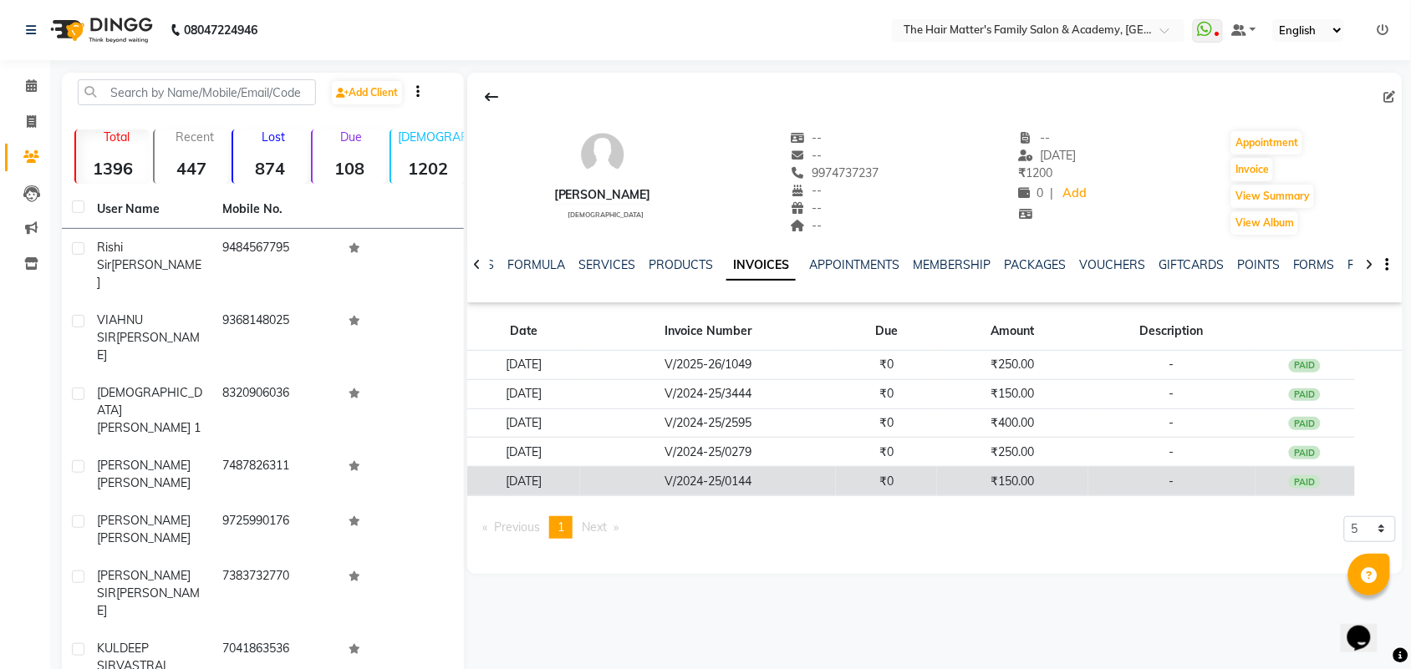
click at [836, 477] on td "V/2024-25/0144" at bounding box center [708, 481] width 256 height 29
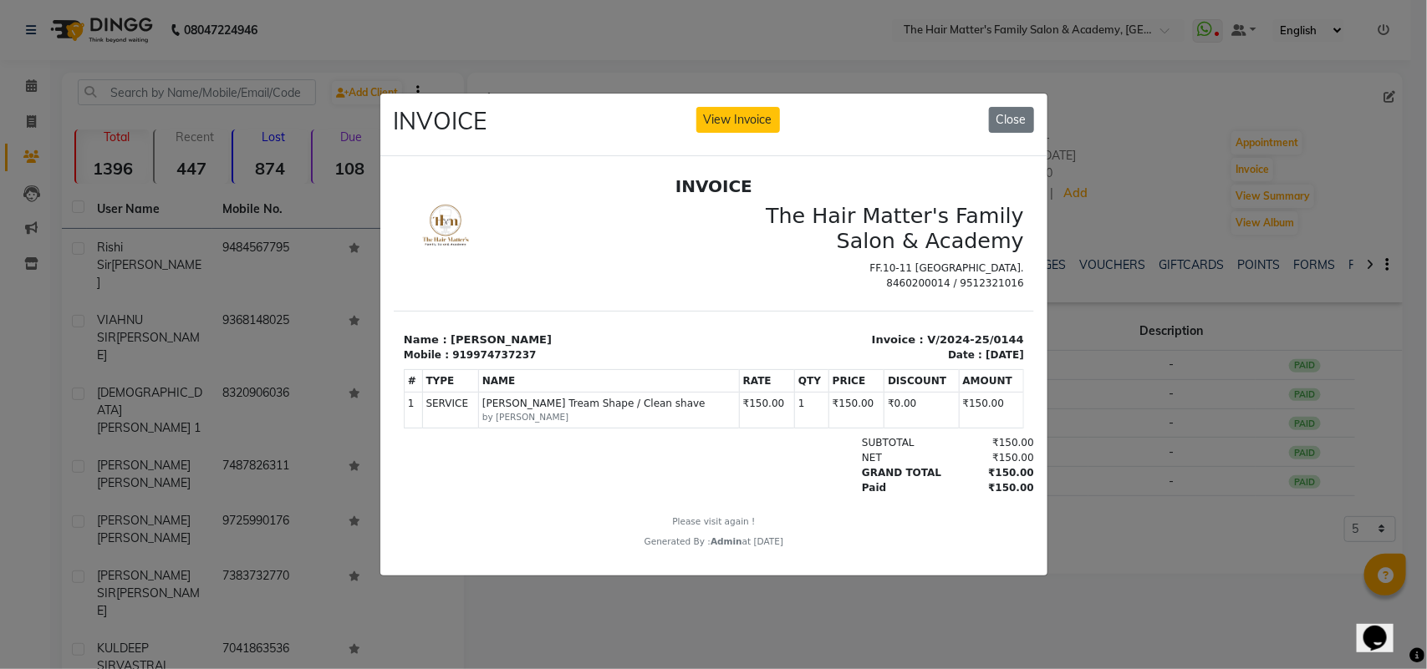
click at [1081, 486] on ngb-modal-window "INVOICE View Invoice Close" at bounding box center [713, 334] width 1427 height 669
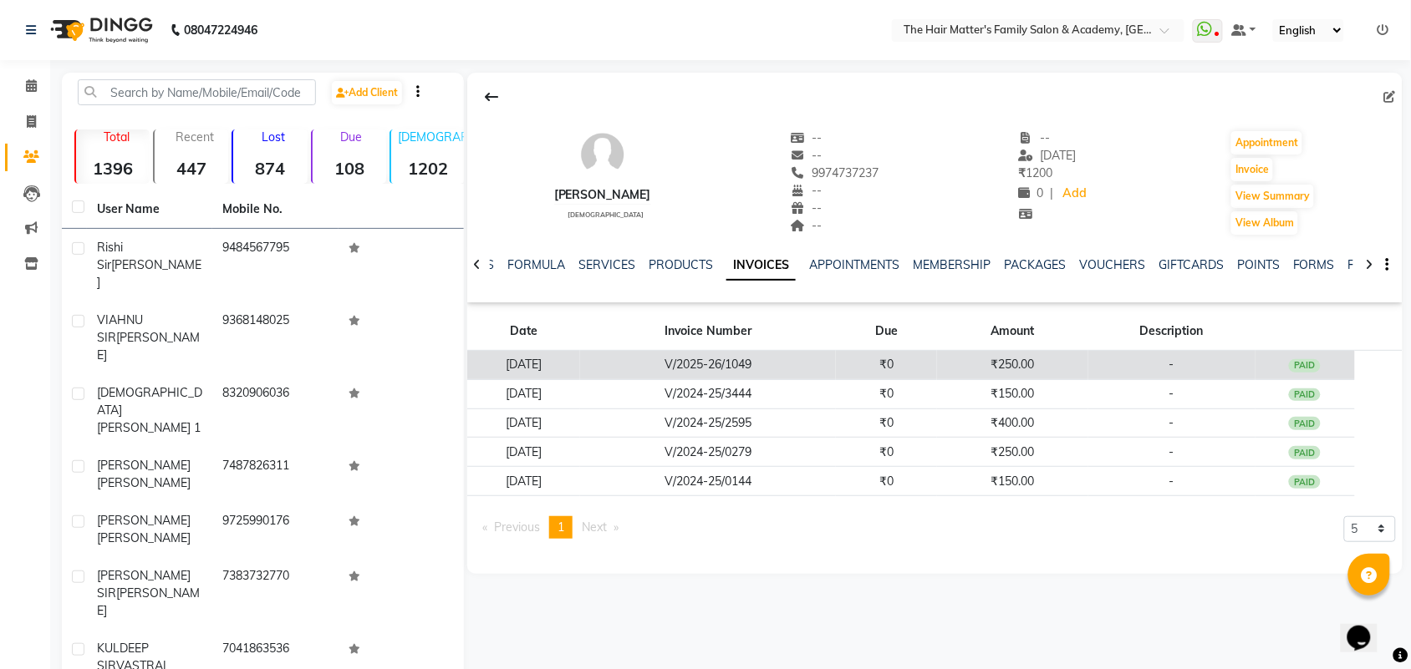
click at [1085, 364] on td "₹250.00" at bounding box center [1012, 365] width 150 height 29
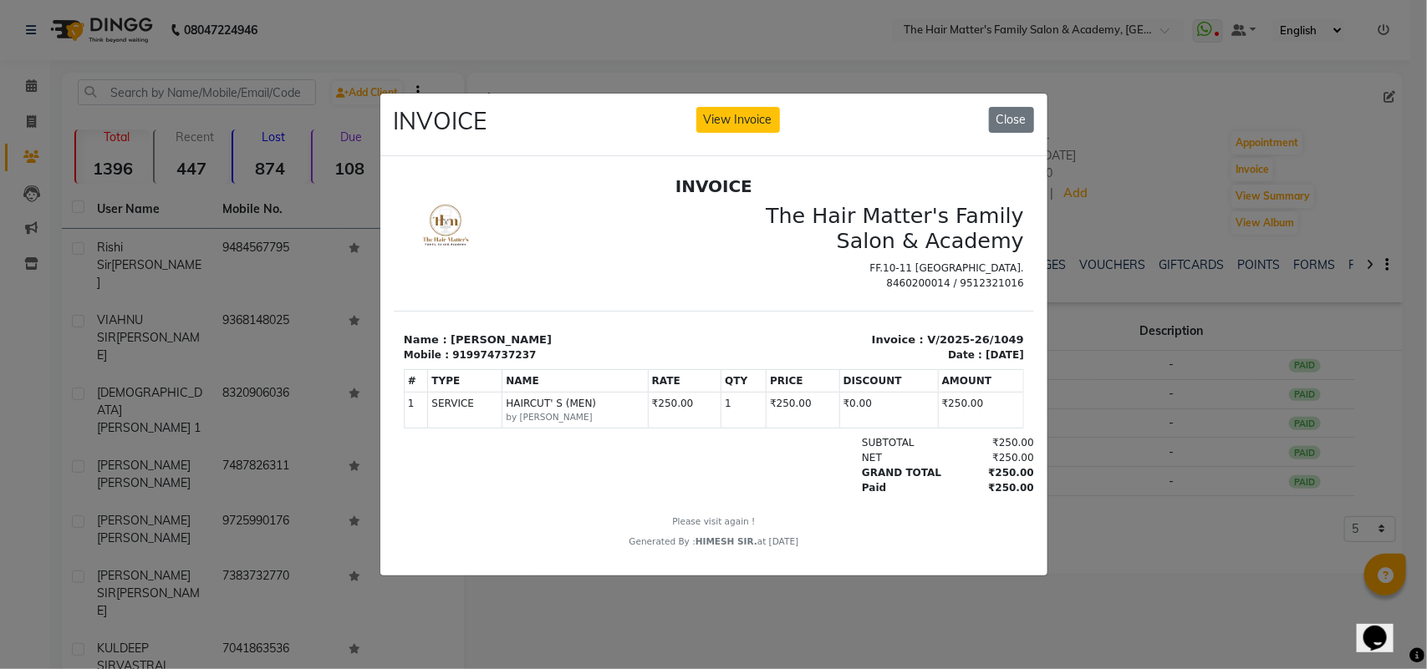
click at [1137, 345] on ngb-modal-window "INVOICE View Invoice Close" at bounding box center [713, 334] width 1427 height 669
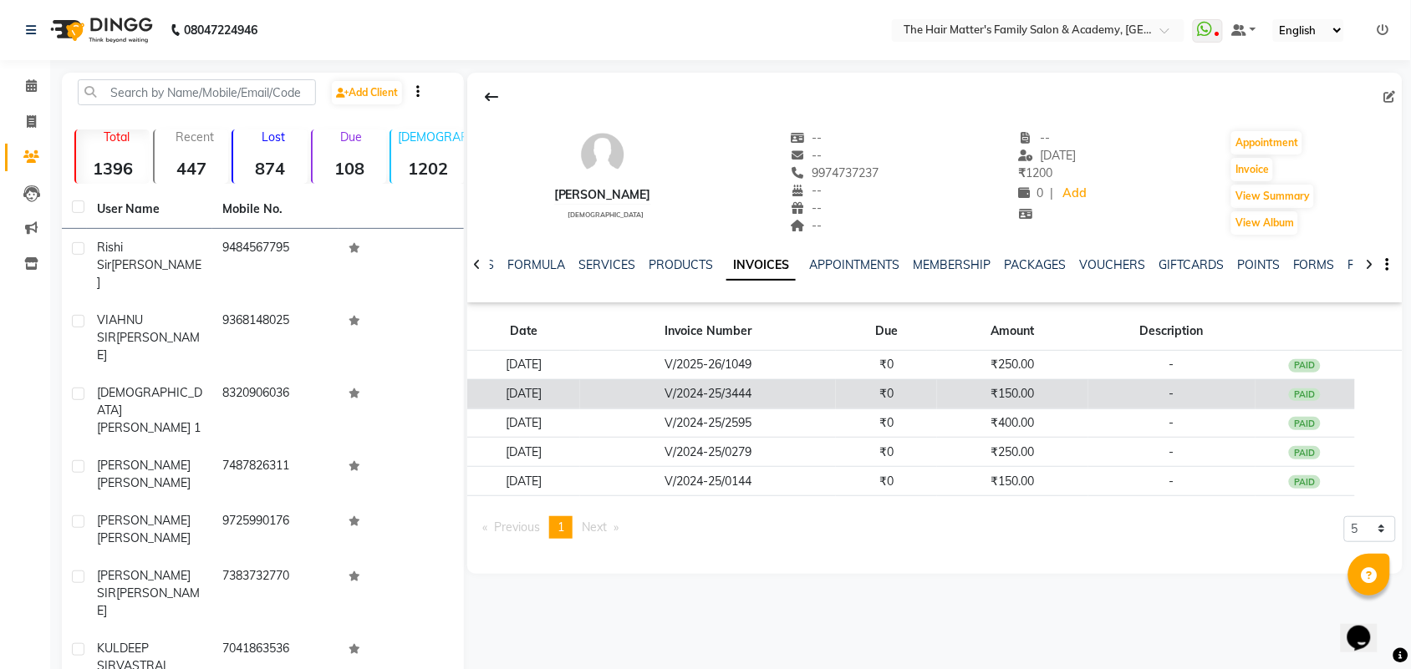
click at [1026, 389] on td "₹150.00" at bounding box center [1012, 393] width 150 height 29
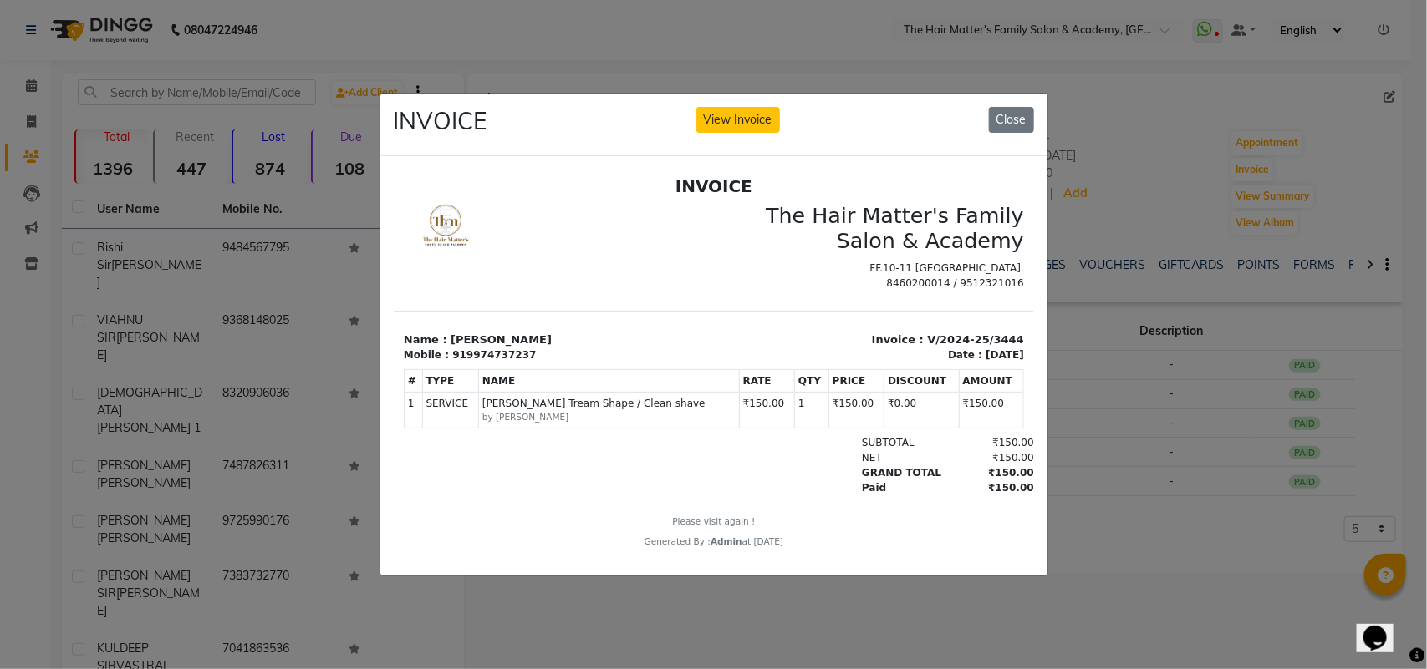
click at [1113, 430] on ngb-modal-window "INVOICE View Invoice Close" at bounding box center [713, 334] width 1427 height 669
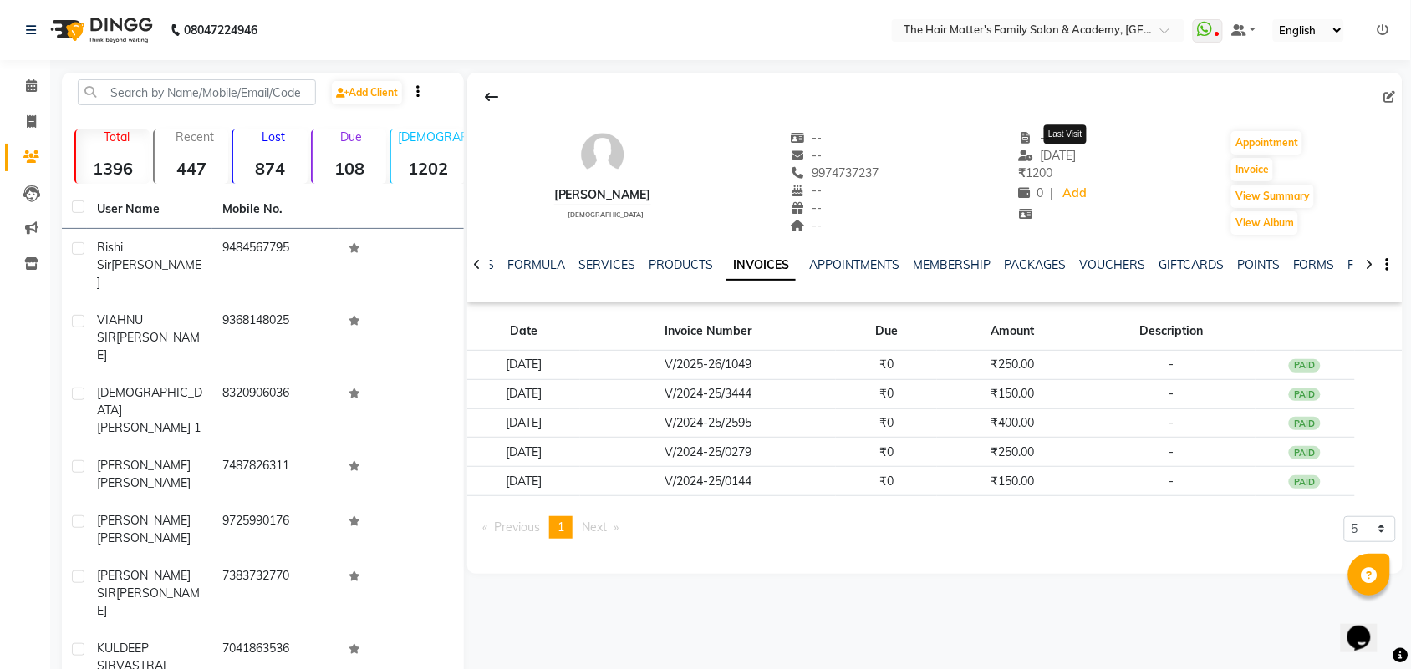
click at [1064, 155] on span "06-07-2025" at bounding box center [1048, 155] width 58 height 15
